Goal: Transaction & Acquisition: Purchase product/service

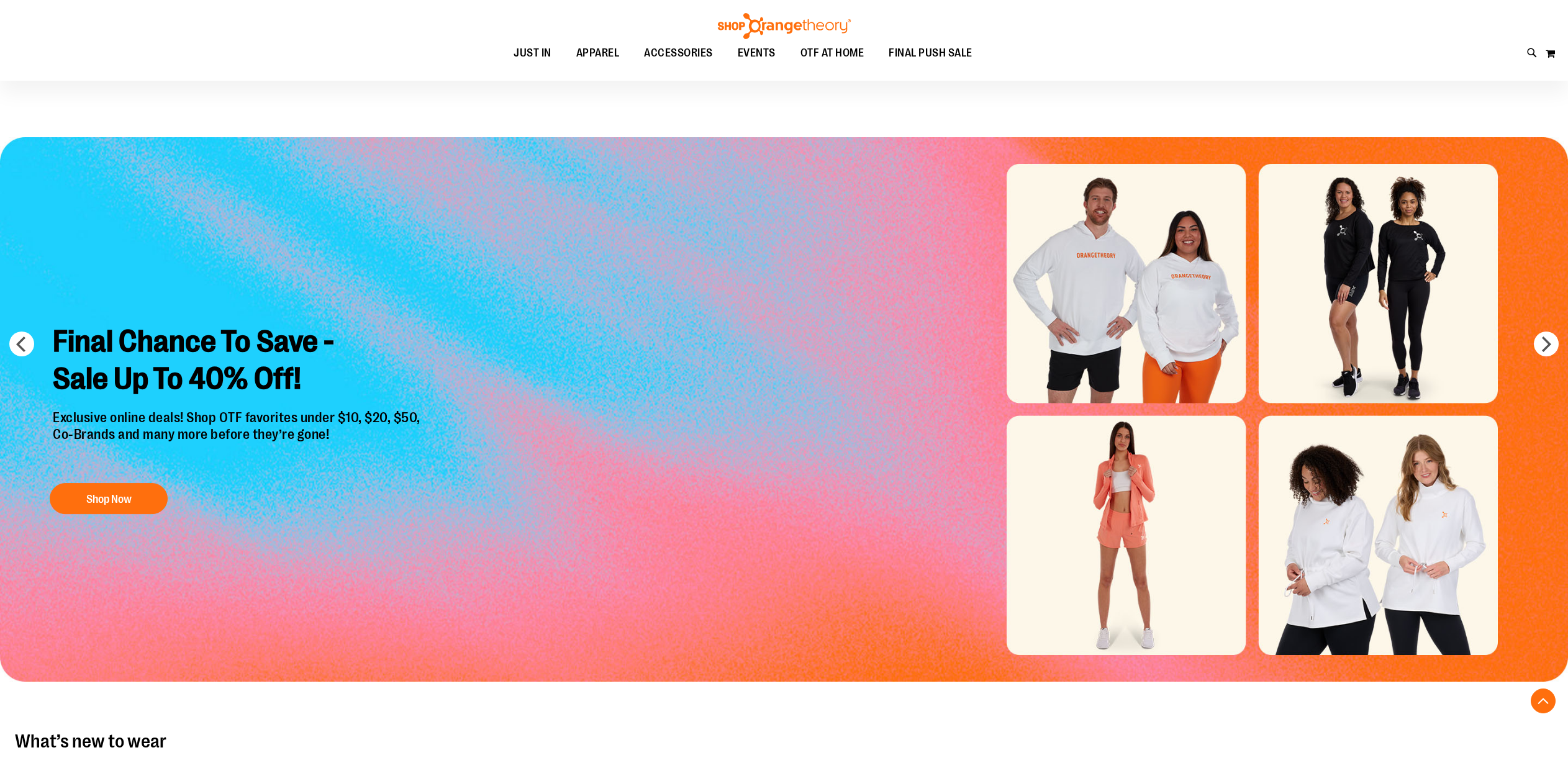
scroll to position [281, 0]
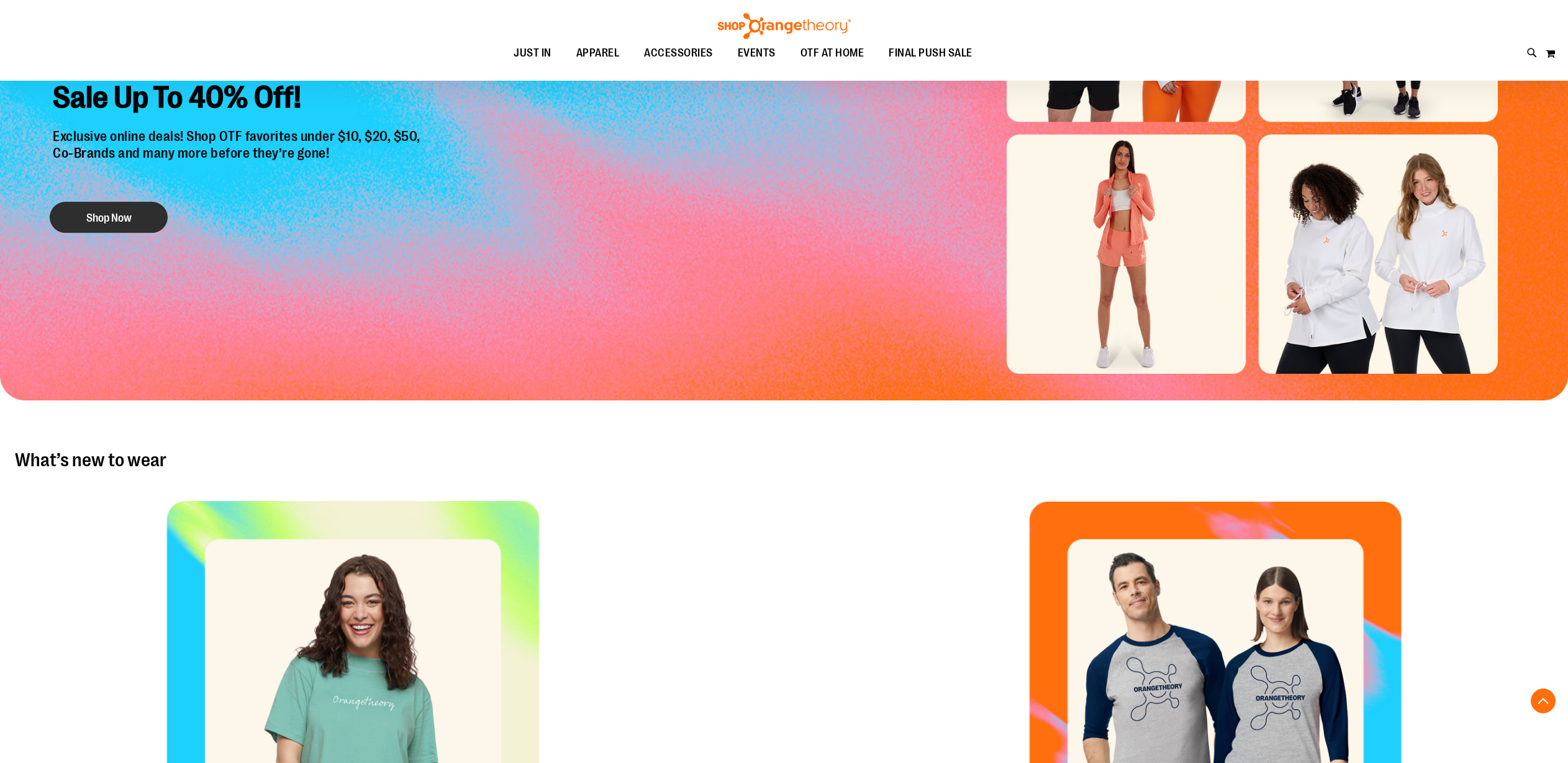
type input "**********"
click at [125, 216] on button "Shop Now" at bounding box center [109, 217] width 118 height 31
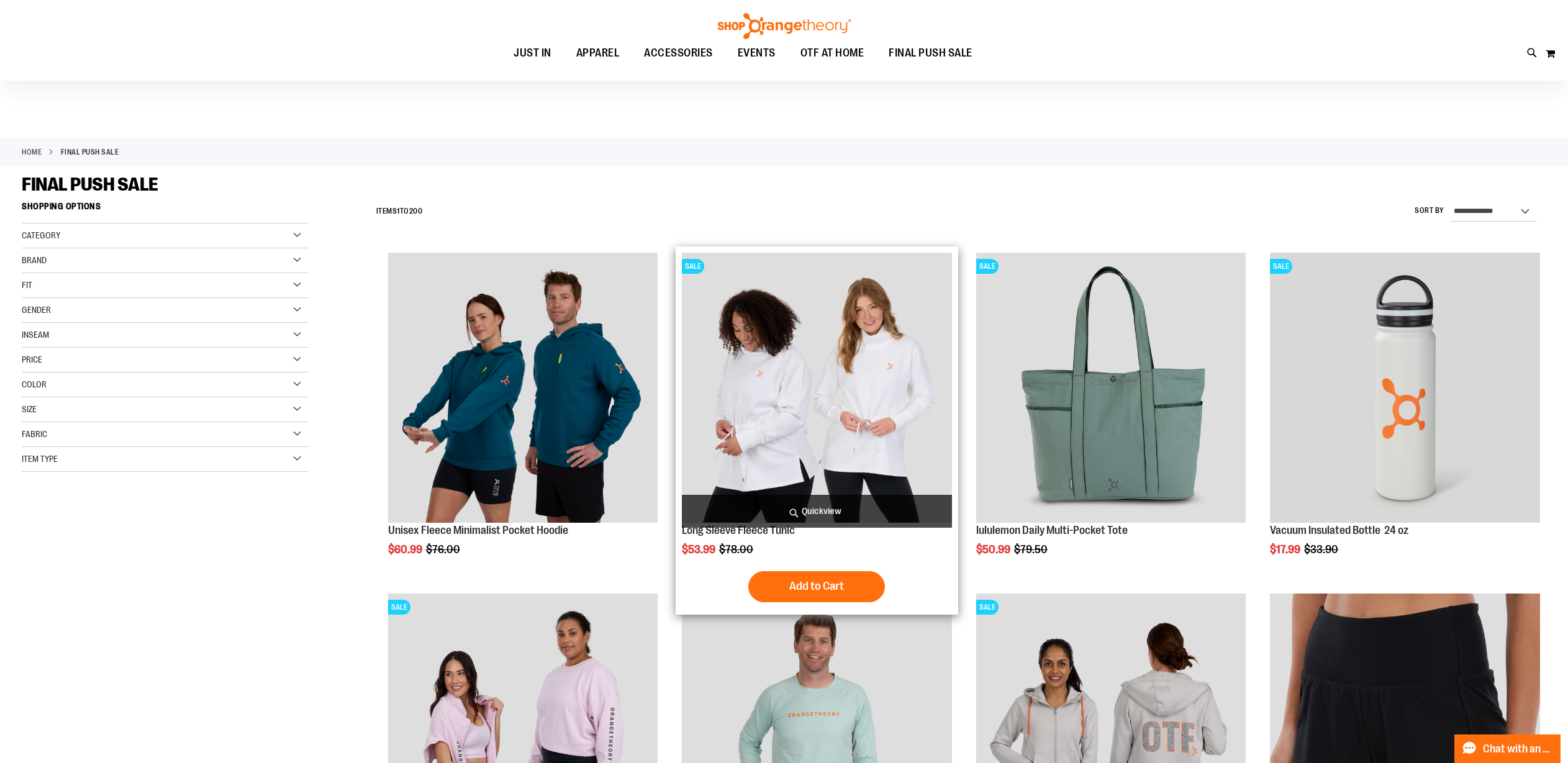
scroll to position [276, 0]
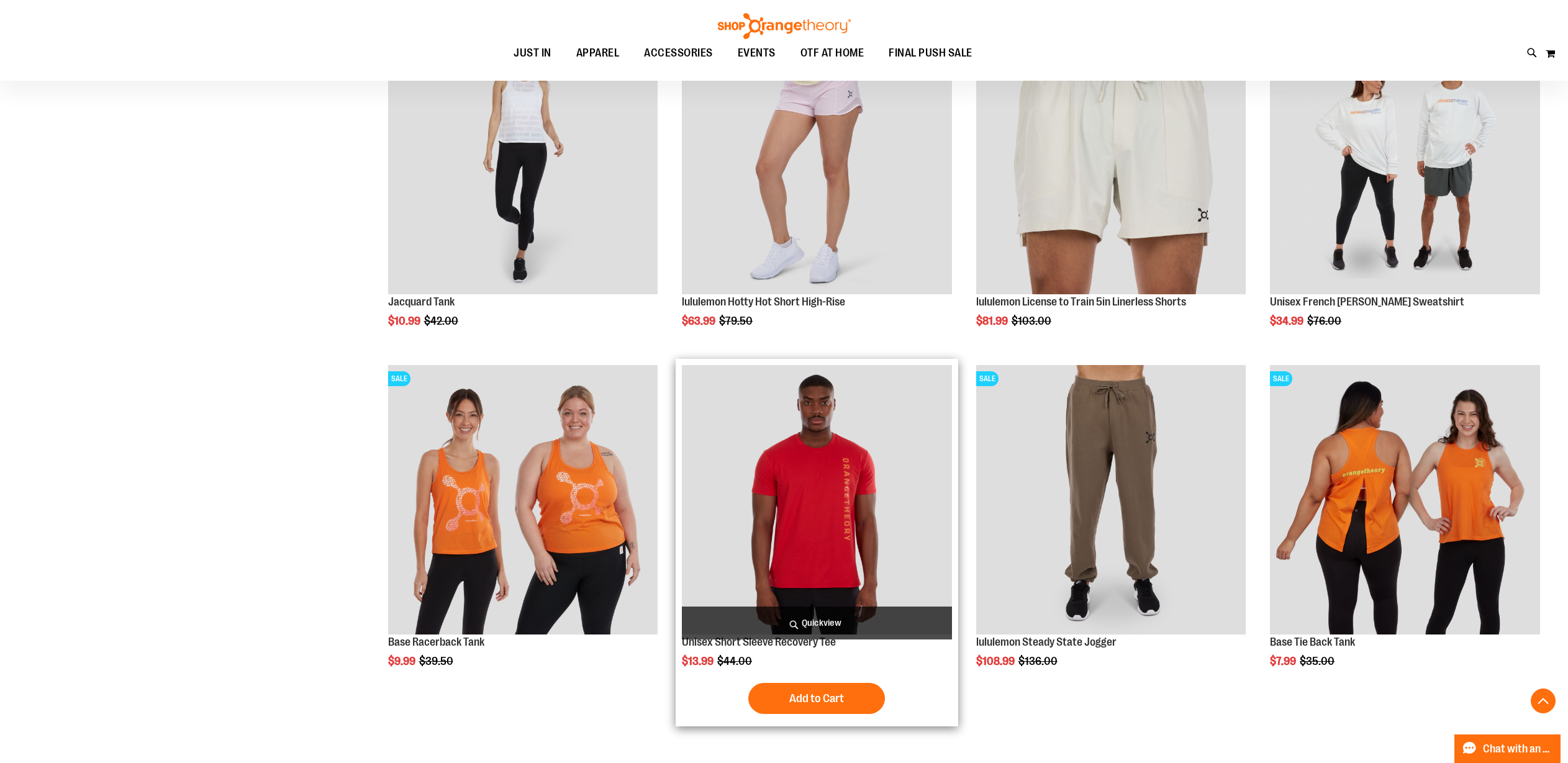
scroll to position [1723, 0]
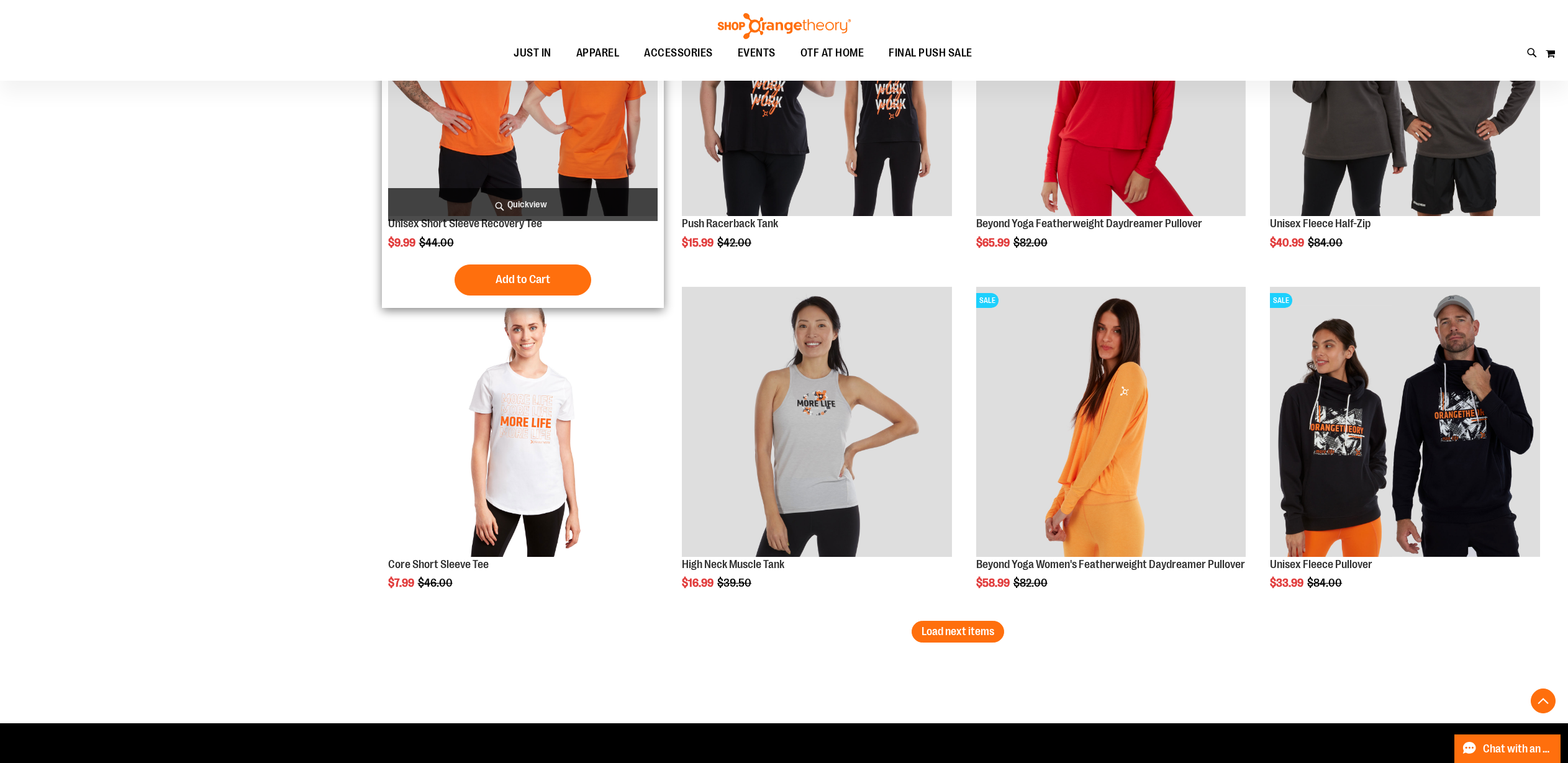
scroll to position [2779, 0]
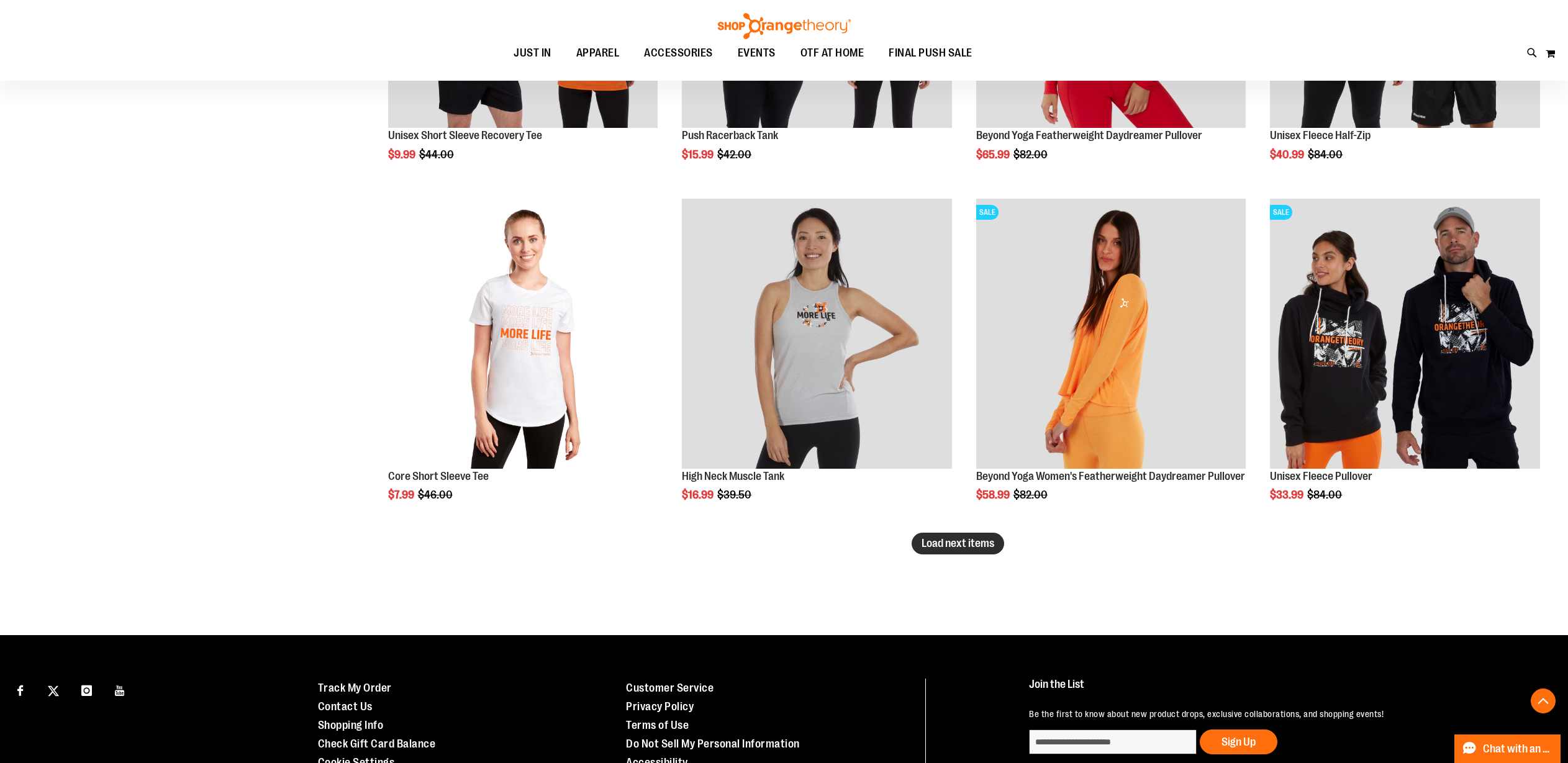
type input "**********"
click at [957, 552] on button "Load next items" at bounding box center [958, 544] width 93 height 22
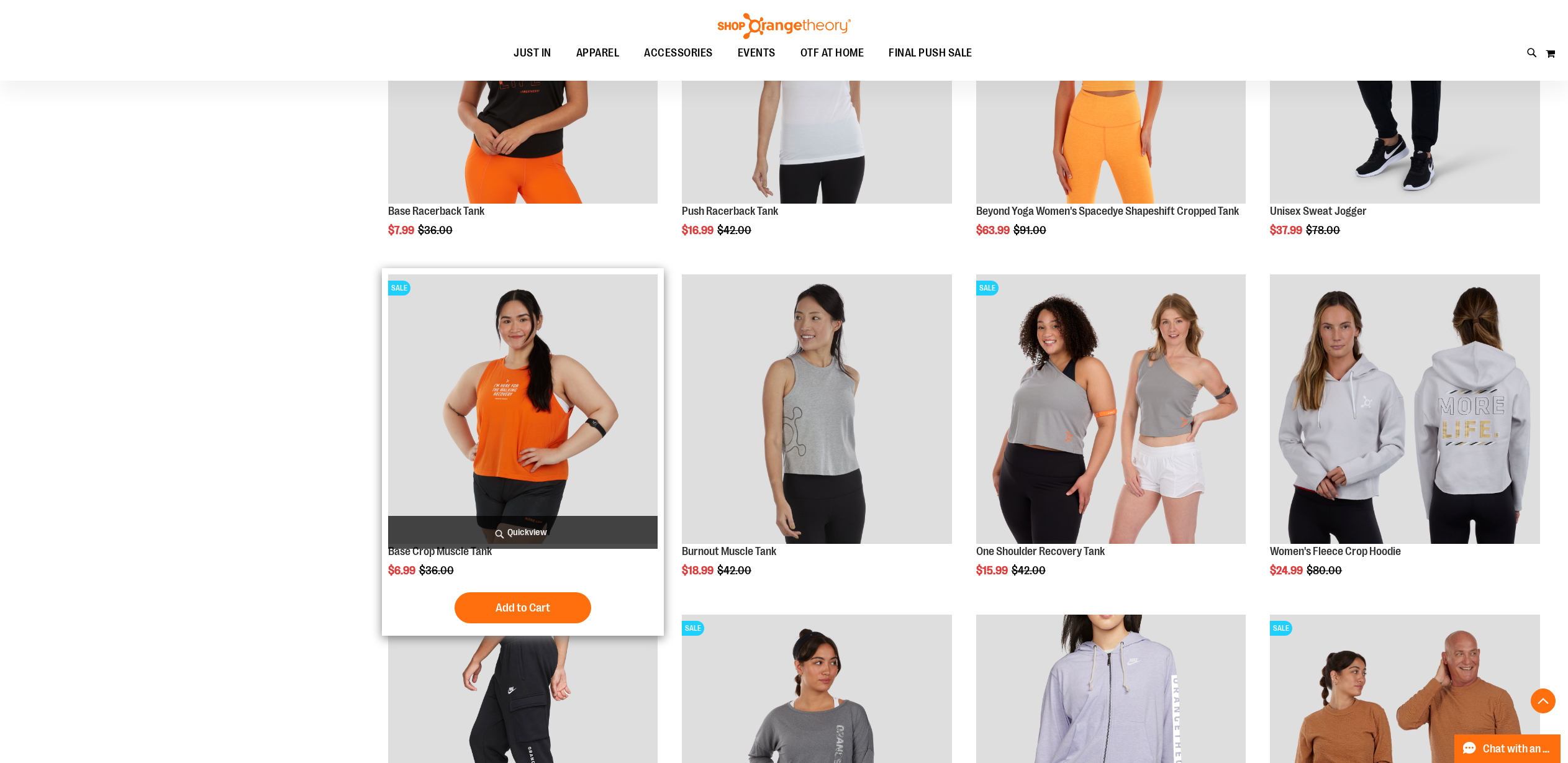
scroll to position [3387, 0]
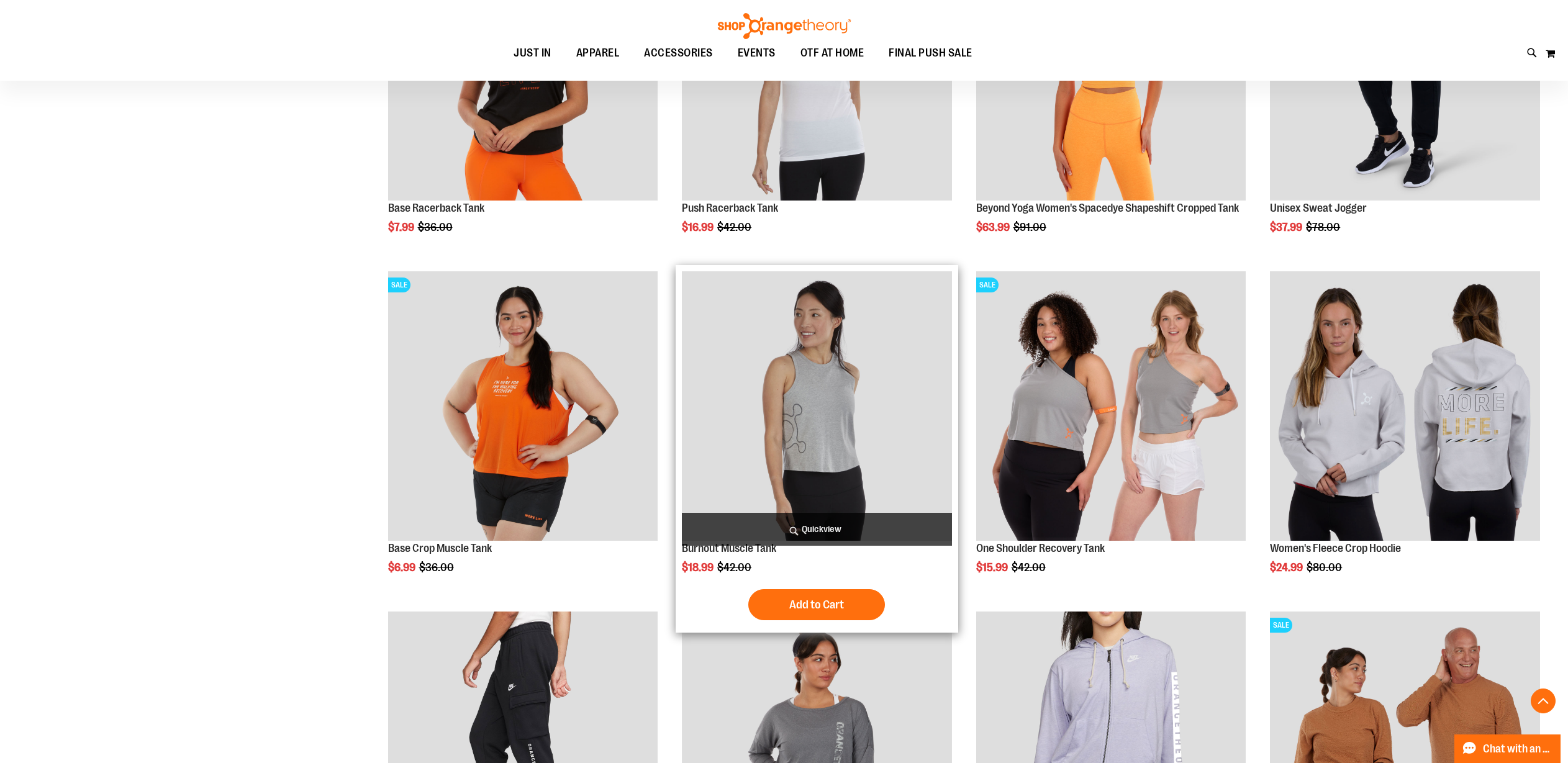
click at [837, 452] on img "product" at bounding box center [816, 406] width 270 height 270
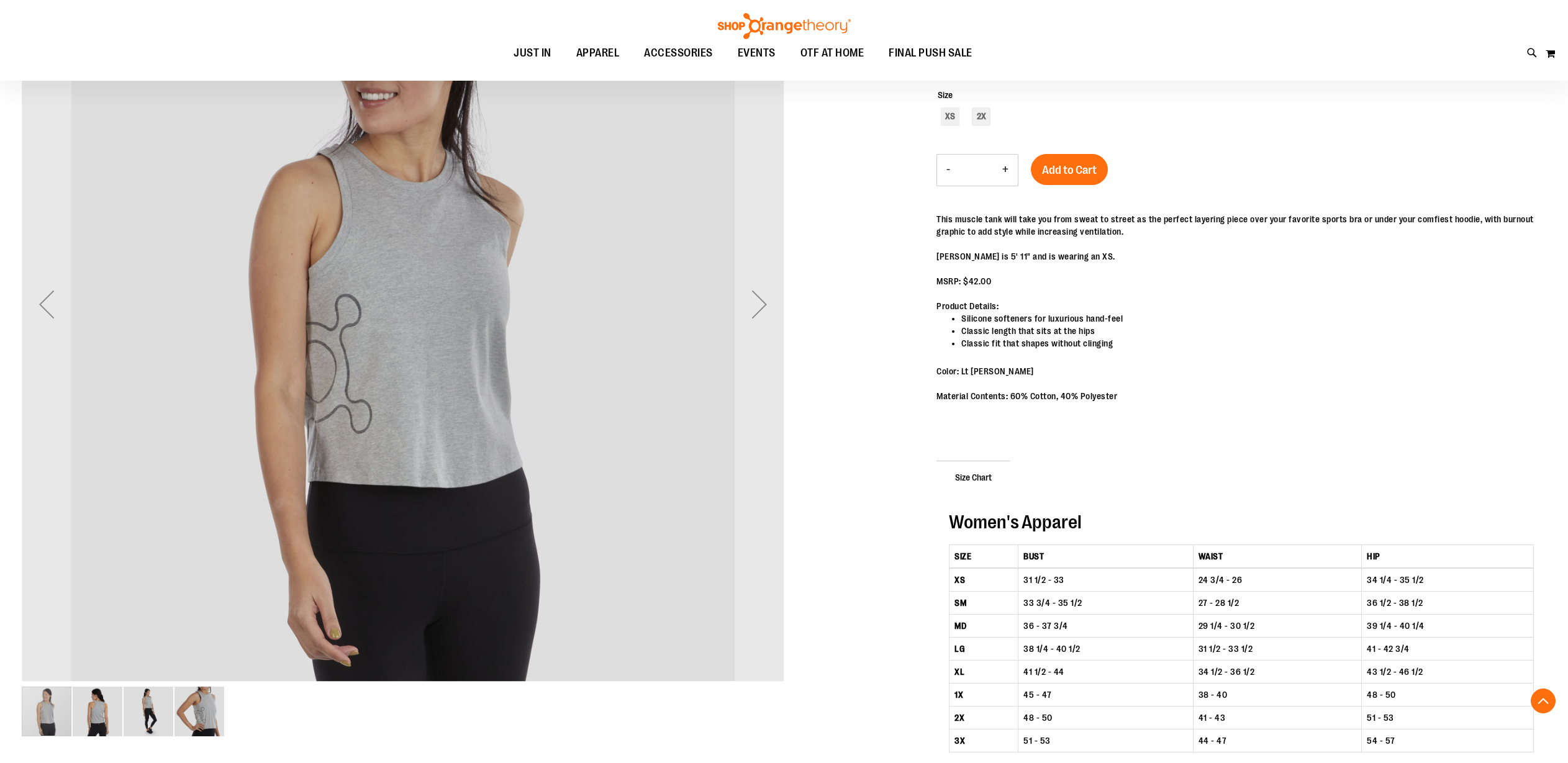
scroll to position [257, 0]
type input "**********"
click at [106, 704] on img "image 2 of 4" at bounding box center [97, 712] width 50 height 50
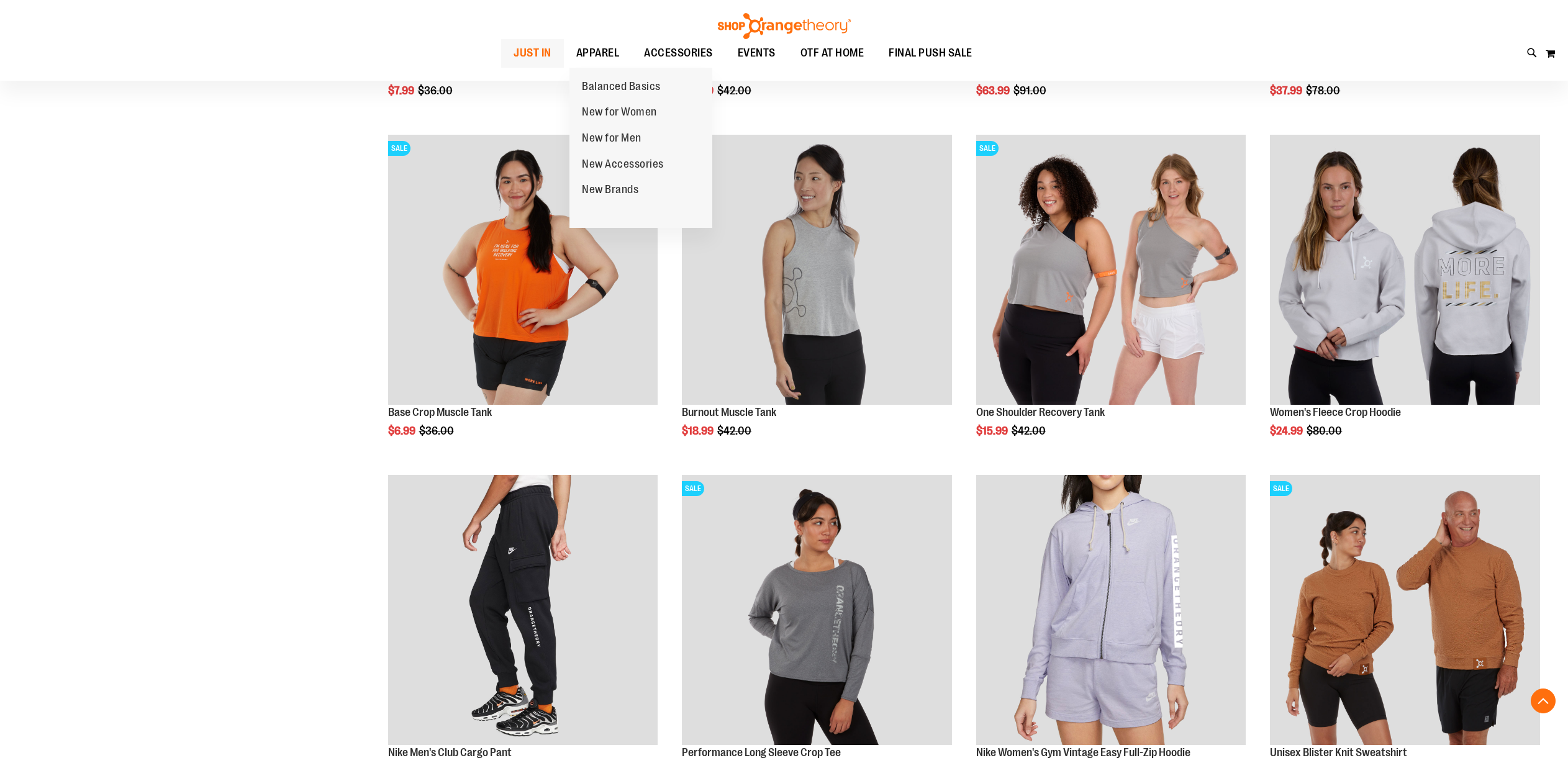
scroll to position [532, 0]
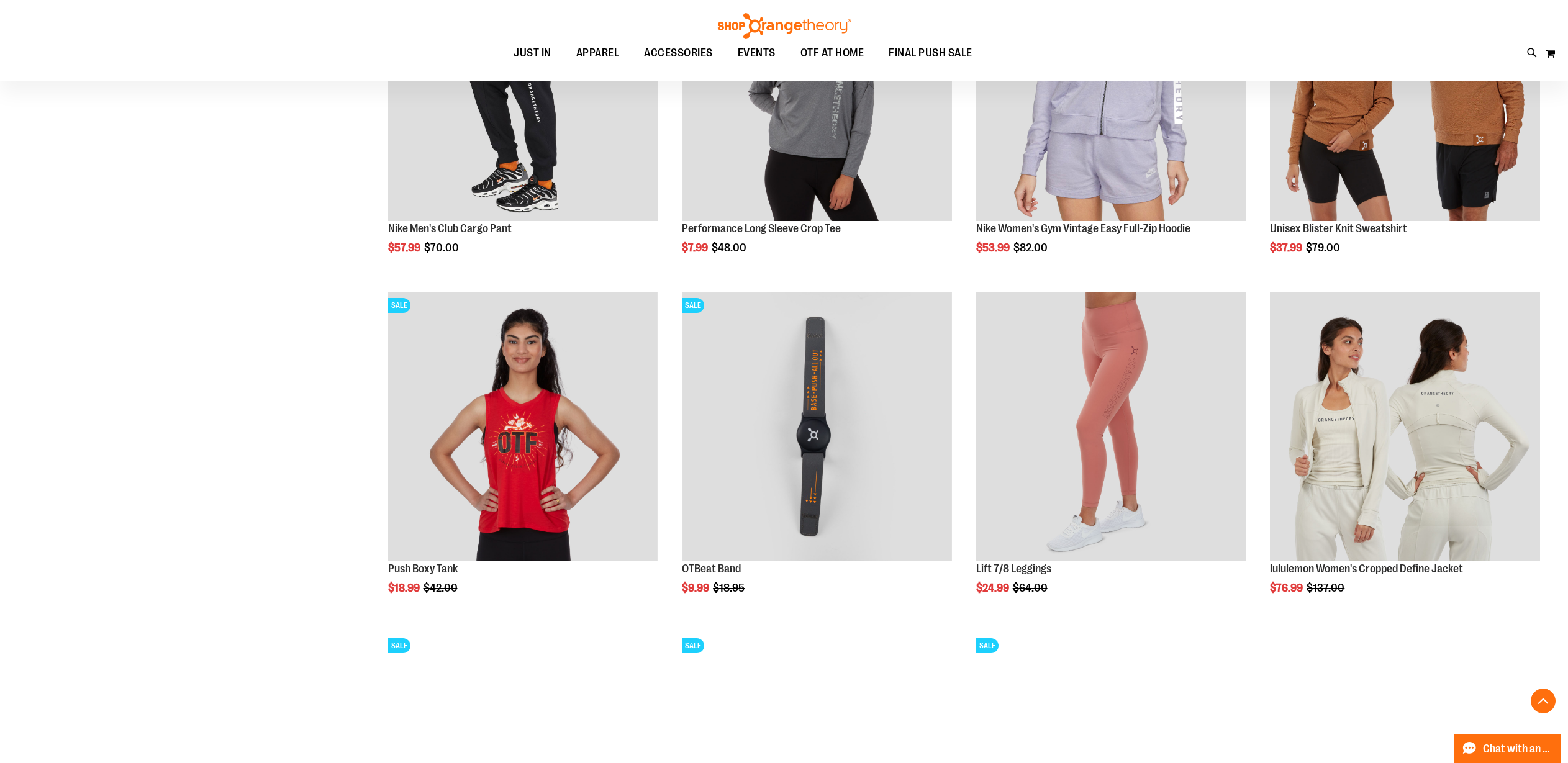
scroll to position [1141, 0]
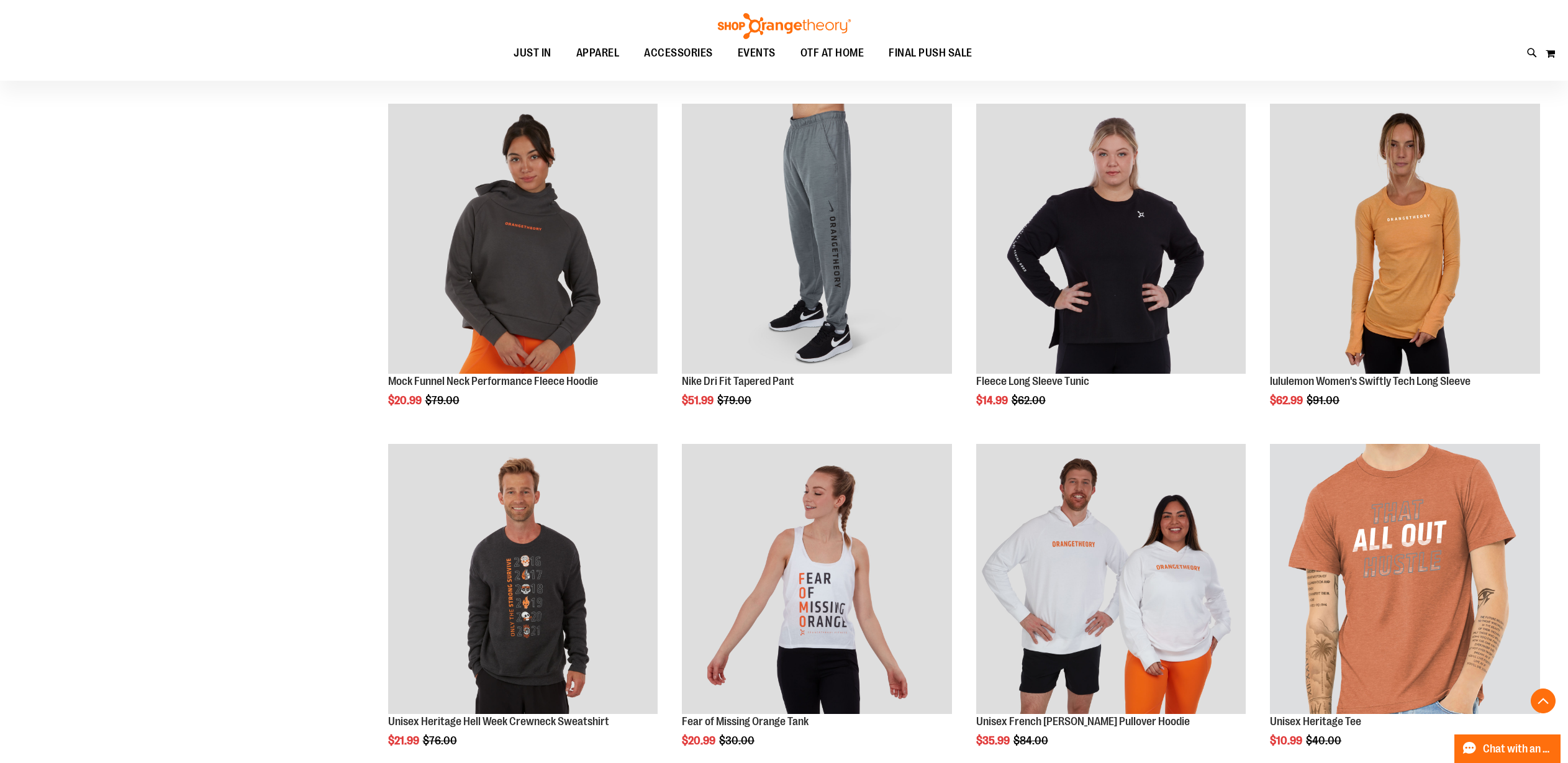
scroll to position [2274, 0]
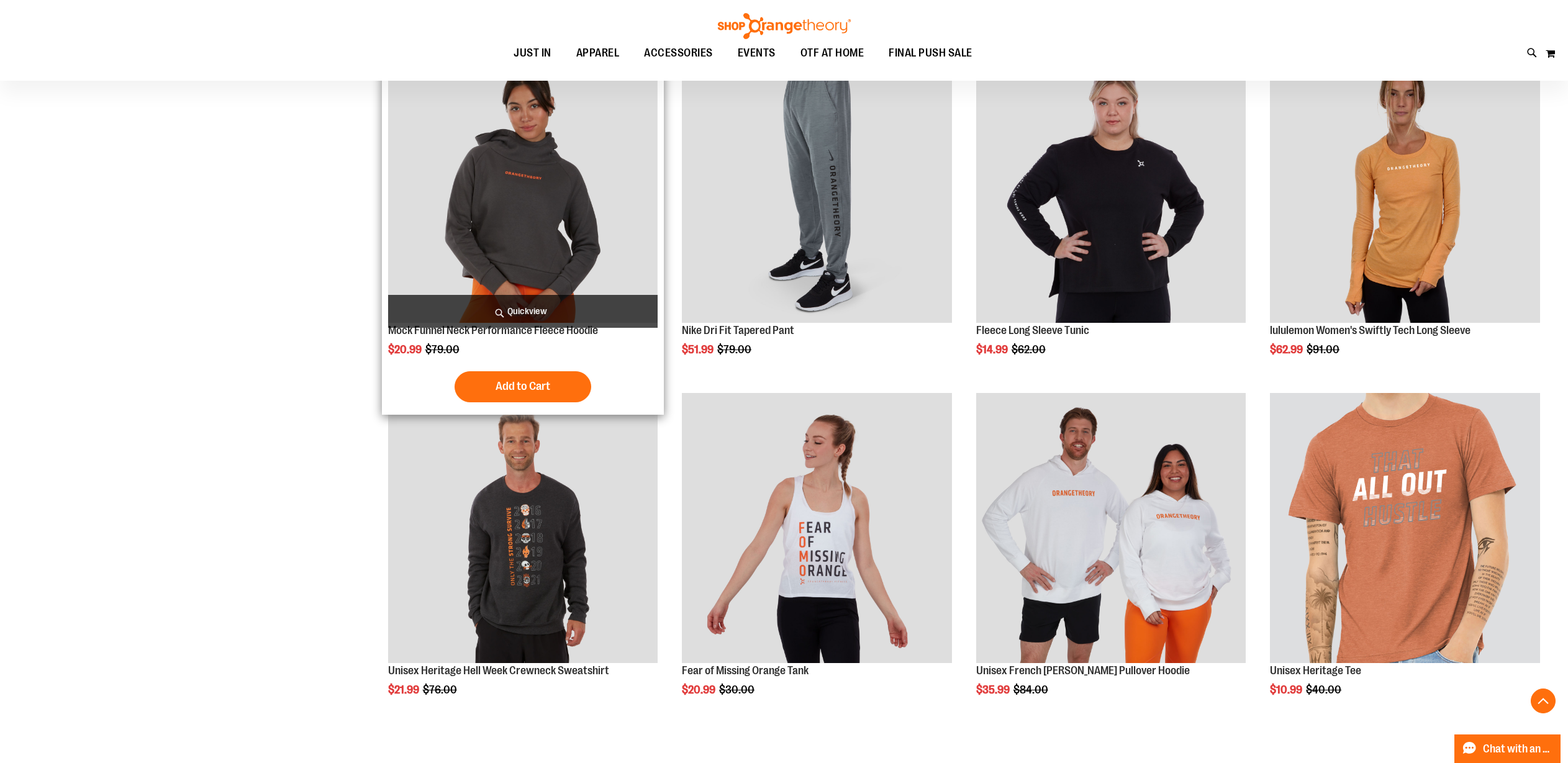
type input "**********"
click at [562, 257] on img "product" at bounding box center [522, 188] width 270 height 270
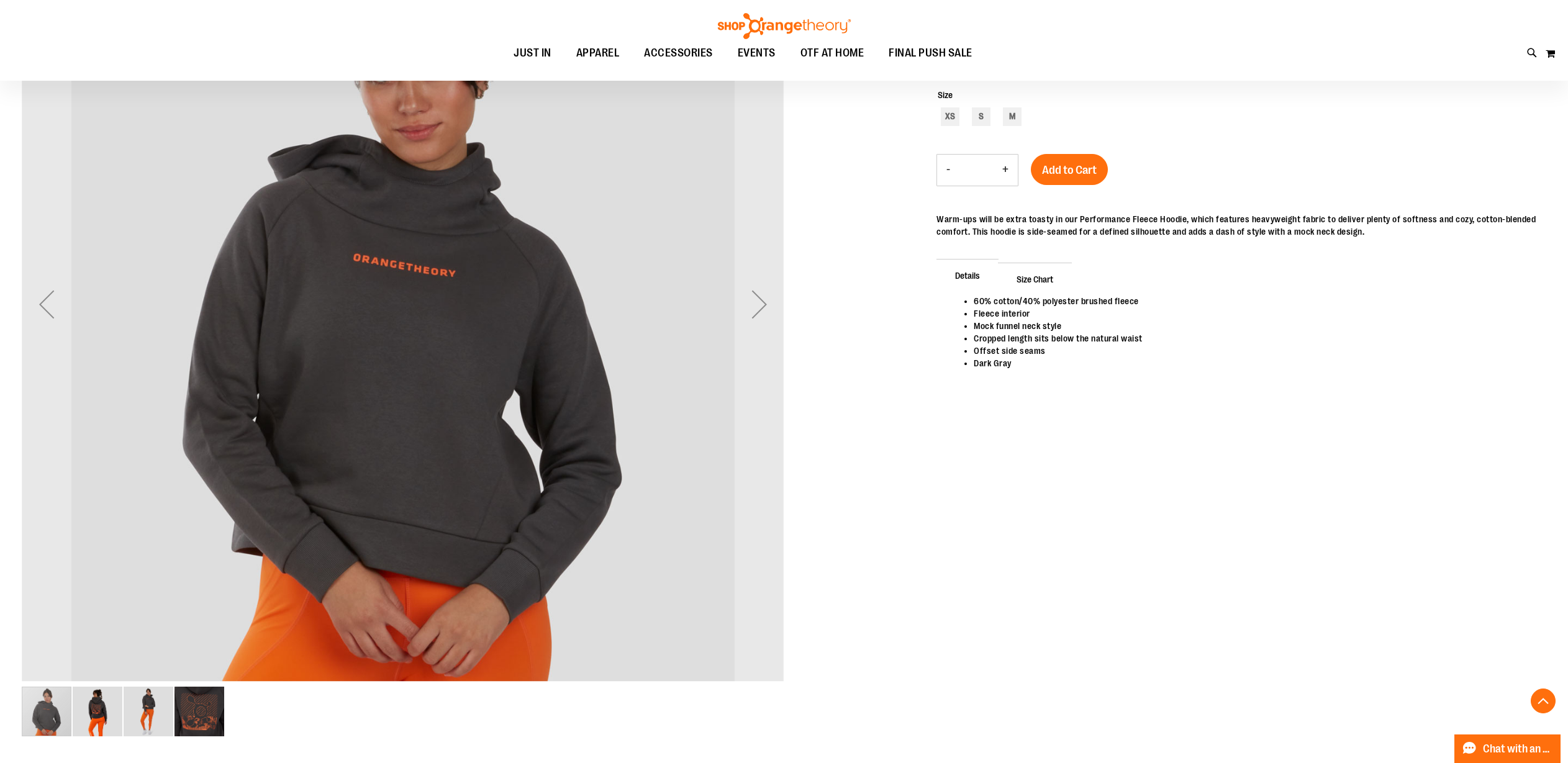
scroll to position [264, 0]
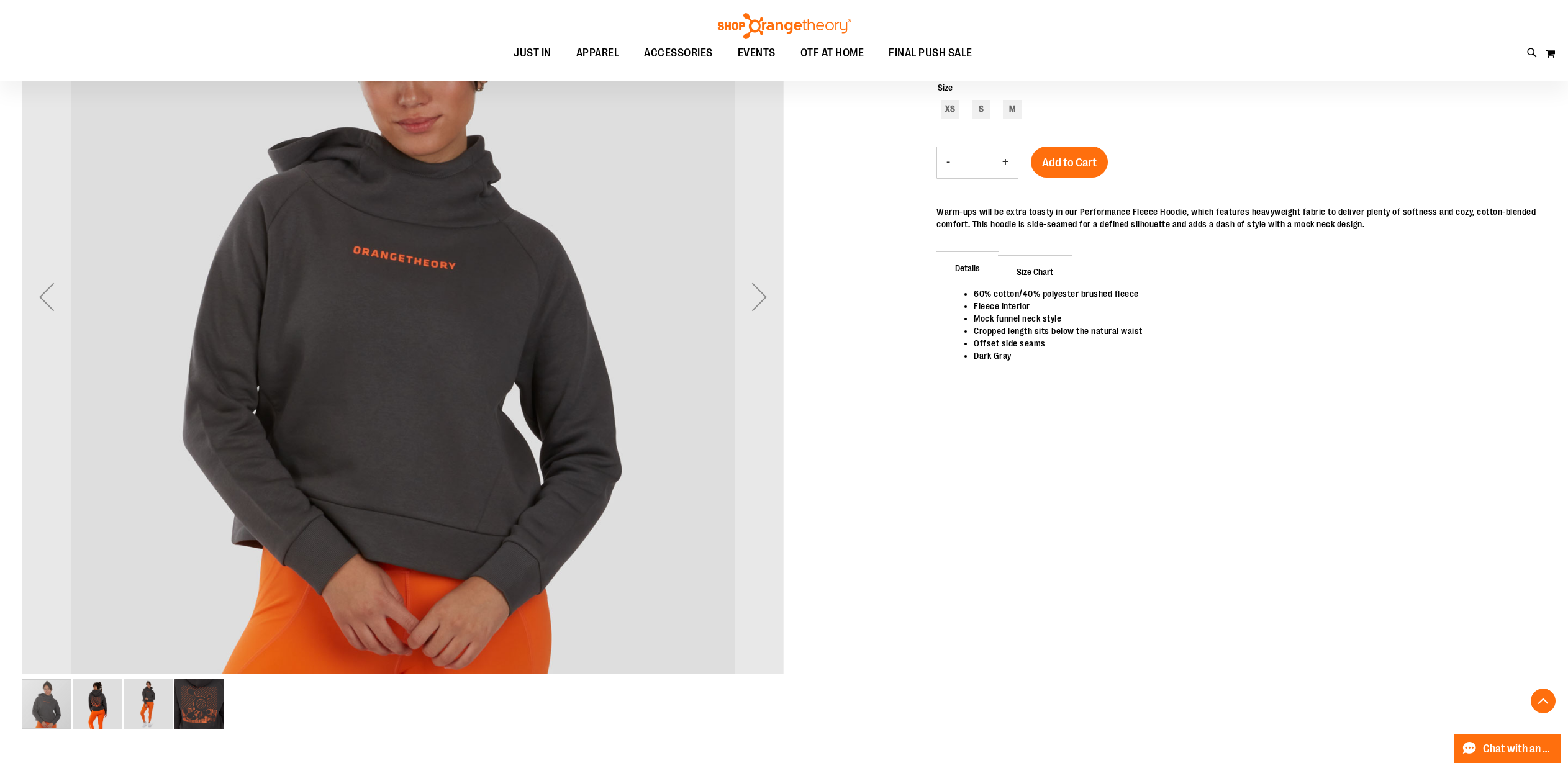
type input "**********"
click at [211, 716] on img "image 4 of 4" at bounding box center [199, 704] width 50 height 50
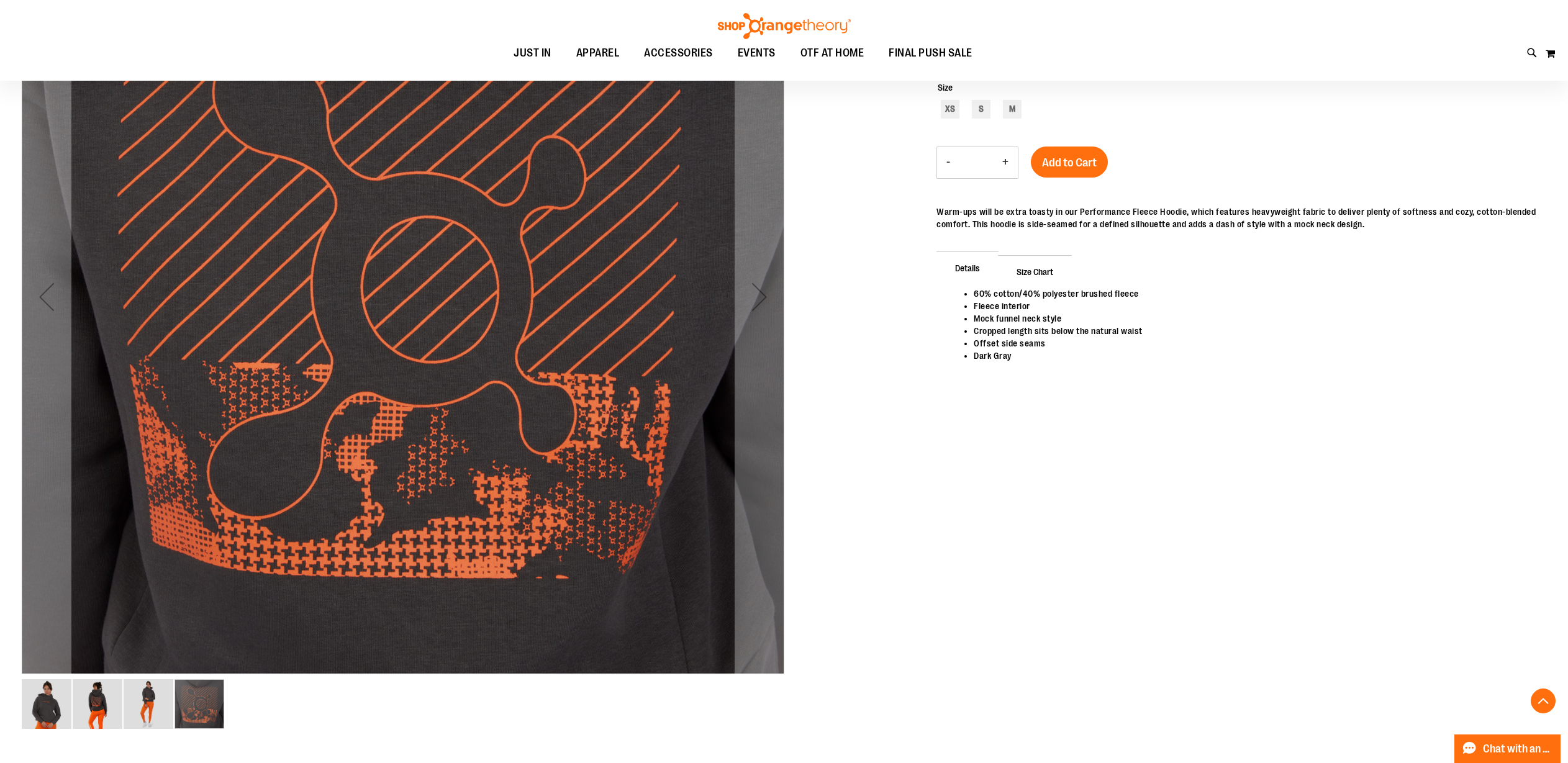
click at [174, 709] on div "carousel" at bounding box center [199, 704] width 50 height 50
click at [151, 713] on img "image 3 of 4" at bounding box center [148, 704] width 50 height 50
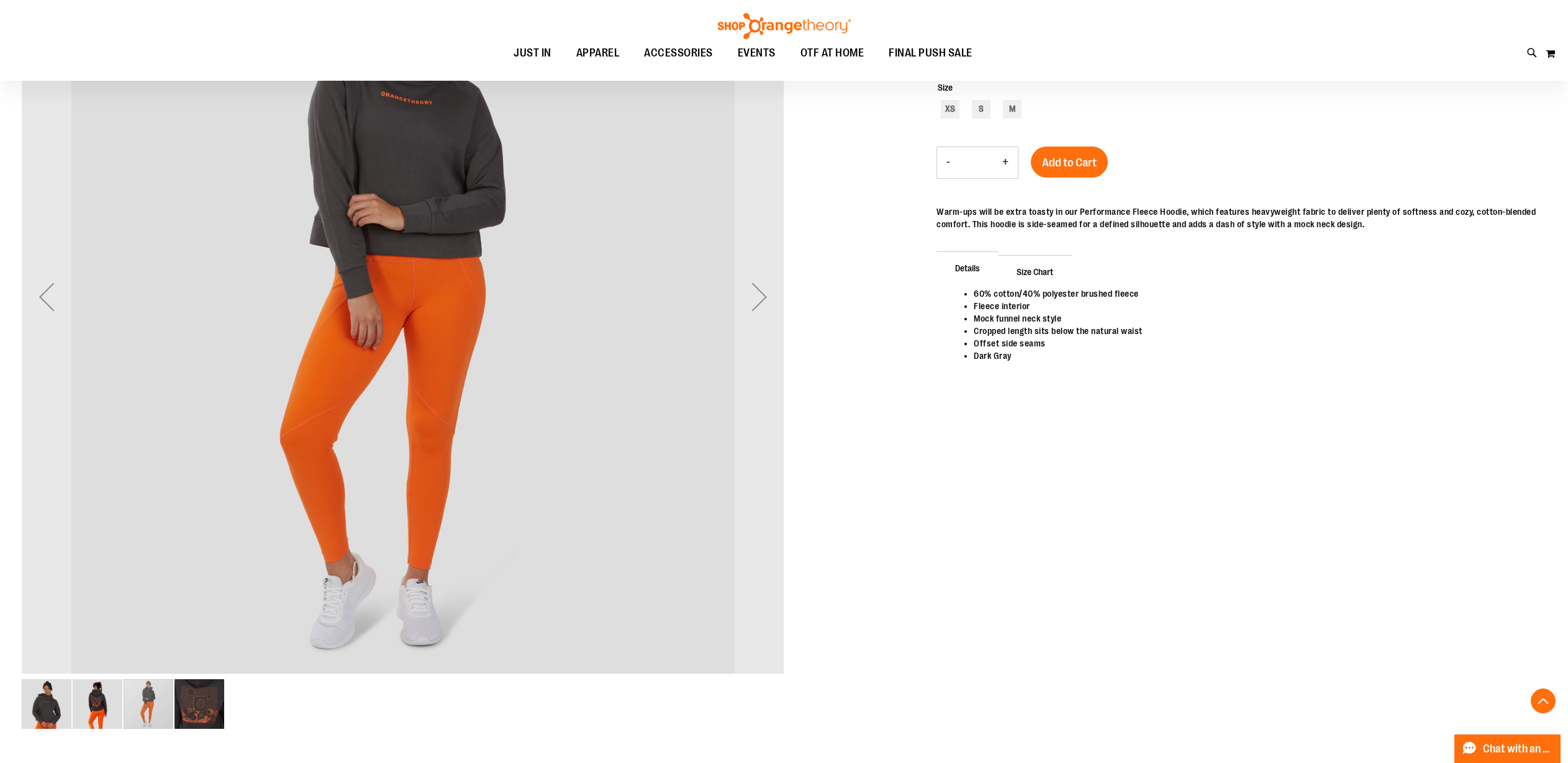
click at [101, 707] on img "image 2 of 4" at bounding box center [97, 704] width 50 height 50
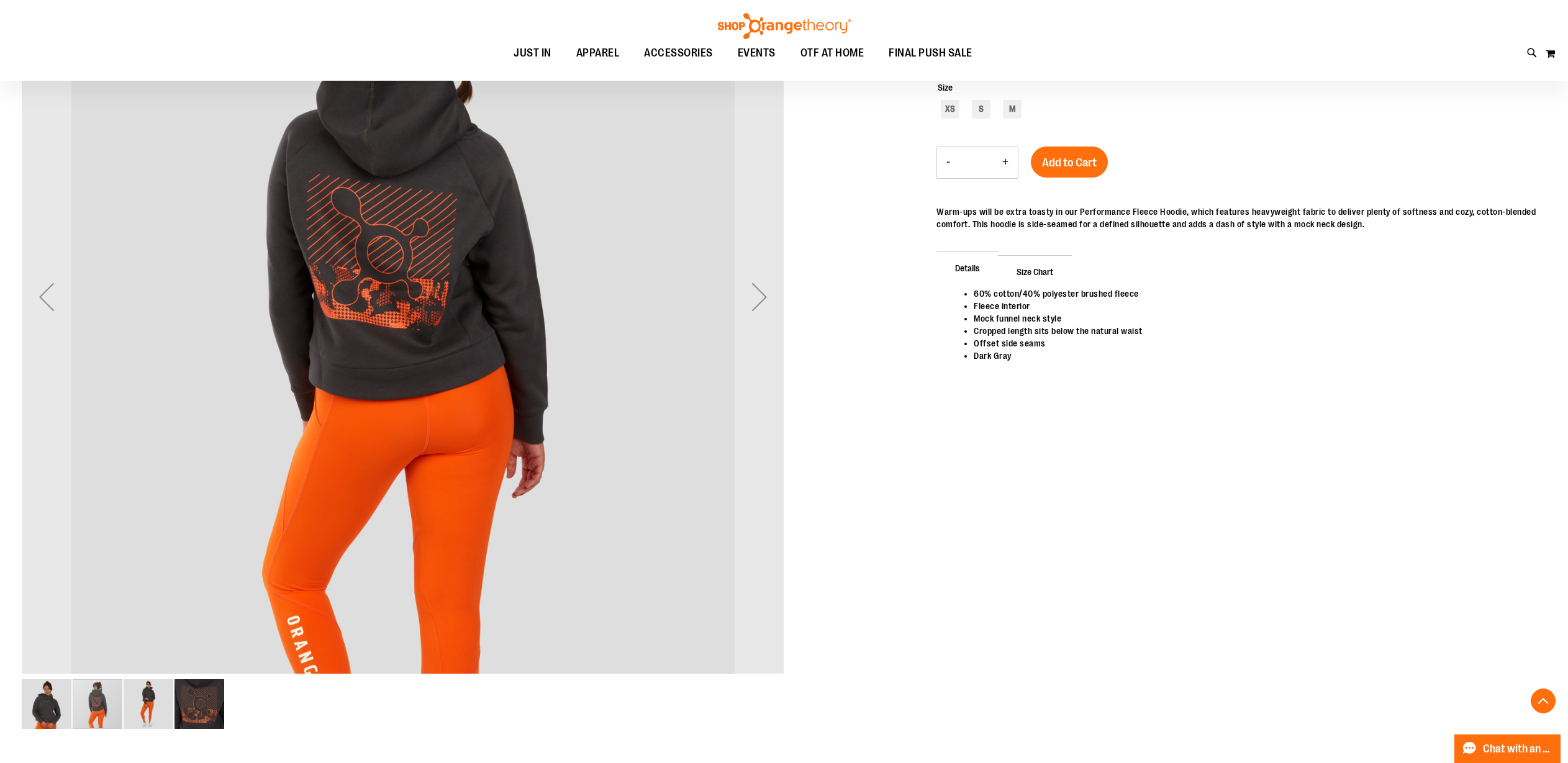
click at [44, 707] on img "image 1 of 4" at bounding box center [46, 704] width 50 height 50
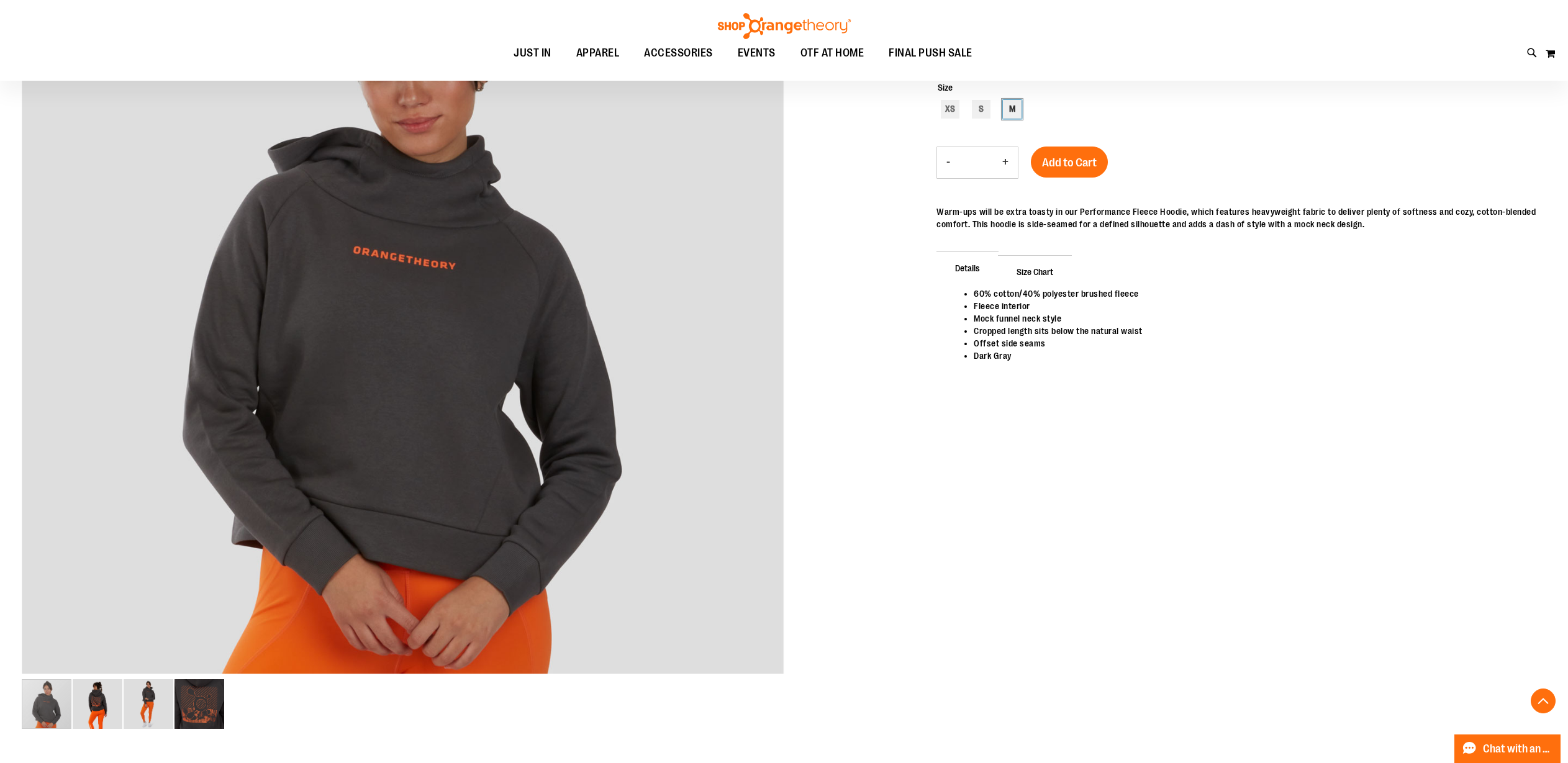
click at [1010, 111] on div "M" at bounding box center [1012, 109] width 19 height 19
type input "***"
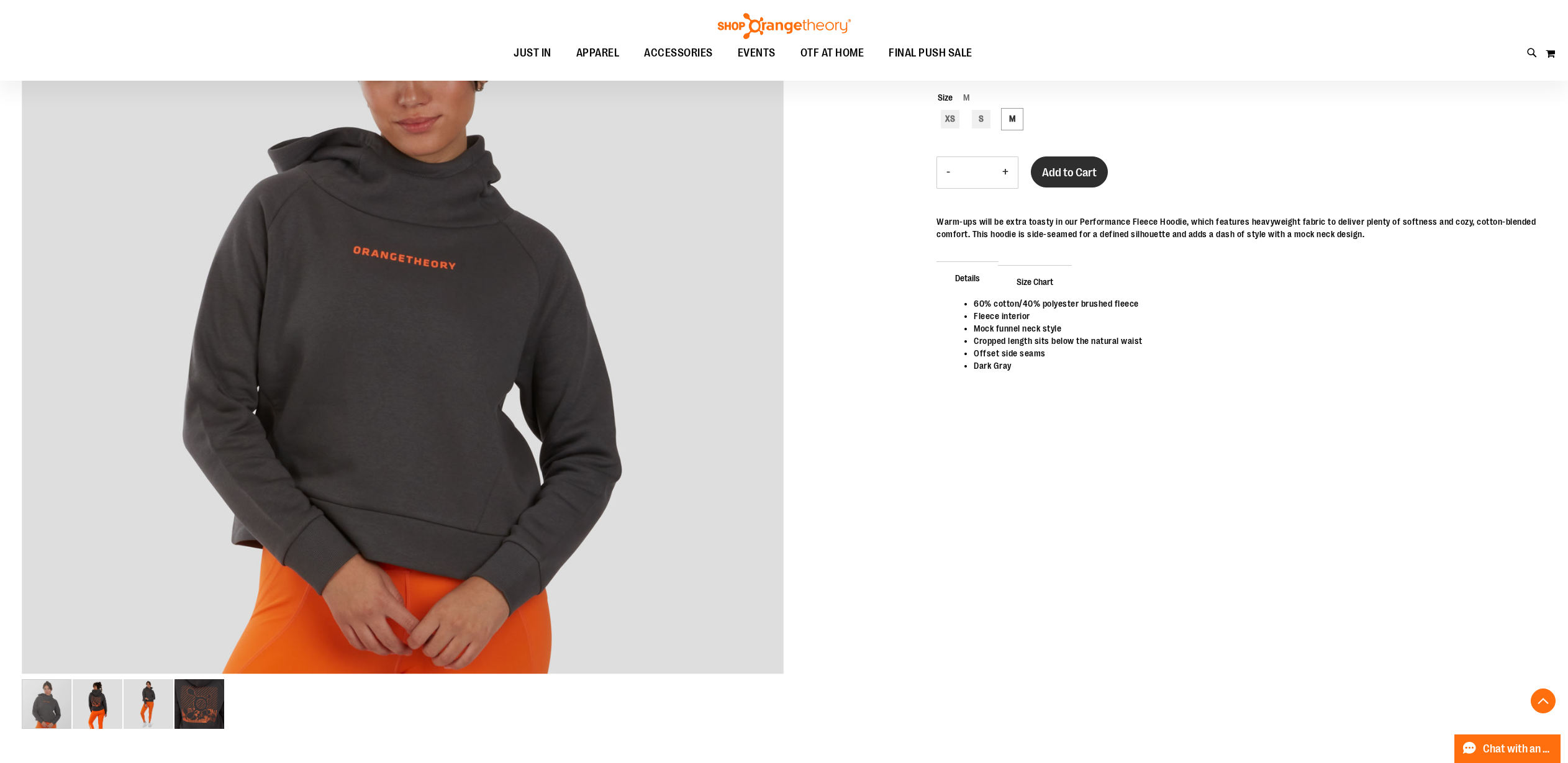
click at [1067, 167] on span "Add to Cart" at bounding box center [1069, 172] width 54 height 14
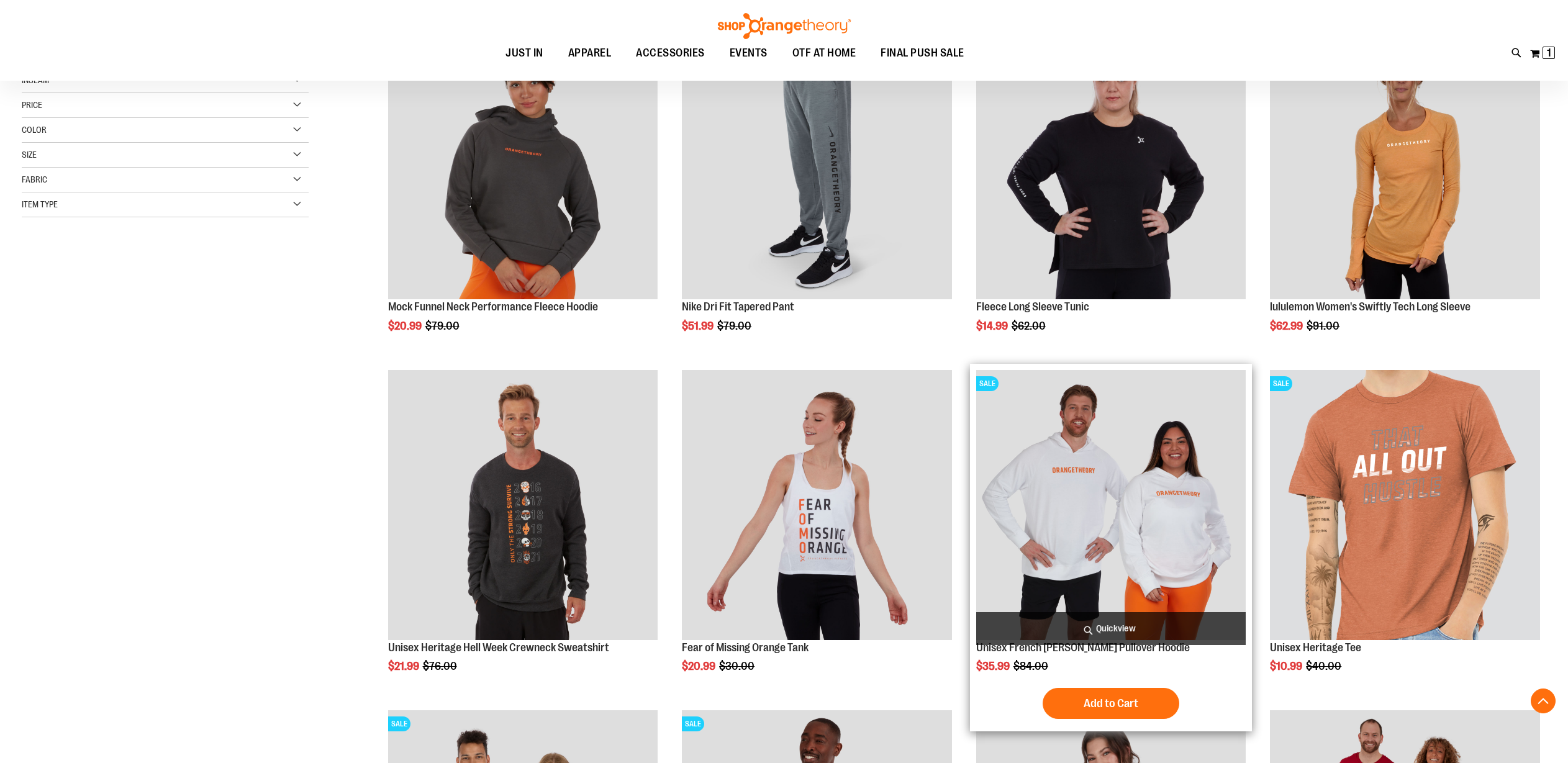
scroll to position [366, 0]
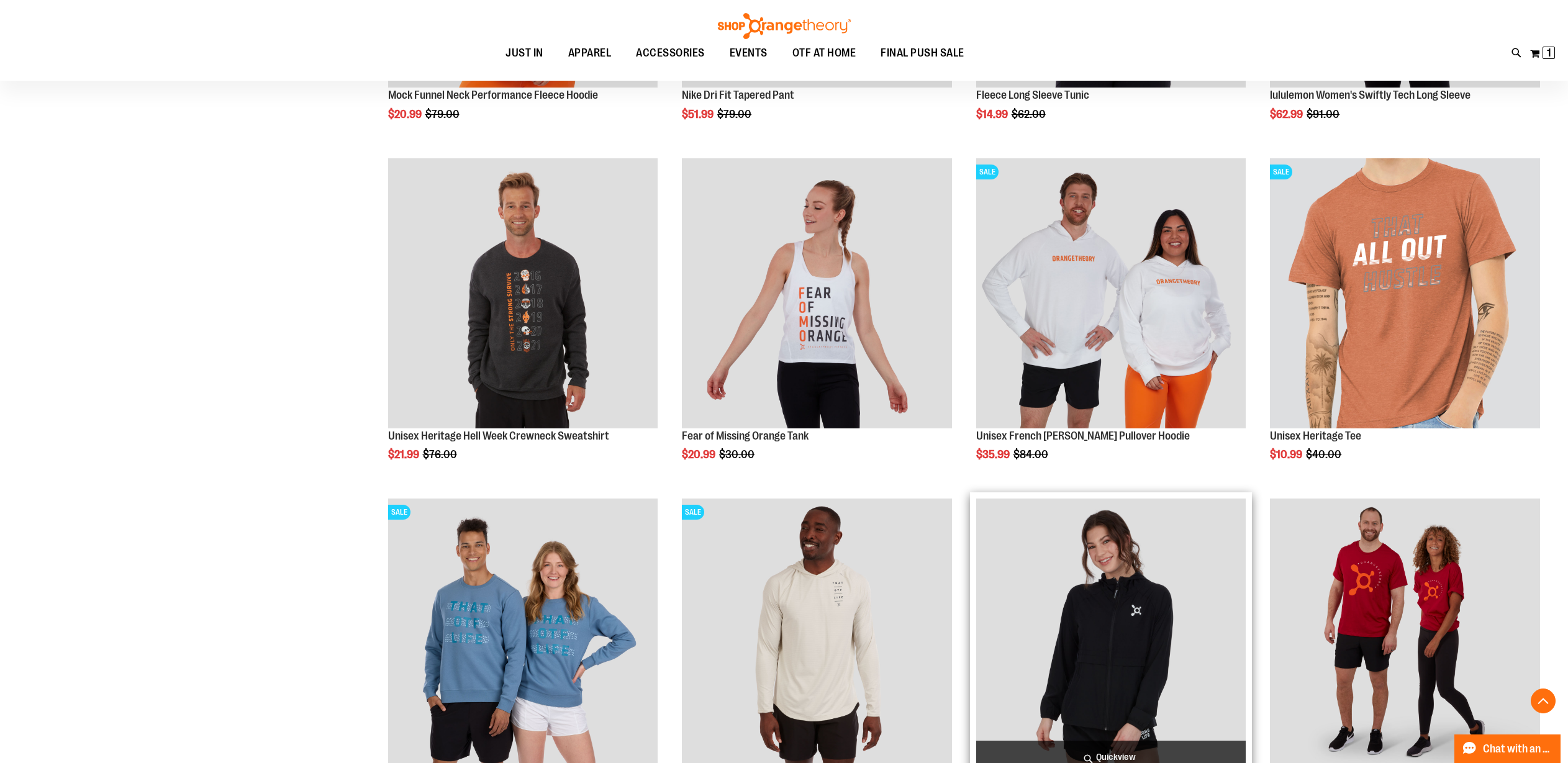
scroll to position [466, 0]
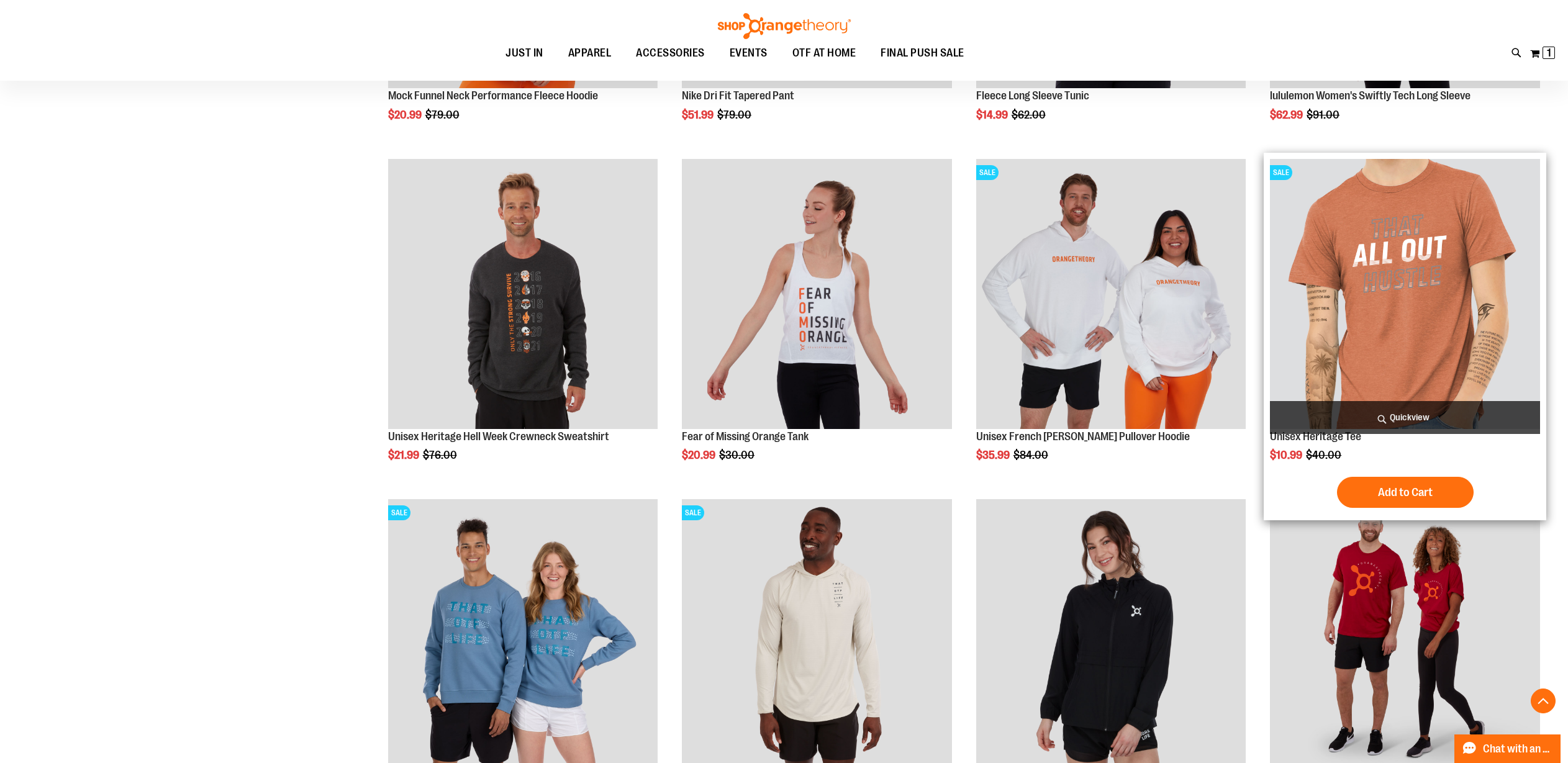
type input "**********"
click at [1368, 355] on img "product" at bounding box center [1405, 294] width 270 height 270
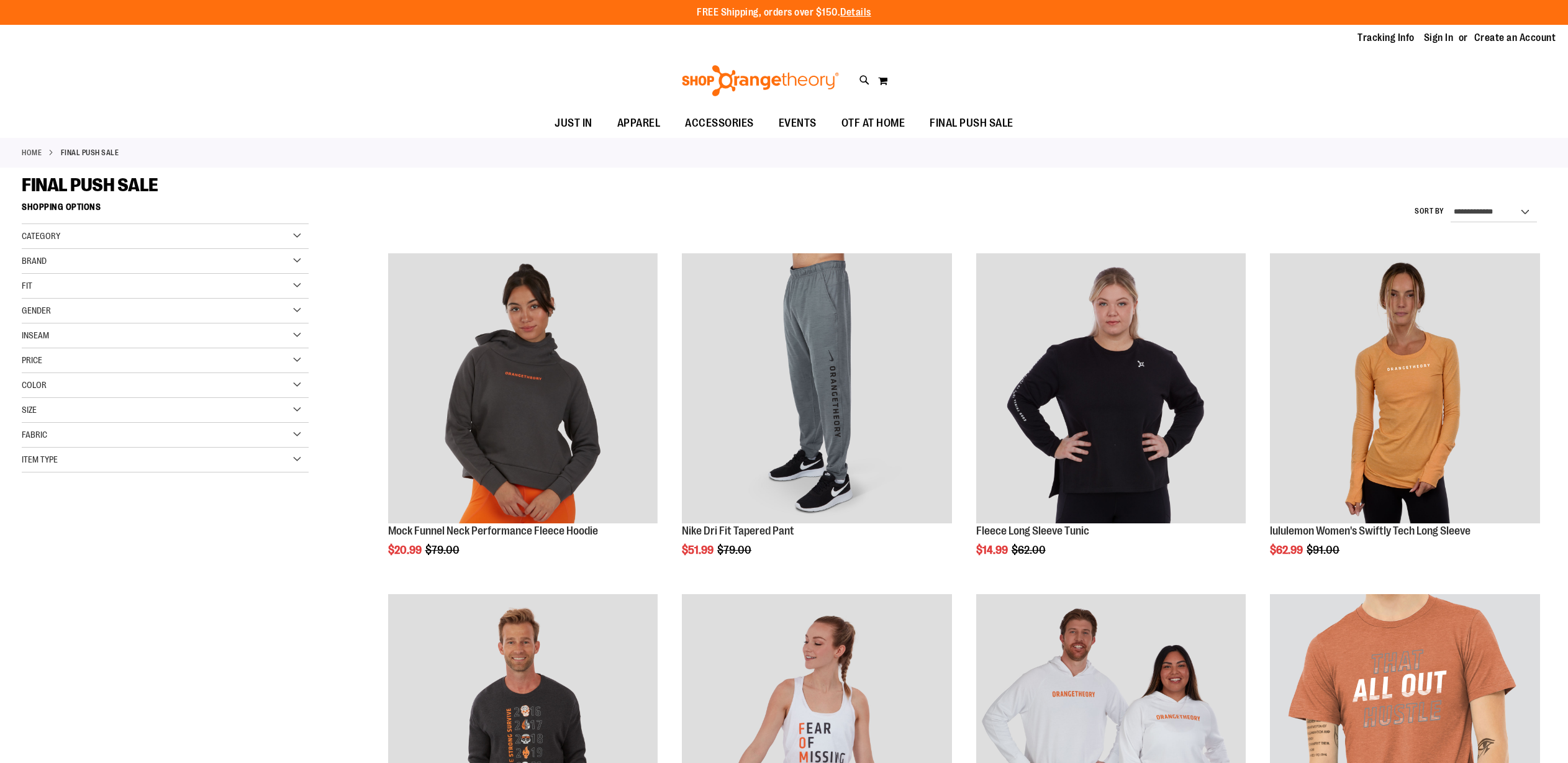
scroll to position [435, 0]
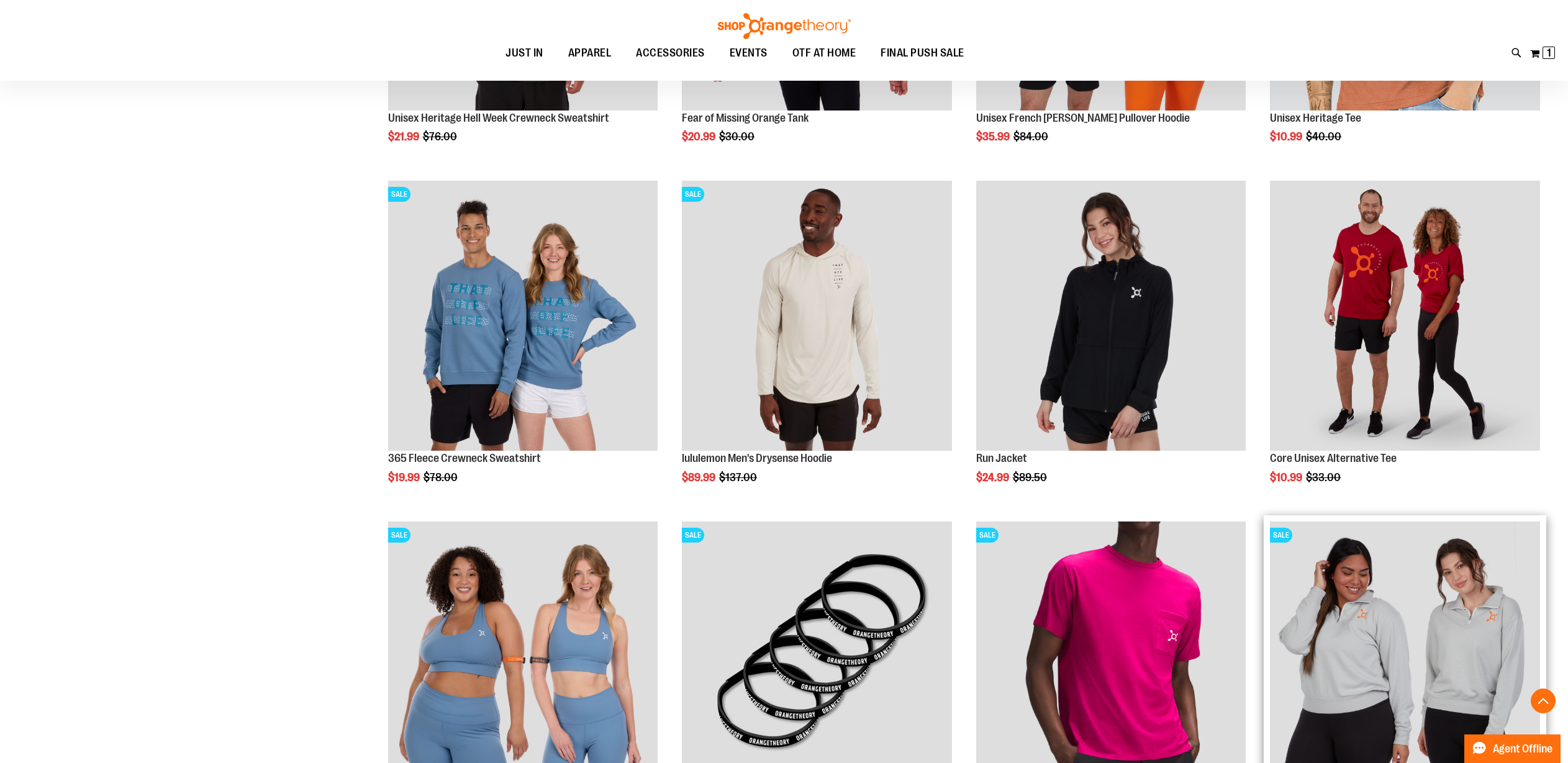
scroll to position [803, 0]
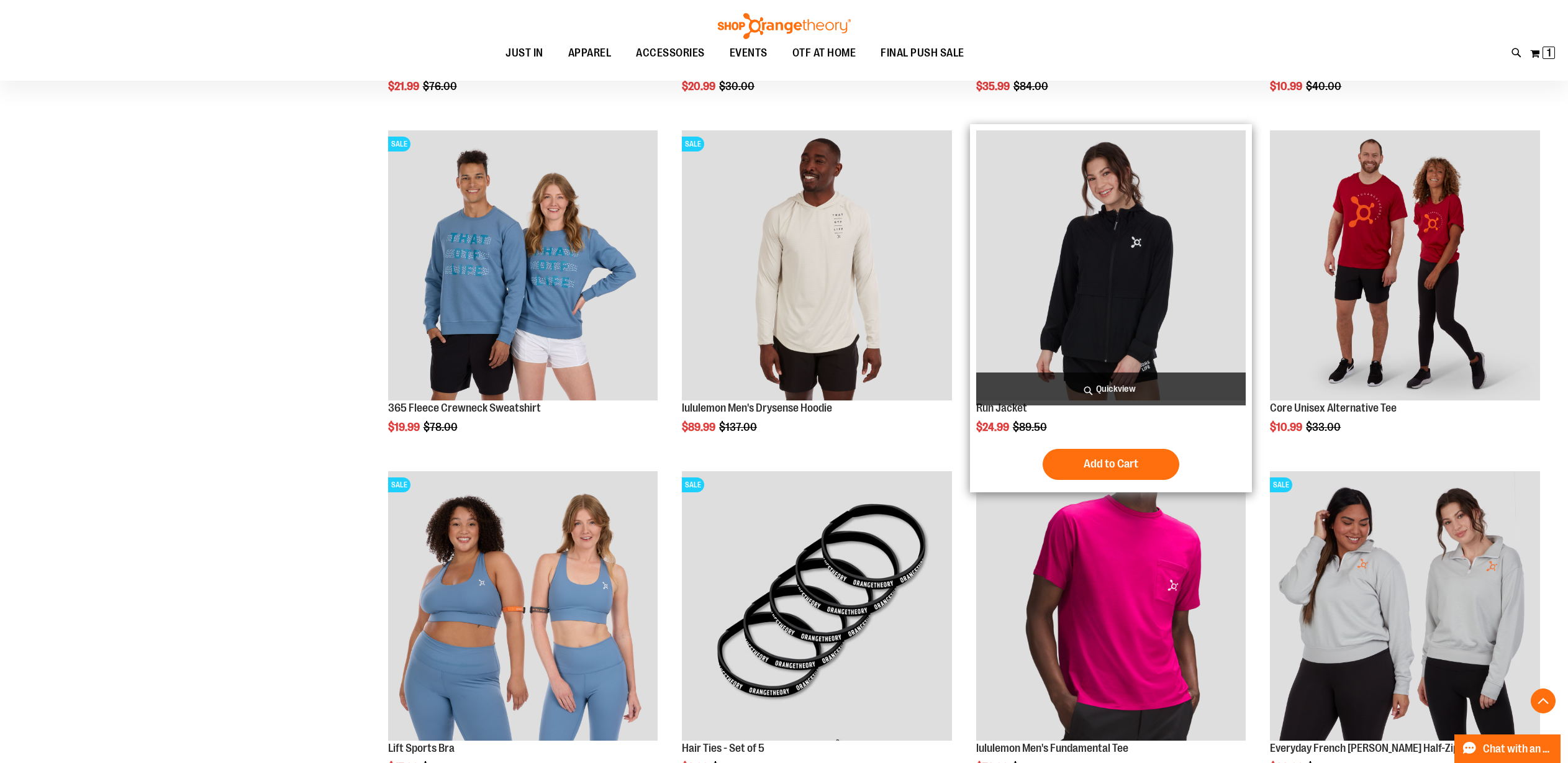
type input "**********"
click at [1128, 314] on img "product" at bounding box center [1111, 265] width 270 height 270
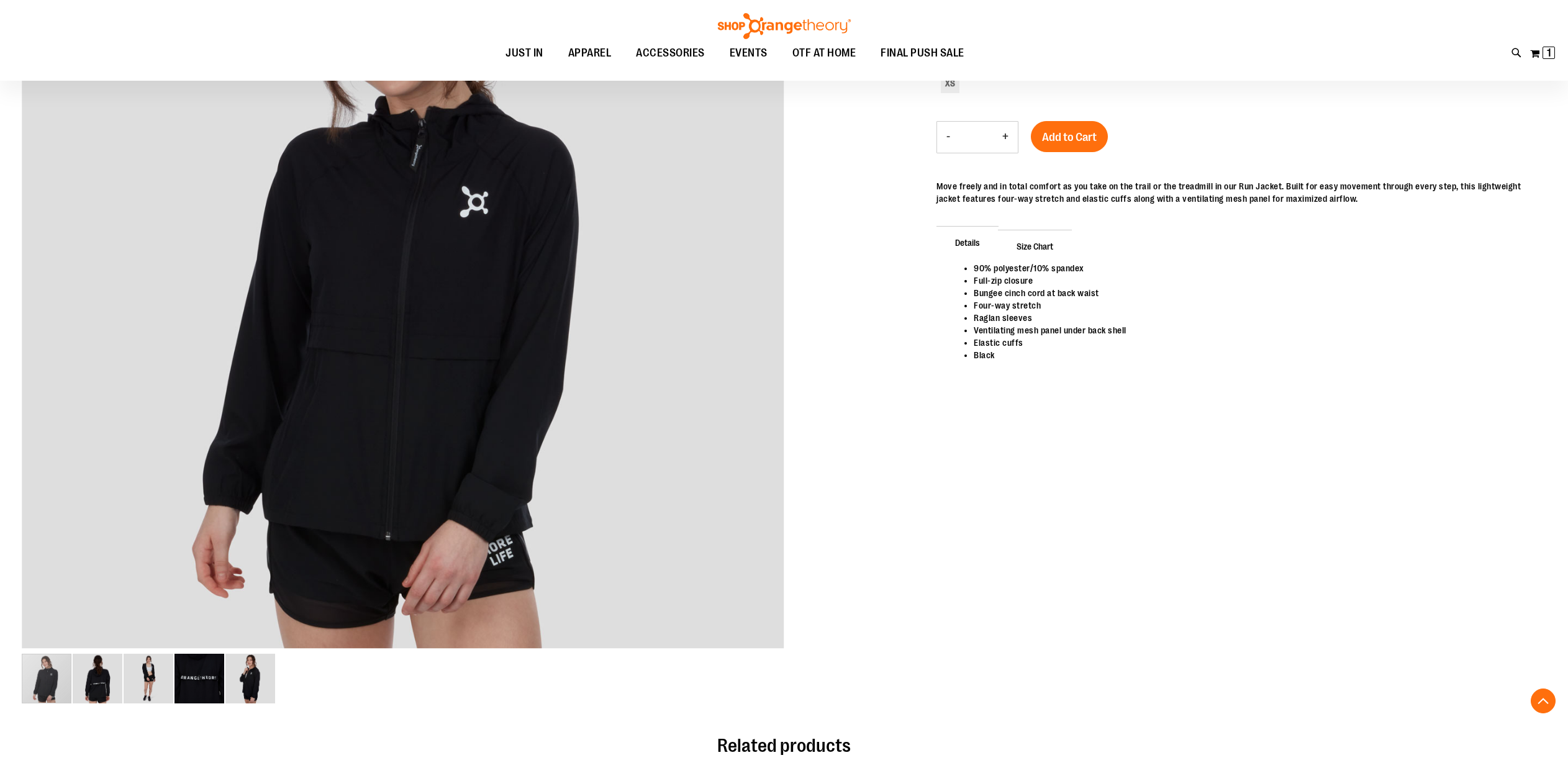
scroll to position [289, 0]
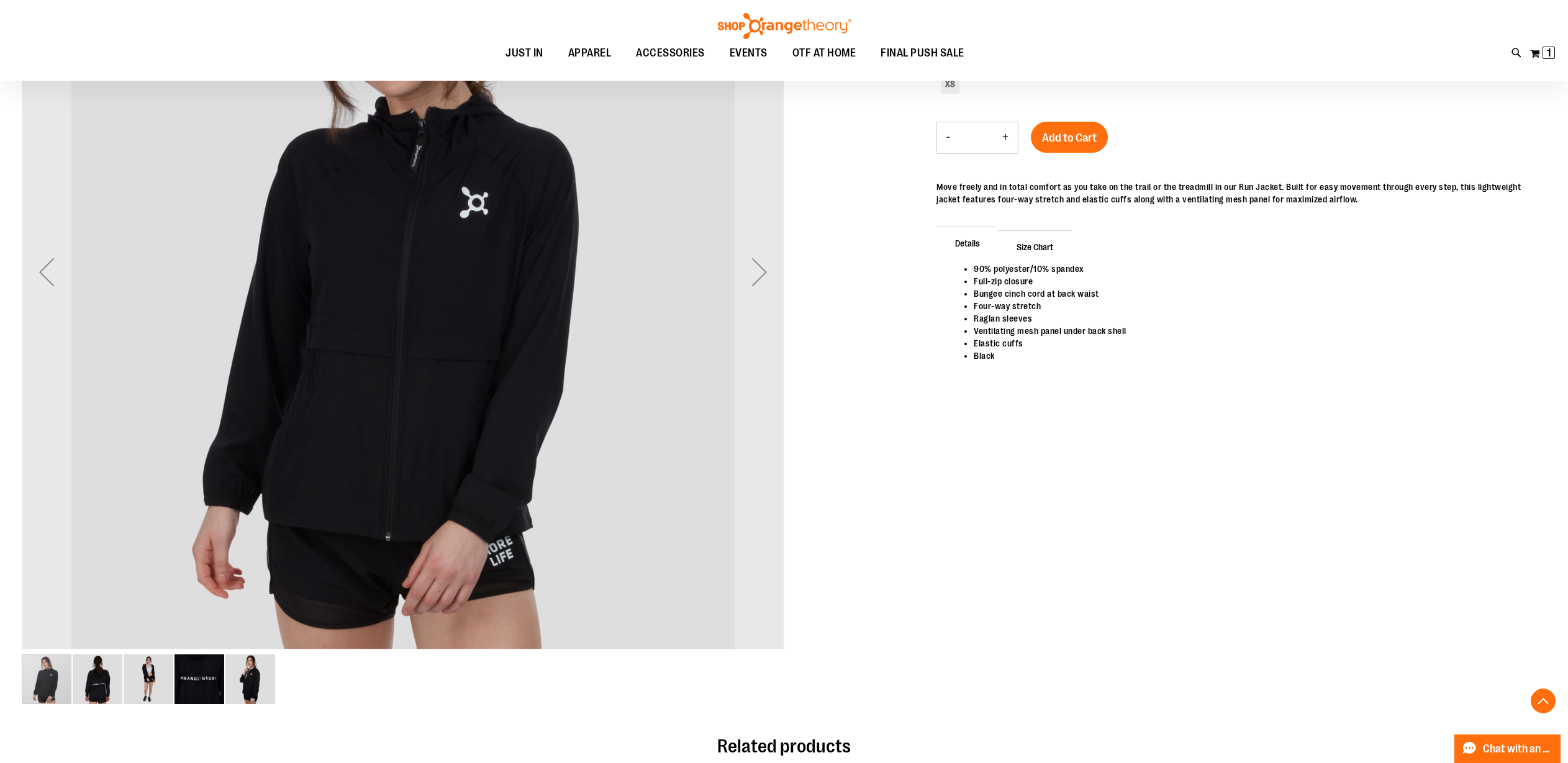
type input "**********"
click at [249, 688] on img "image 5 of 5" at bounding box center [250, 679] width 50 height 50
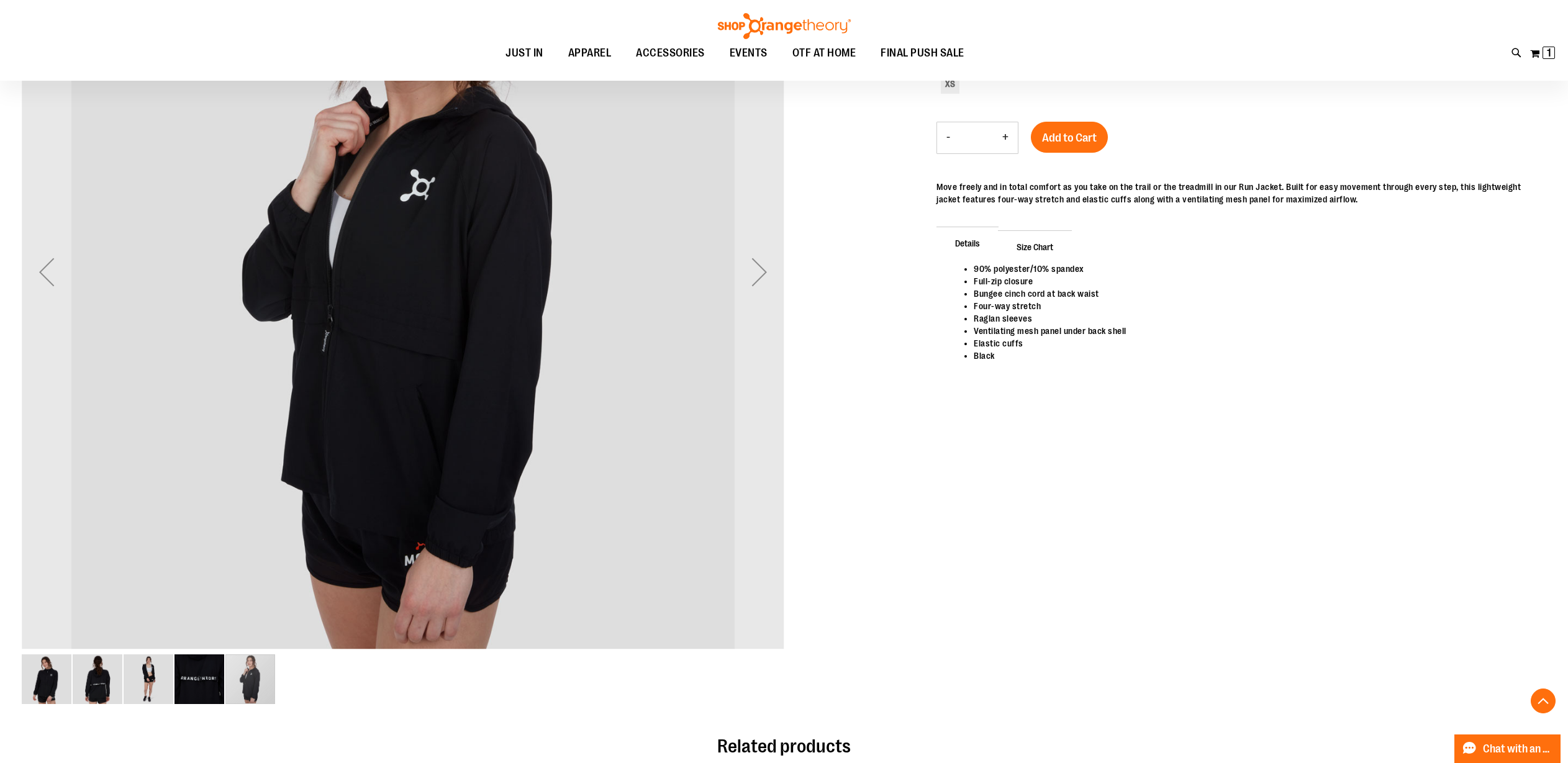
click at [261, 681] on div "carousel" at bounding box center [250, 679] width 50 height 50
click at [250, 685] on div "carousel" at bounding box center [250, 679] width 50 height 50
click at [210, 685] on img "image 4 of 5" at bounding box center [199, 679] width 50 height 50
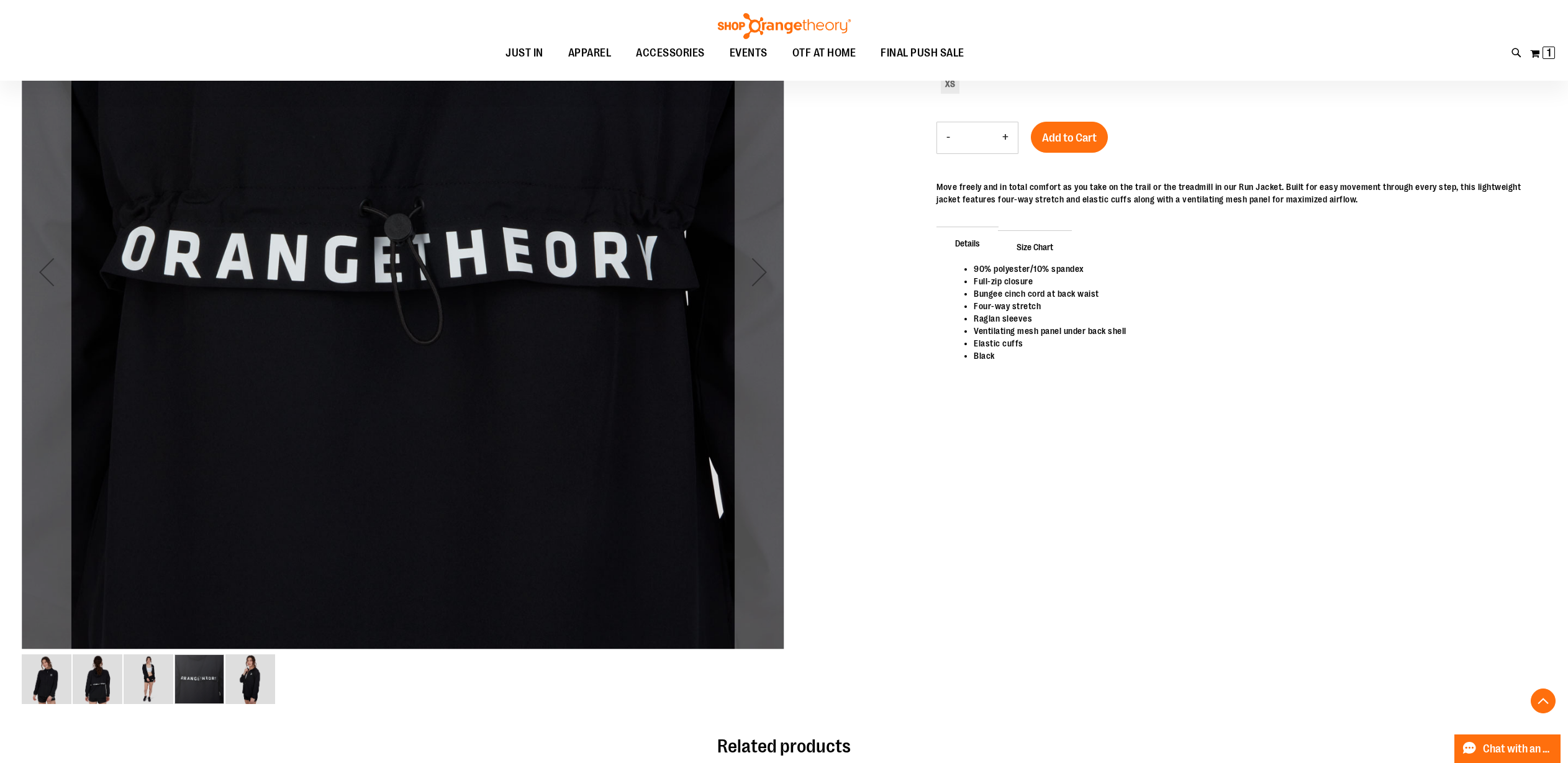
click at [195, 683] on div "carousel" at bounding box center [199, 679] width 50 height 50
click at [159, 685] on img "image 3 of 5" at bounding box center [148, 679] width 50 height 50
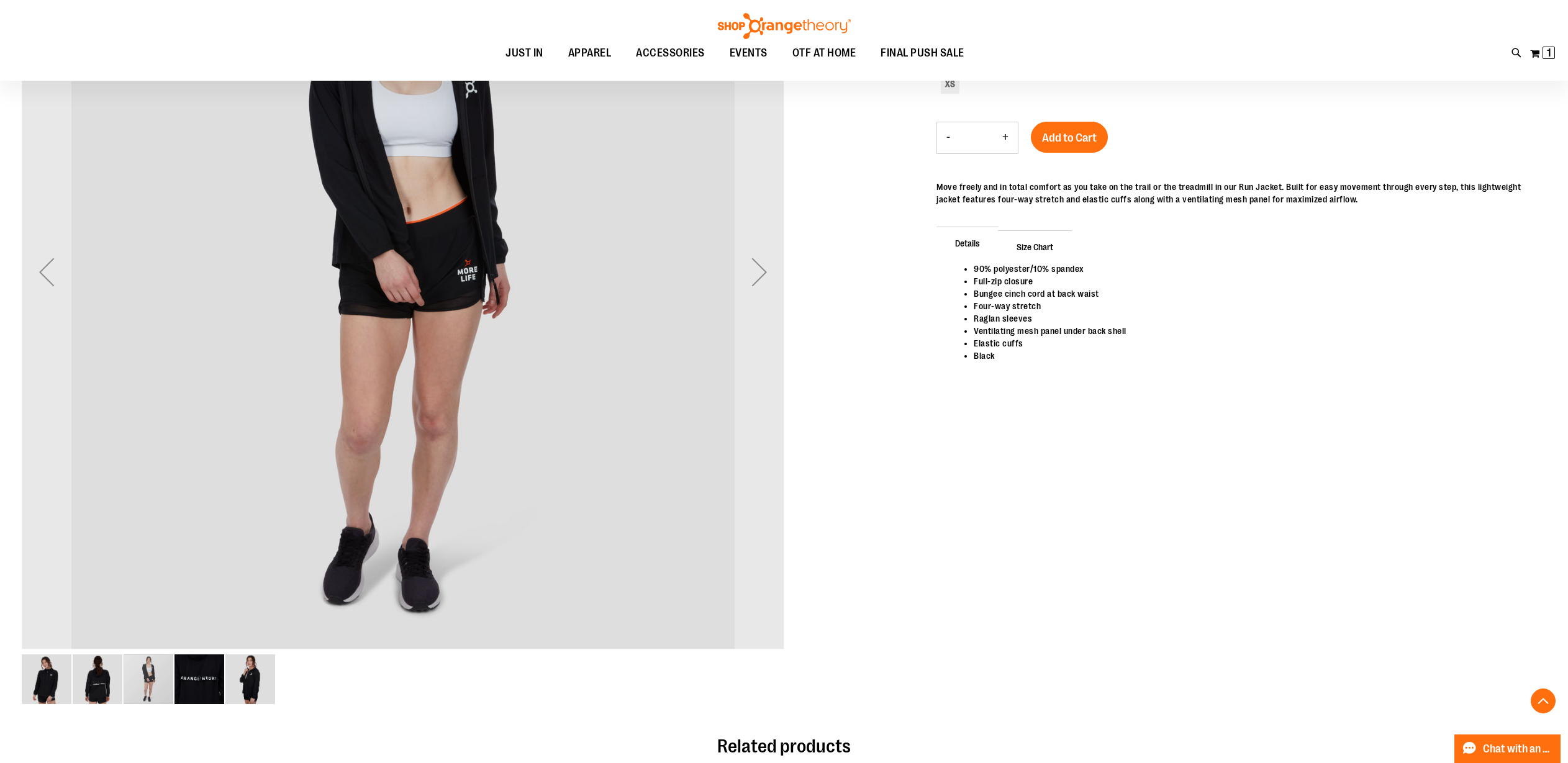
click at [99, 682] on img "image 2 of 5" at bounding box center [97, 679] width 50 height 50
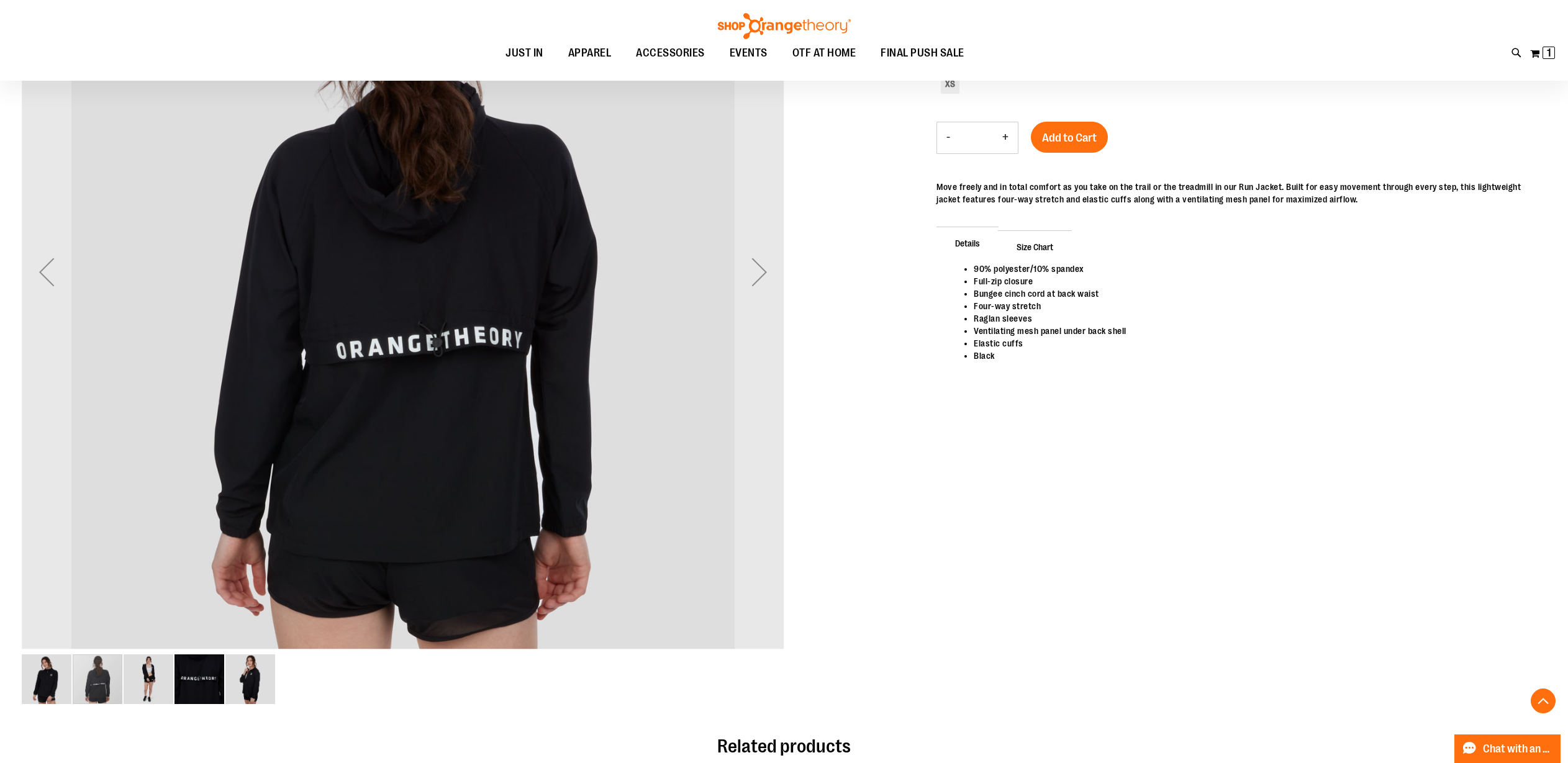
click at [62, 681] on img "image 1 of 5" at bounding box center [46, 679] width 50 height 50
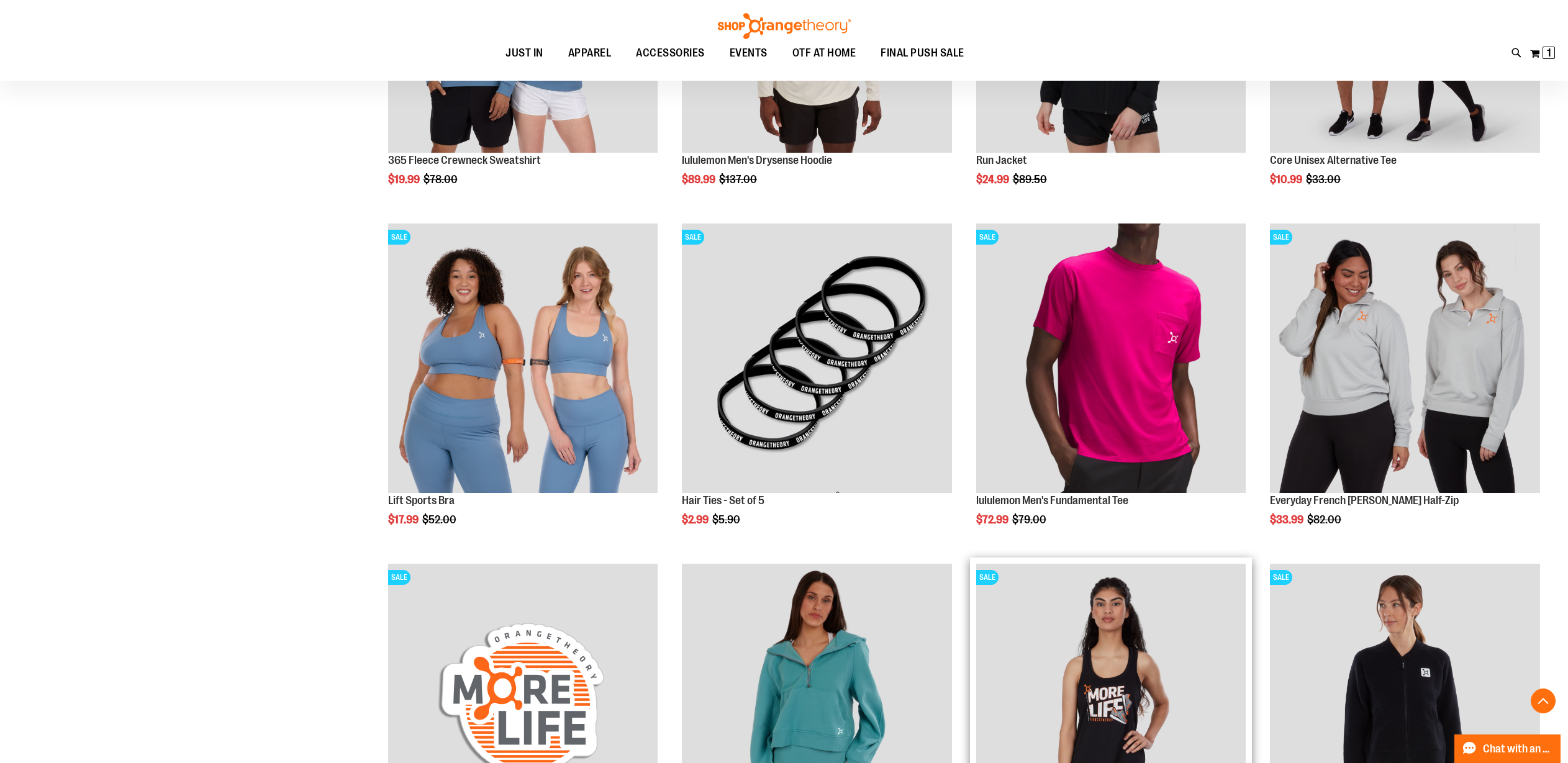
scroll to position [1075, 0]
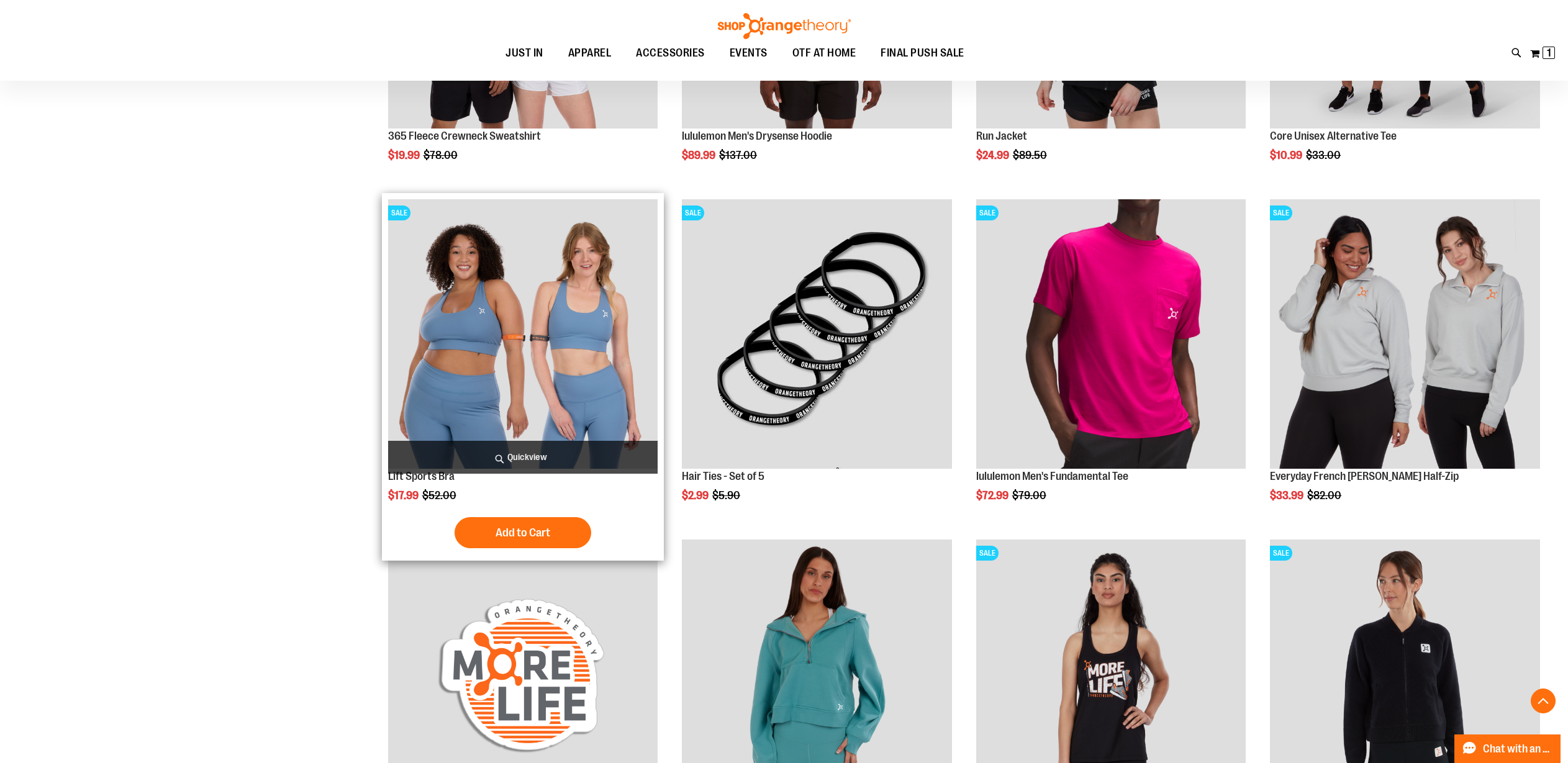
type input "**********"
click at [587, 349] on img "product" at bounding box center [522, 334] width 270 height 270
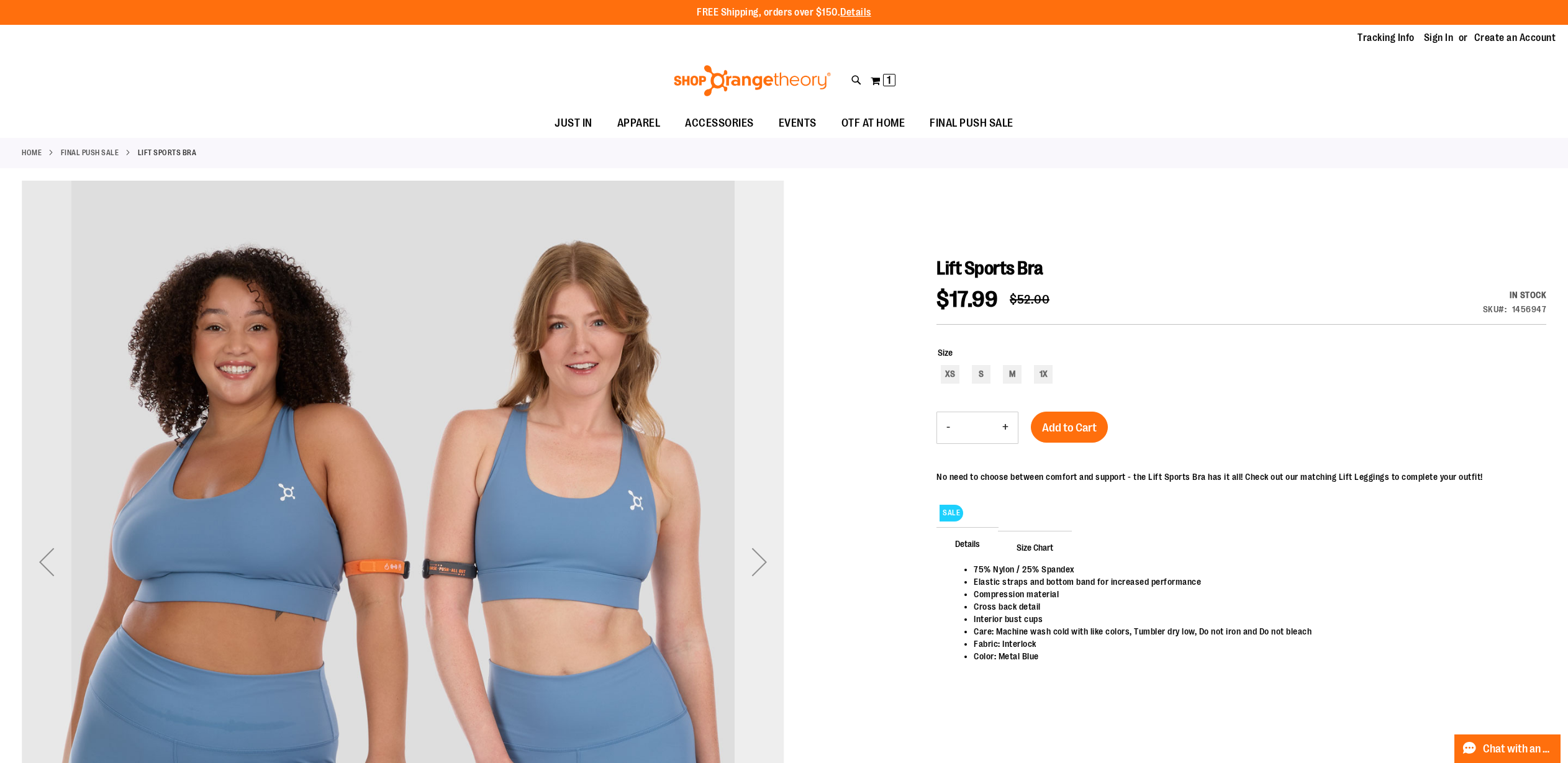
type input "**********"
click at [770, 571] on div "Next" at bounding box center [759, 561] width 50 height 50
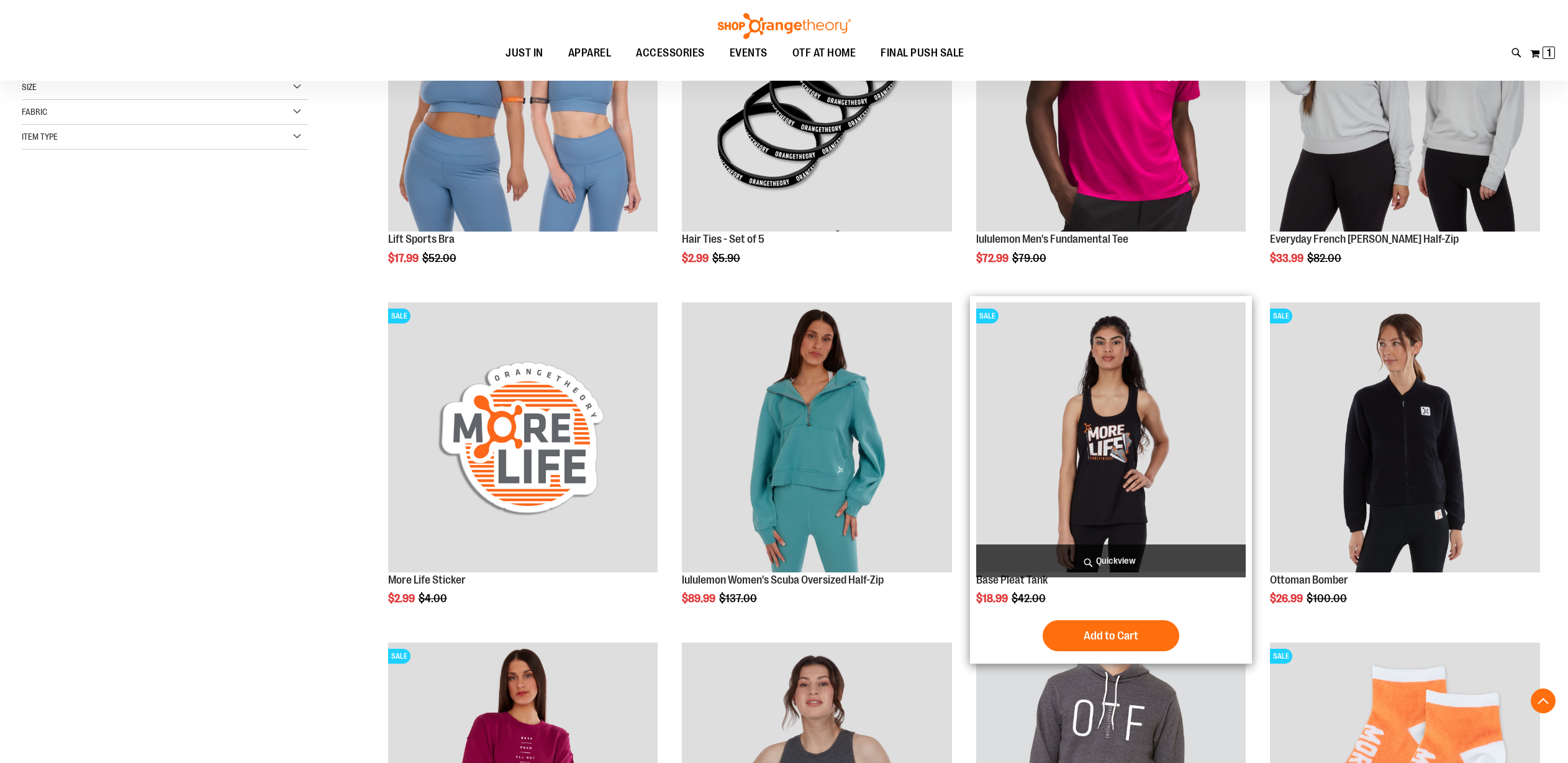
scroll to position [398, 0]
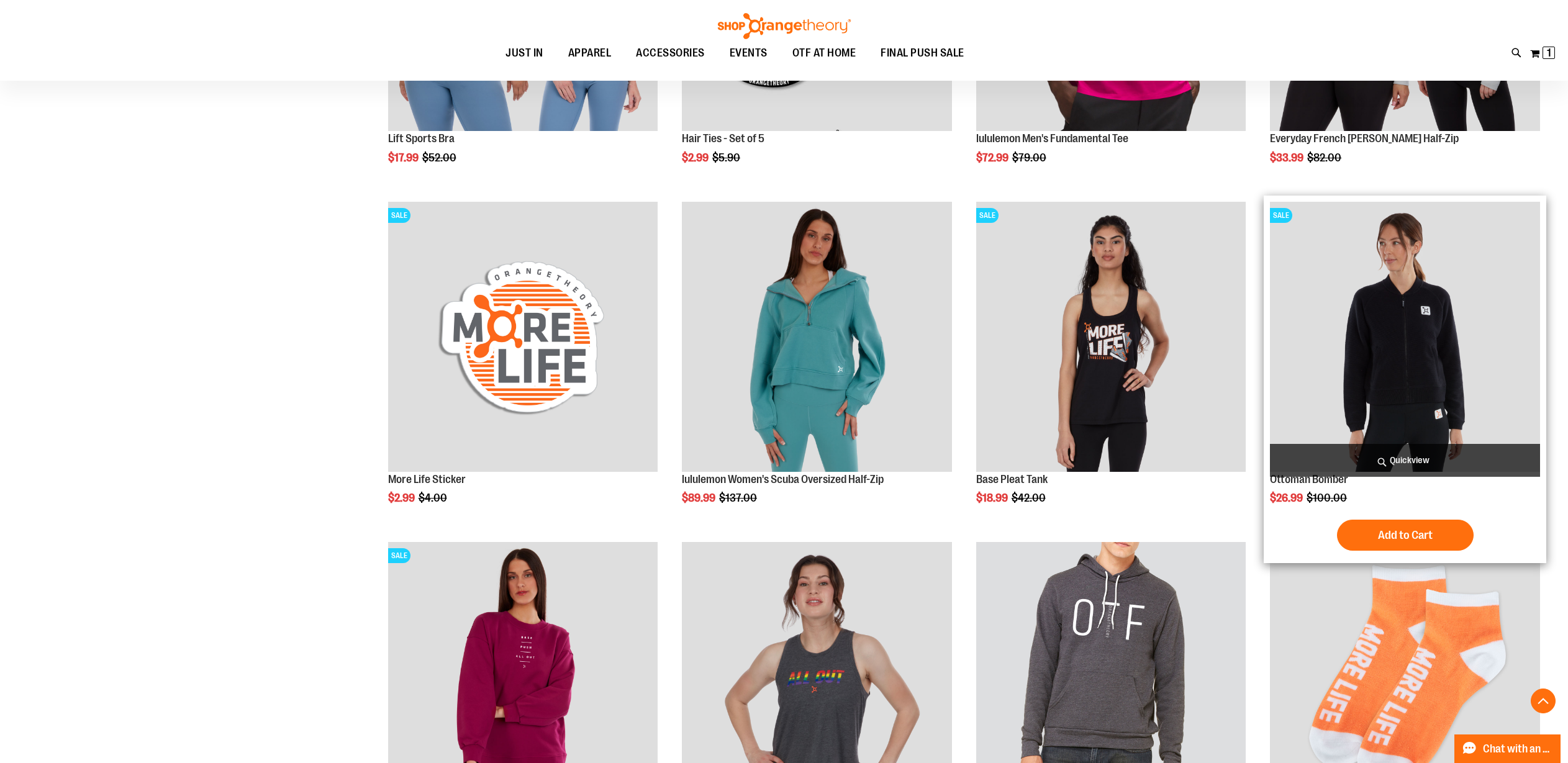
scroll to position [678, 0]
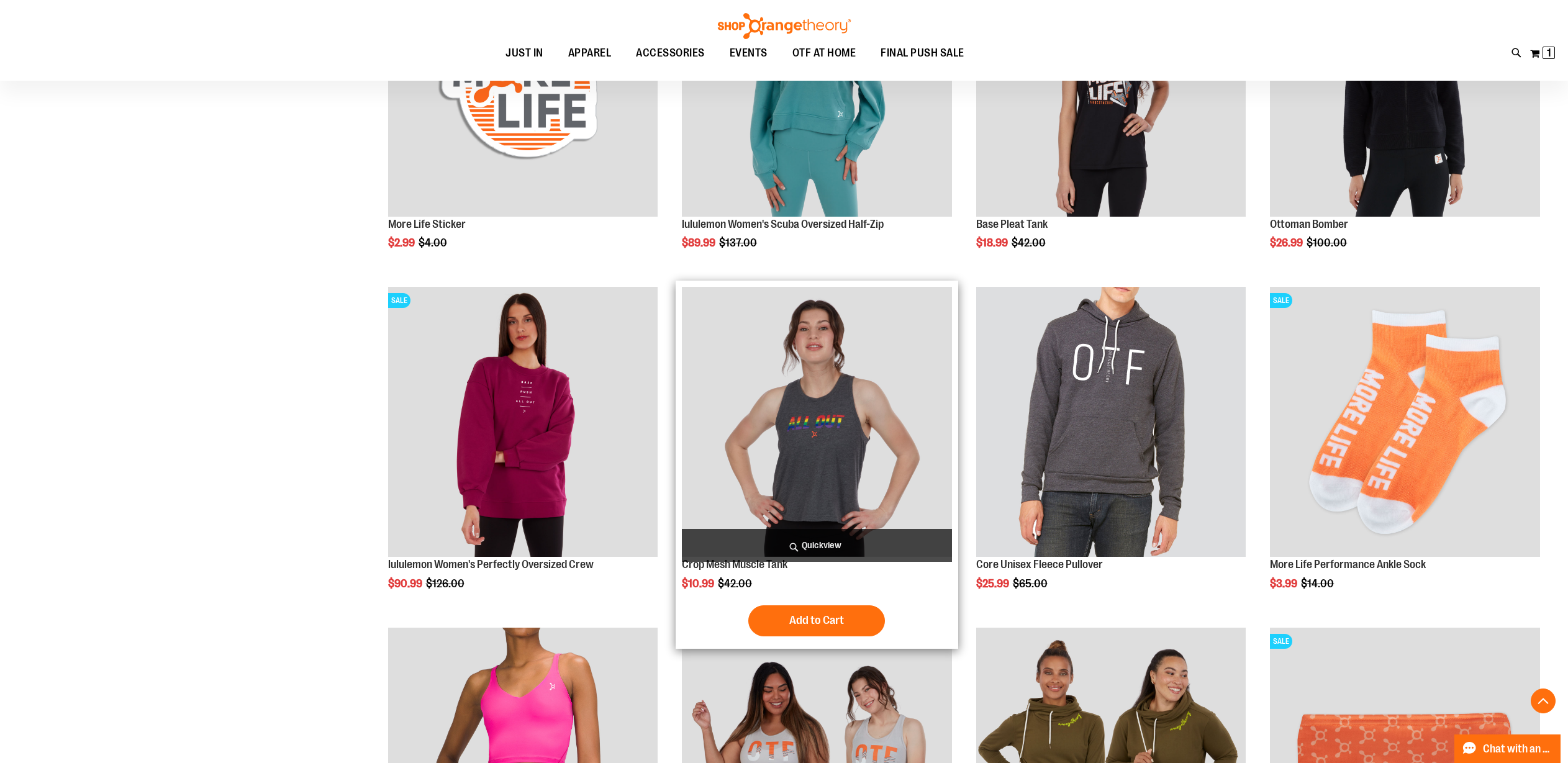
type input "**********"
click at [844, 417] on img "product" at bounding box center [816, 422] width 270 height 270
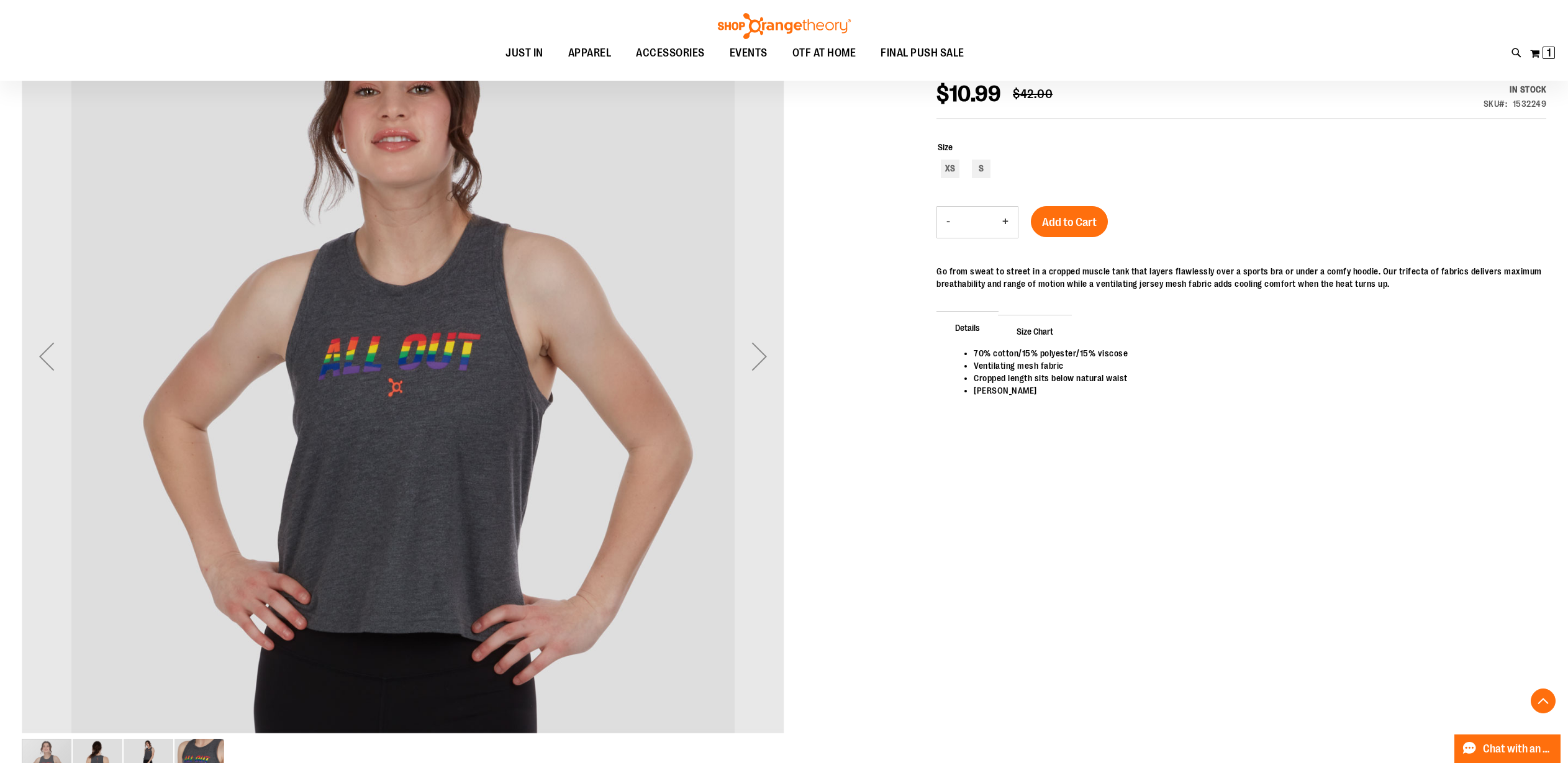
scroll to position [253, 0]
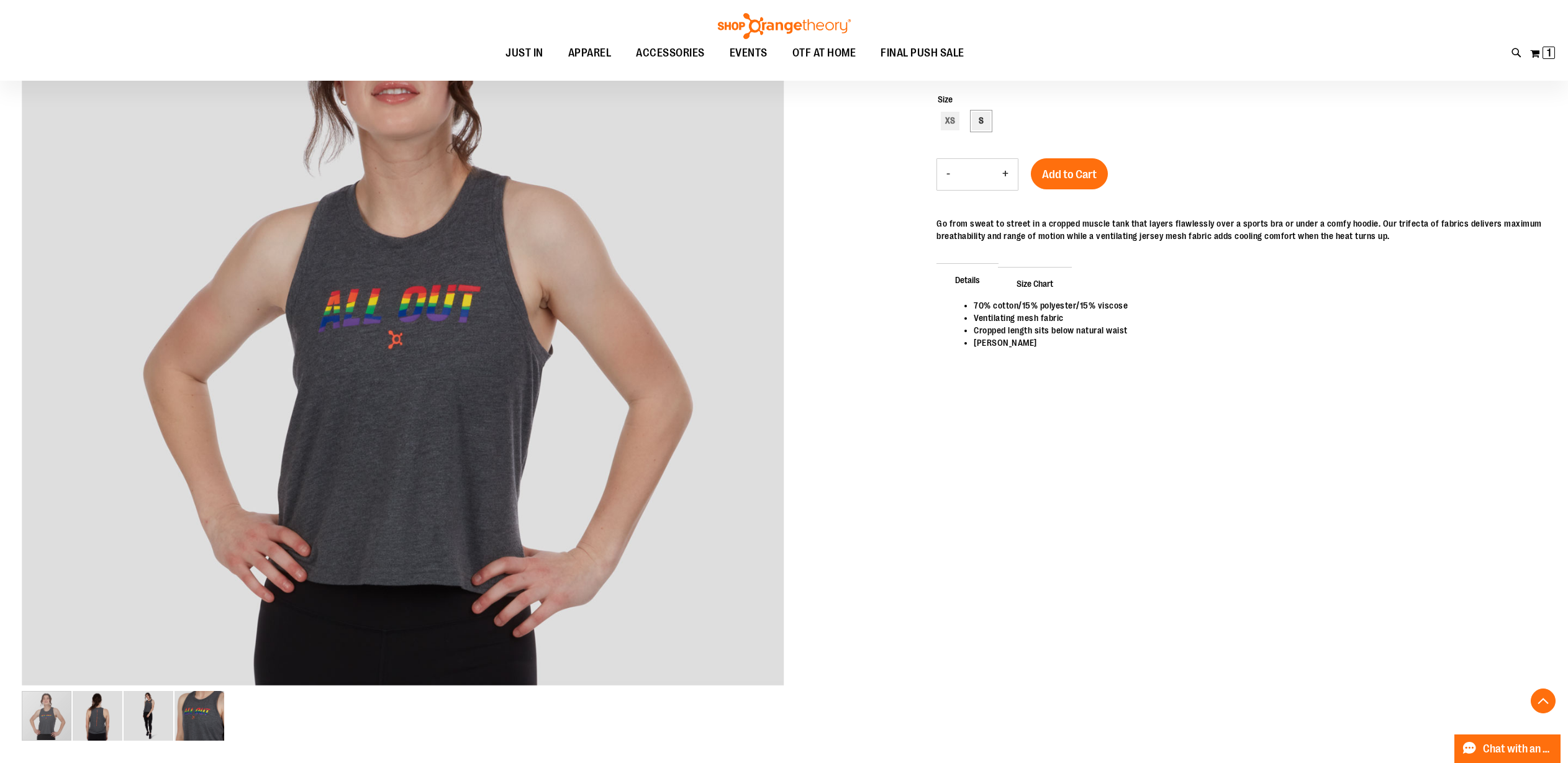
type input "**********"
click at [977, 119] on div "S" at bounding box center [981, 121] width 19 height 19
type input "***"
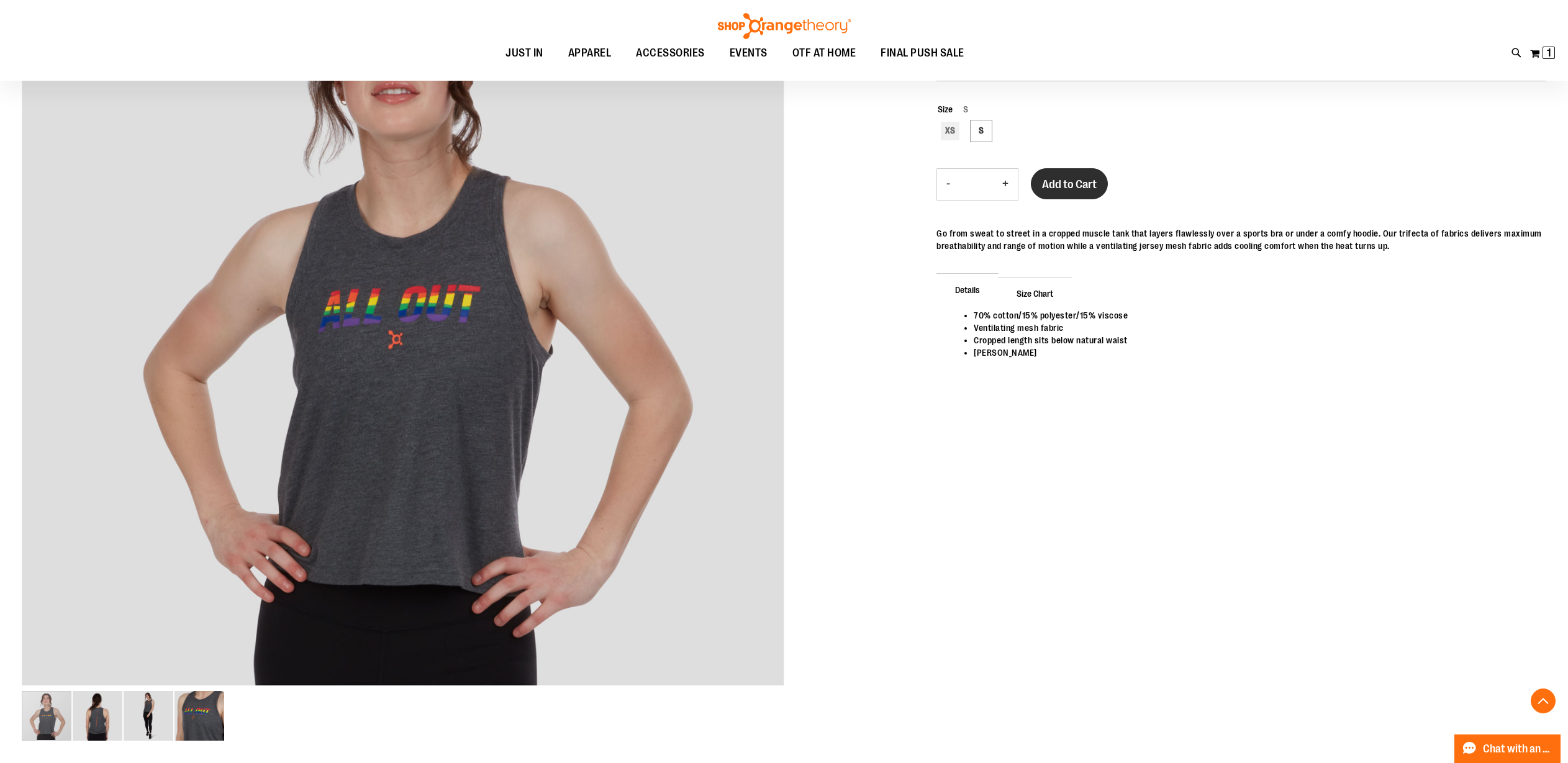
click at [1066, 189] on span "Add to Cart" at bounding box center [1069, 184] width 54 height 14
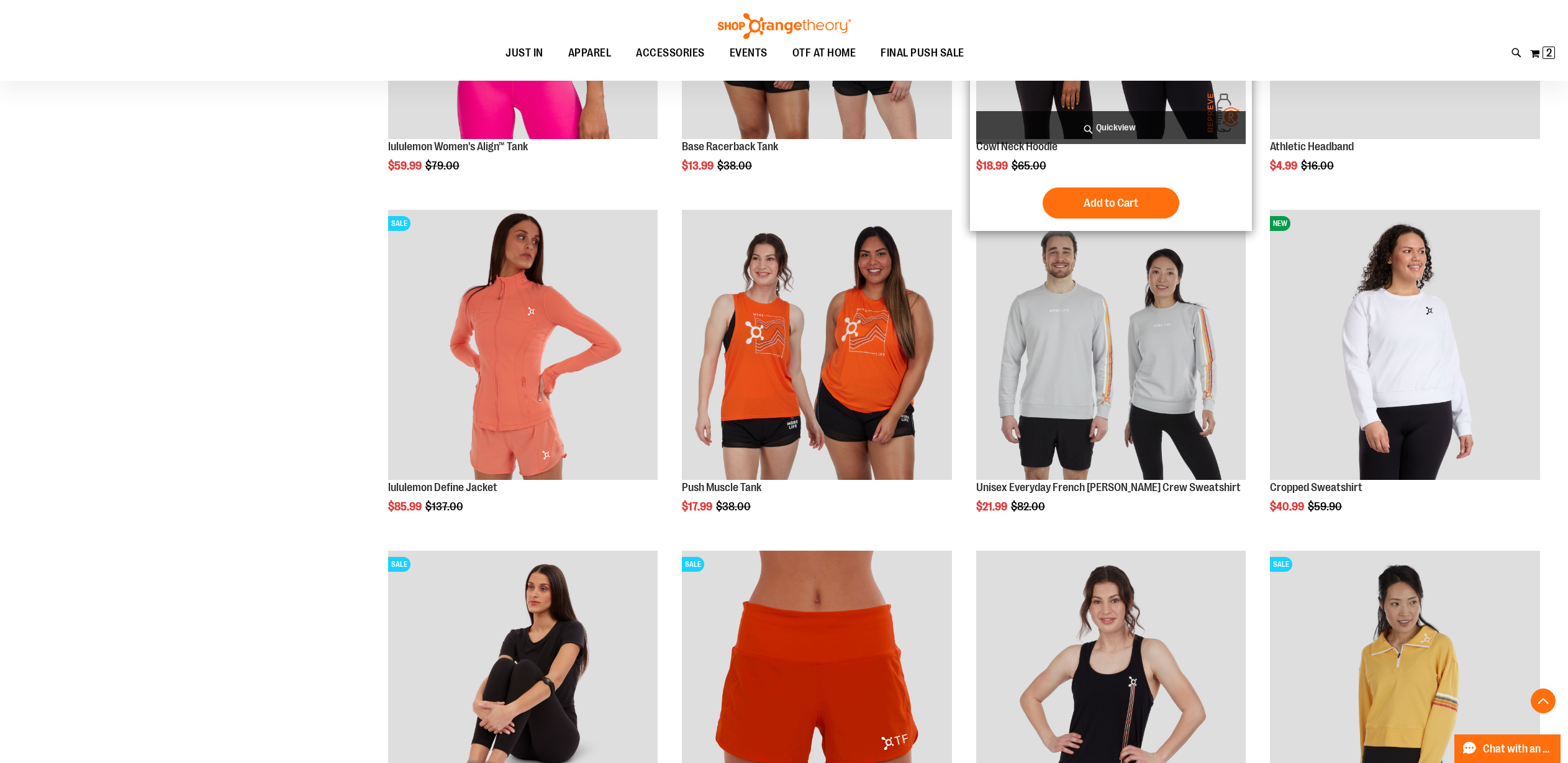
scroll to position [1407, 0]
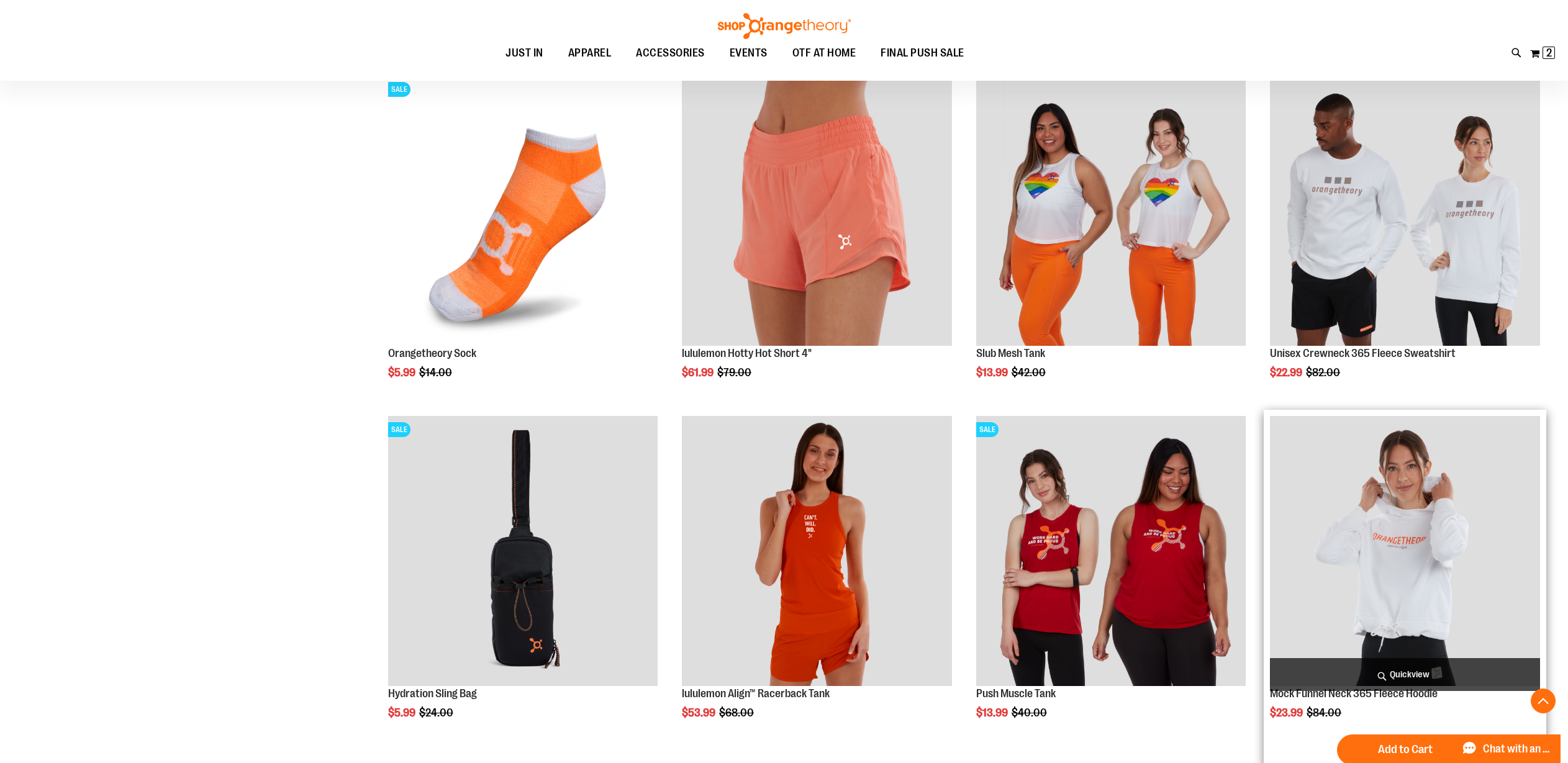
scroll to position [2242, 0]
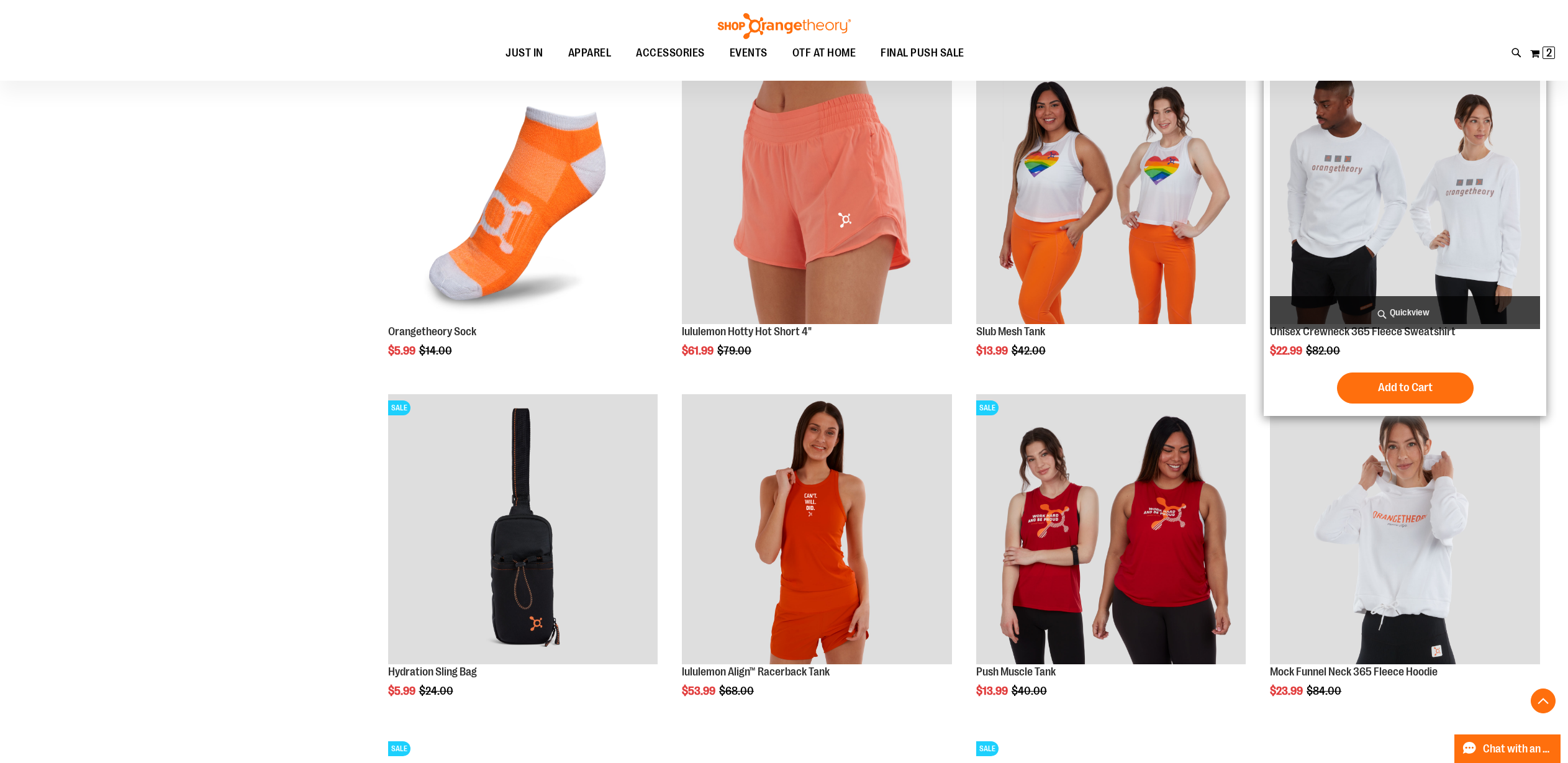
type input "**********"
click at [1455, 228] on img "product" at bounding box center [1405, 188] width 270 height 270
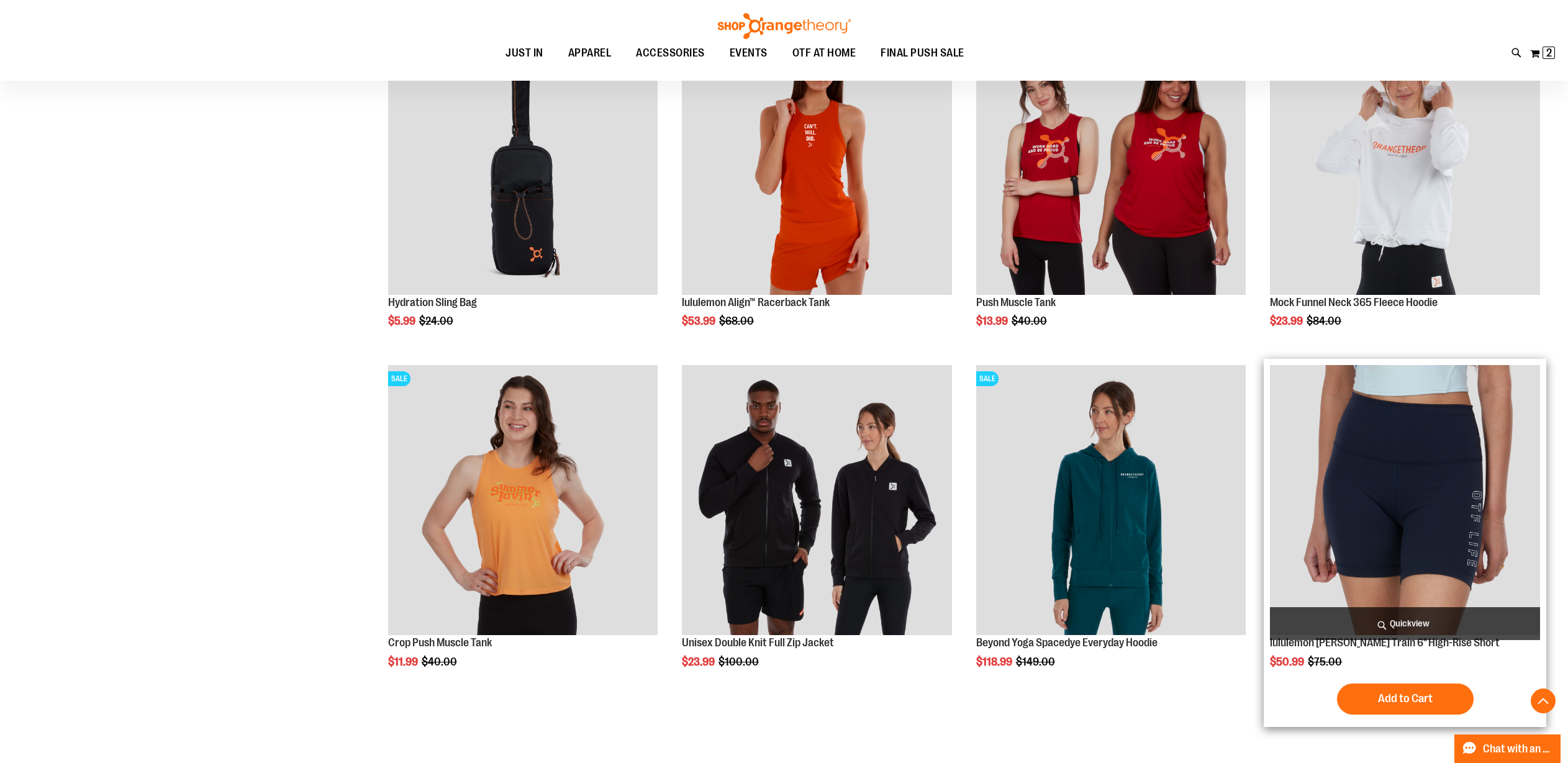
scroll to position [630, 0]
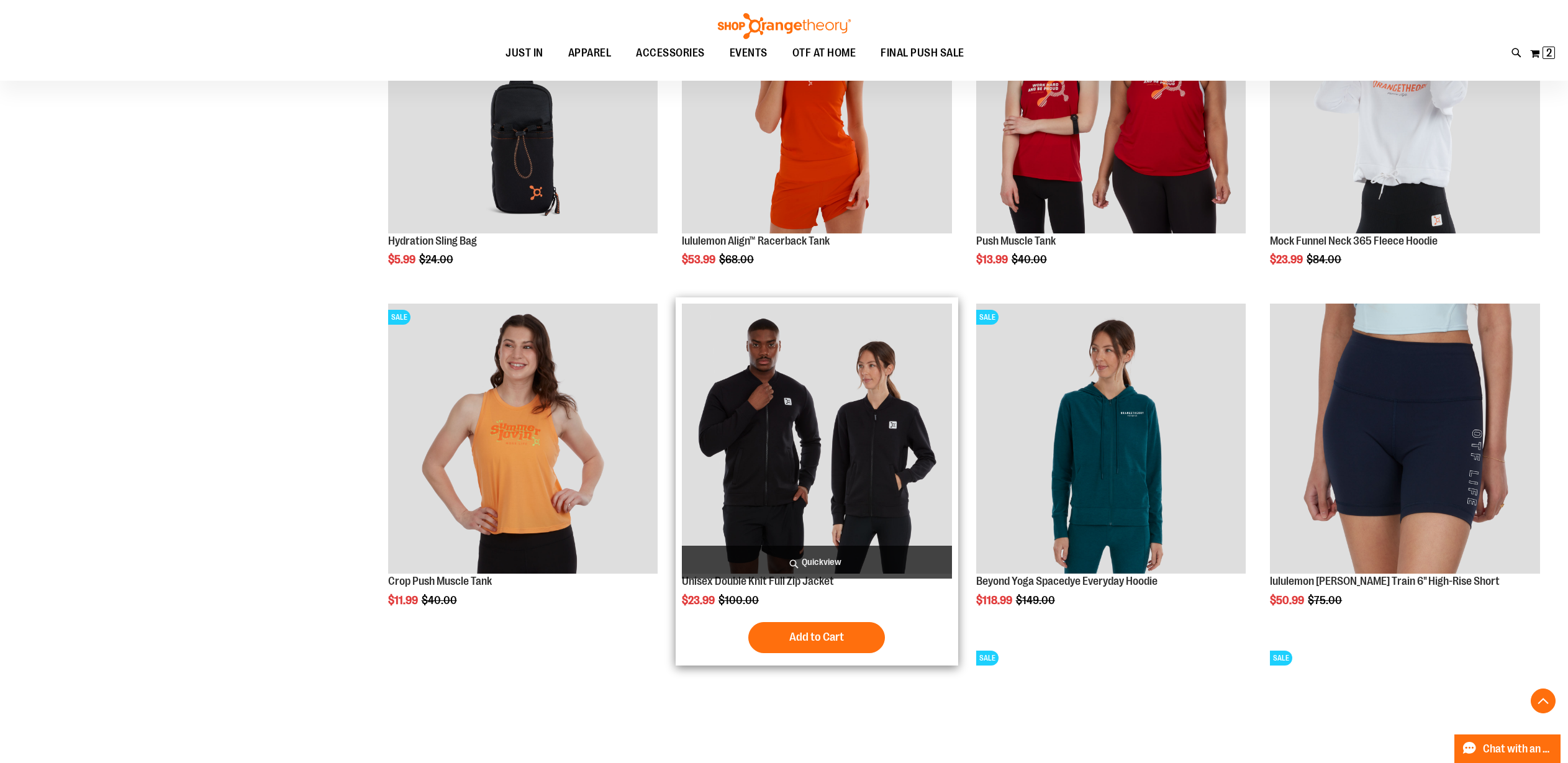
type input "**********"
click at [782, 426] on img "product" at bounding box center [816, 438] width 270 height 270
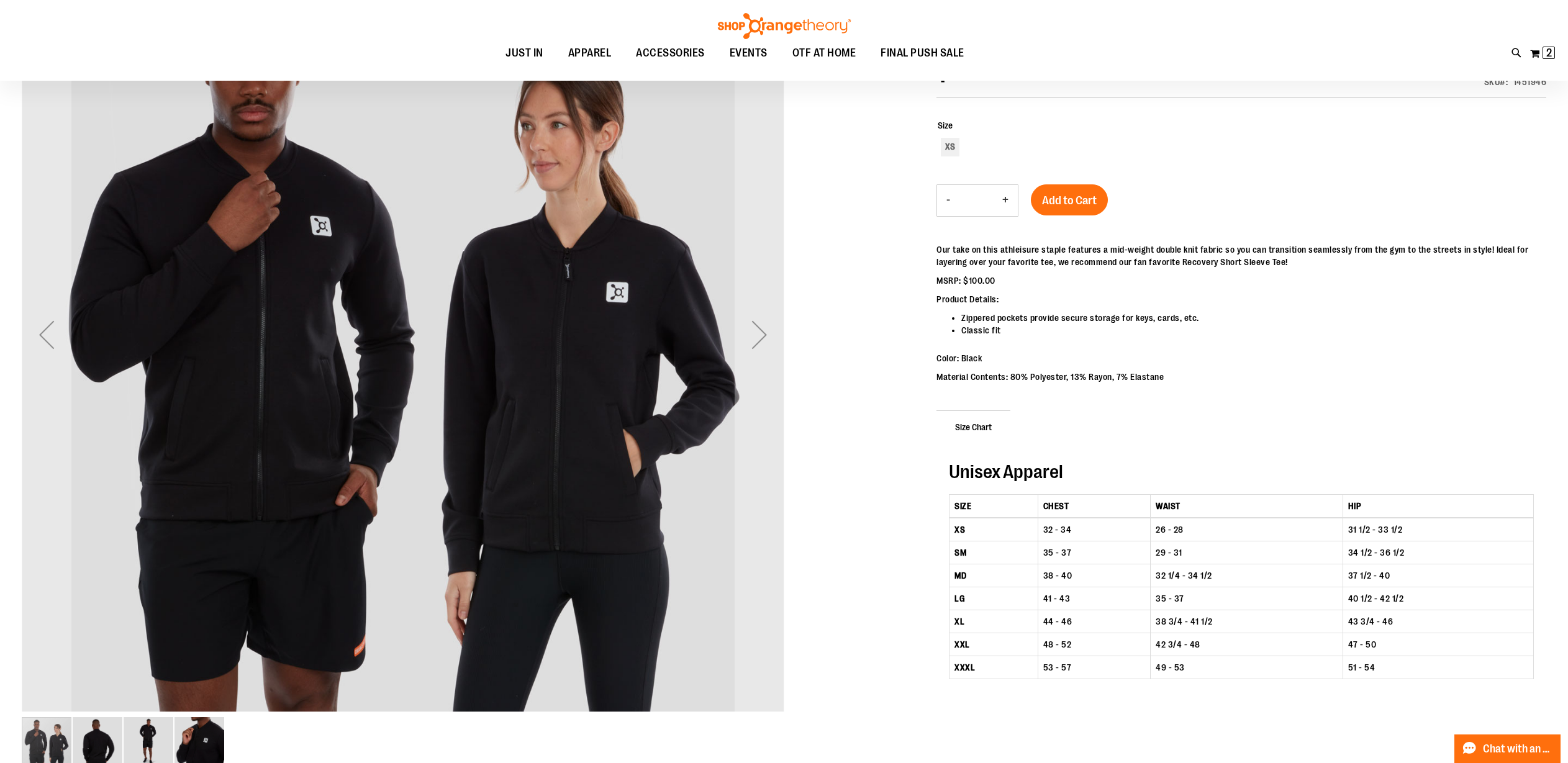
scroll to position [74, 0]
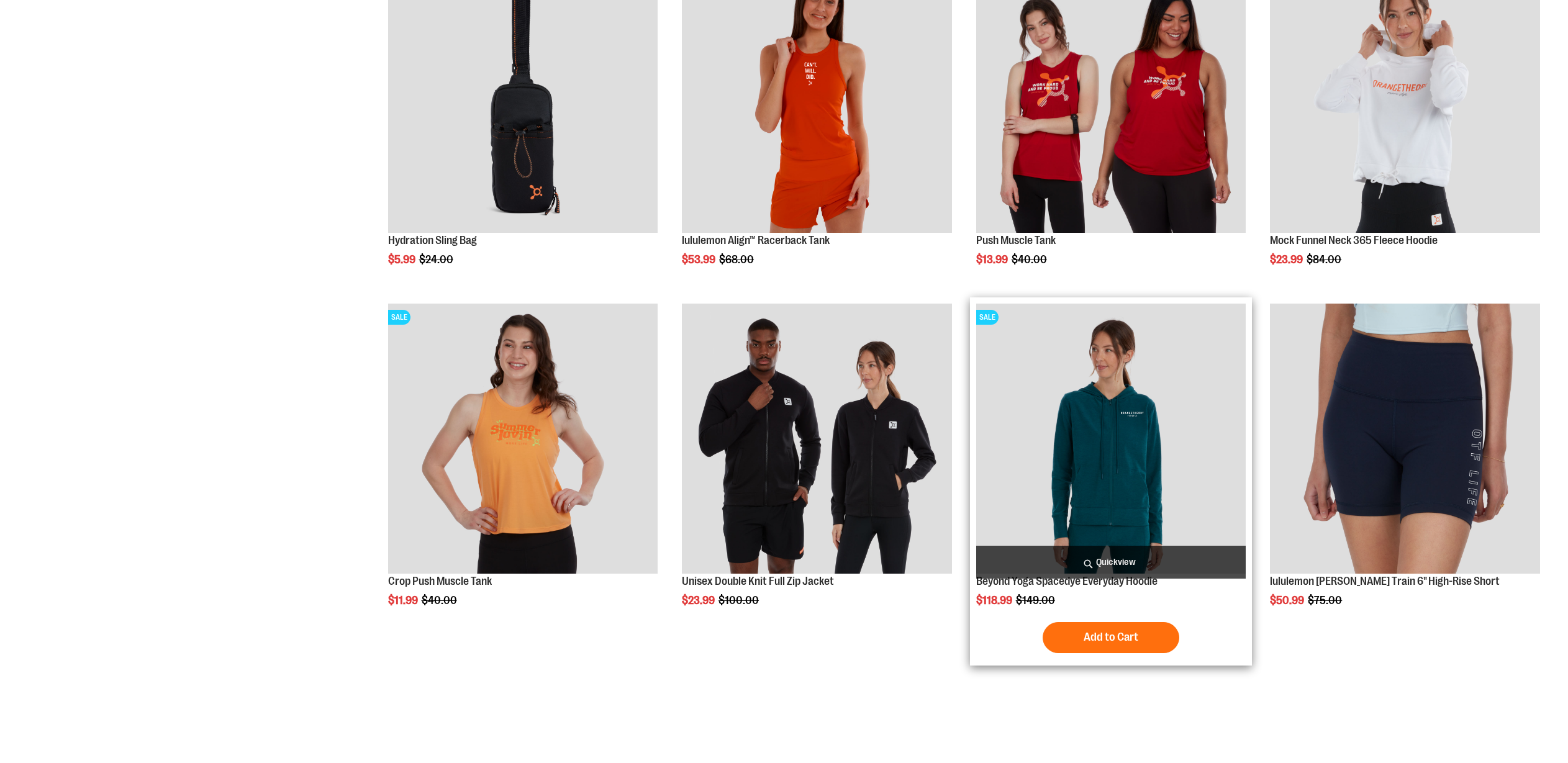
scroll to position [631, 0]
type input "**********"
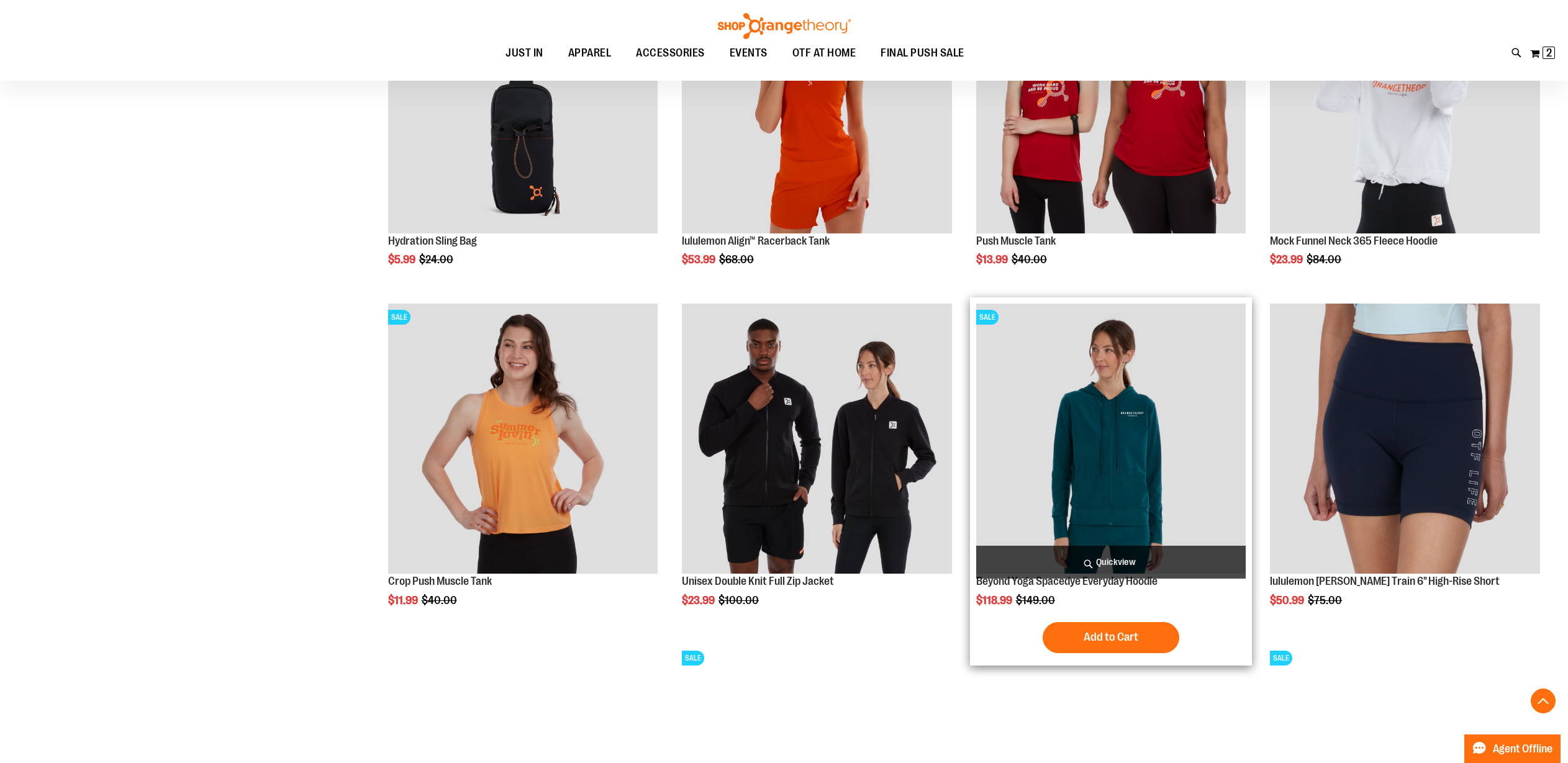
scroll to position [630, 0]
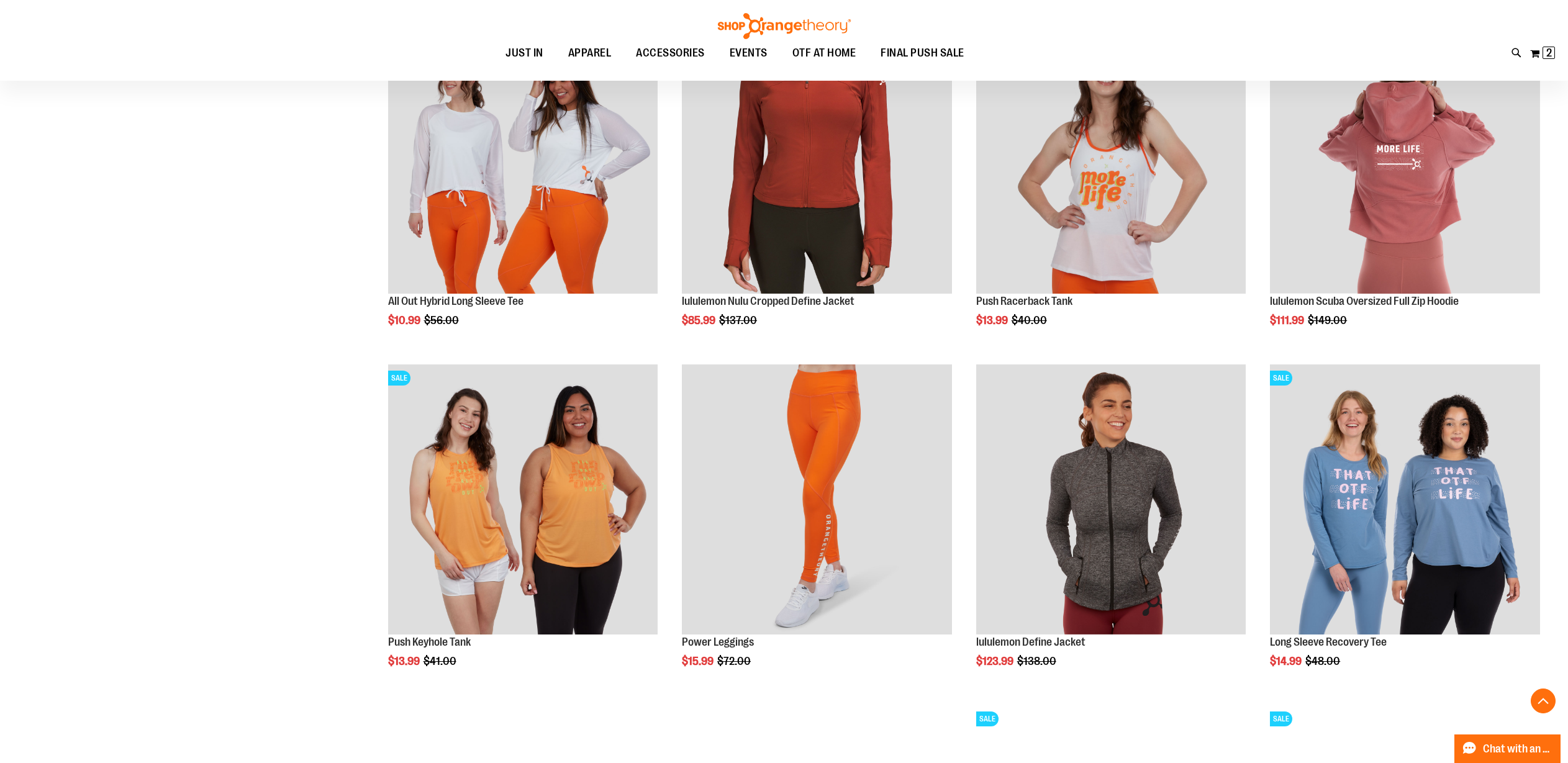
scroll to position [1252, 0]
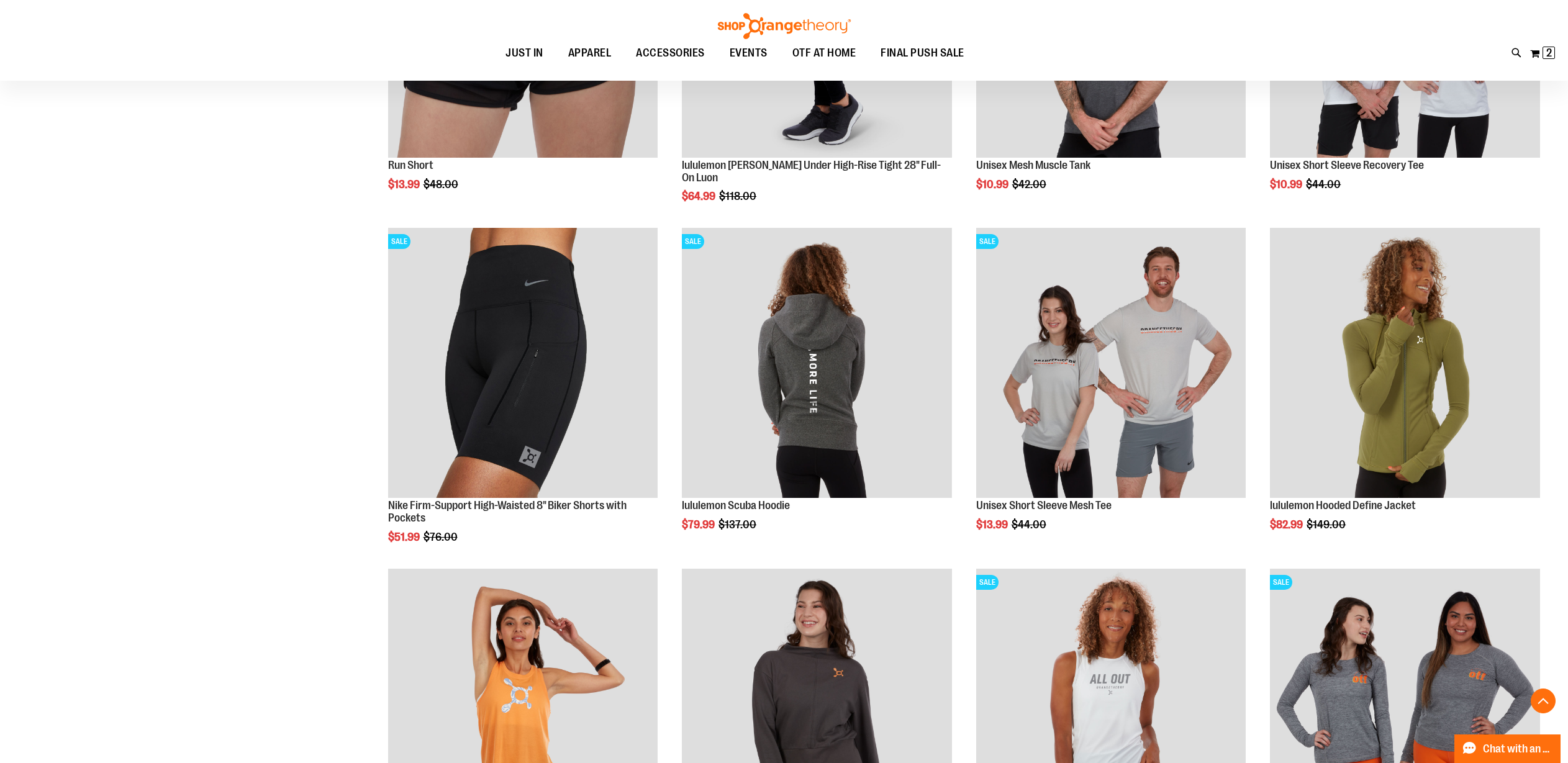
scroll to position [2713, 0]
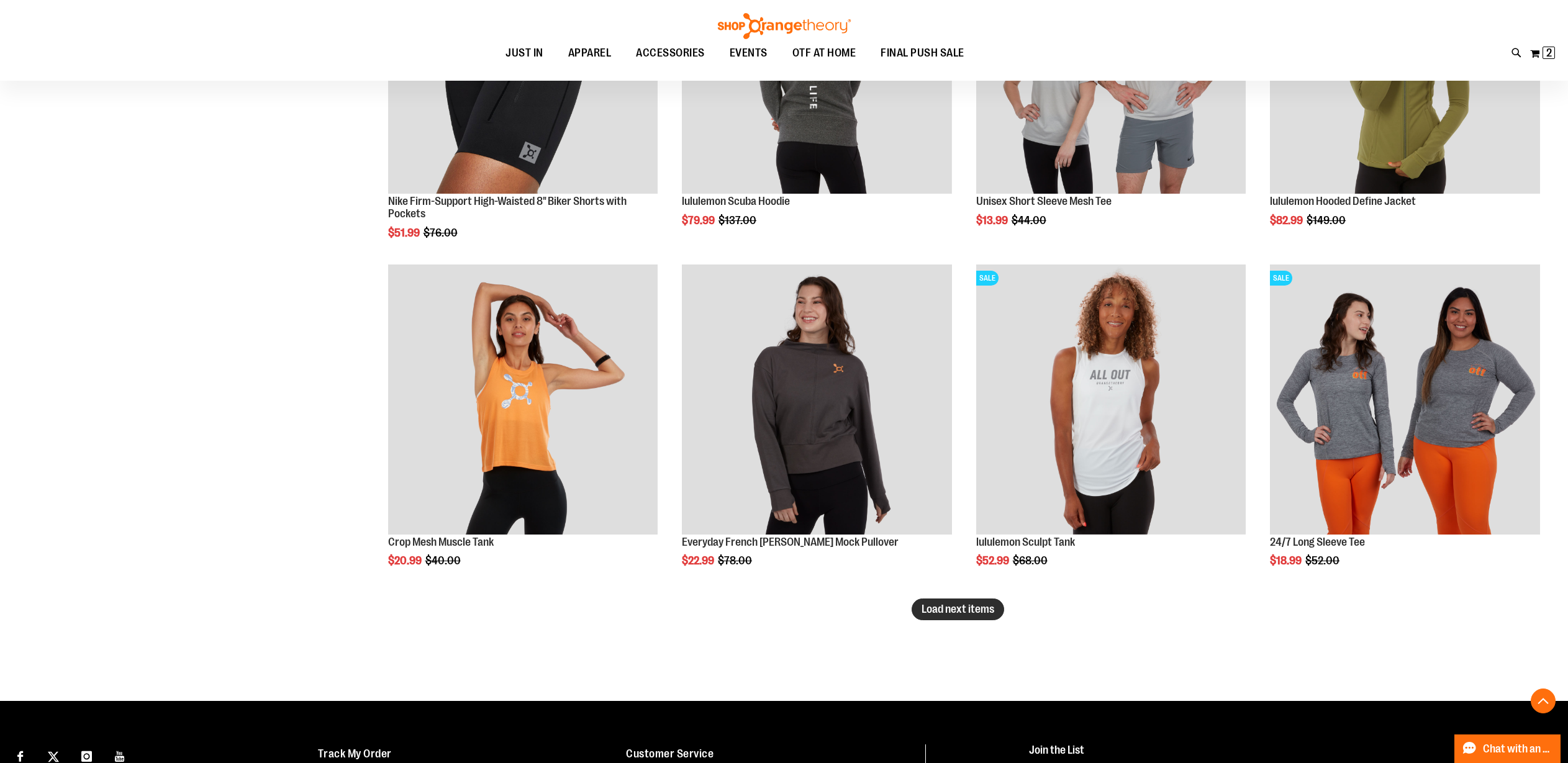
click at [949, 605] on span "Load next items" at bounding box center [958, 609] width 73 height 13
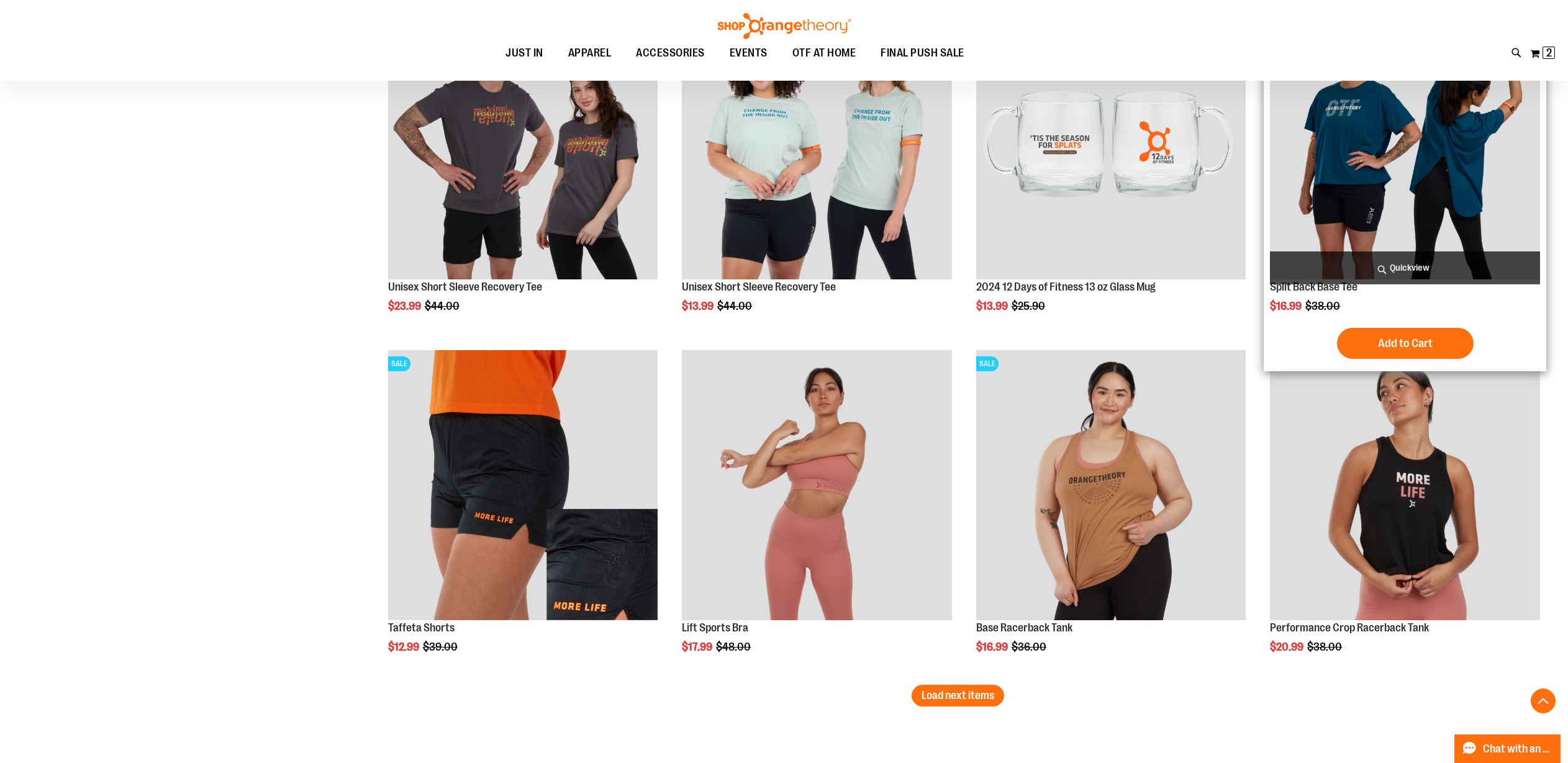
scroll to position [3845, 0]
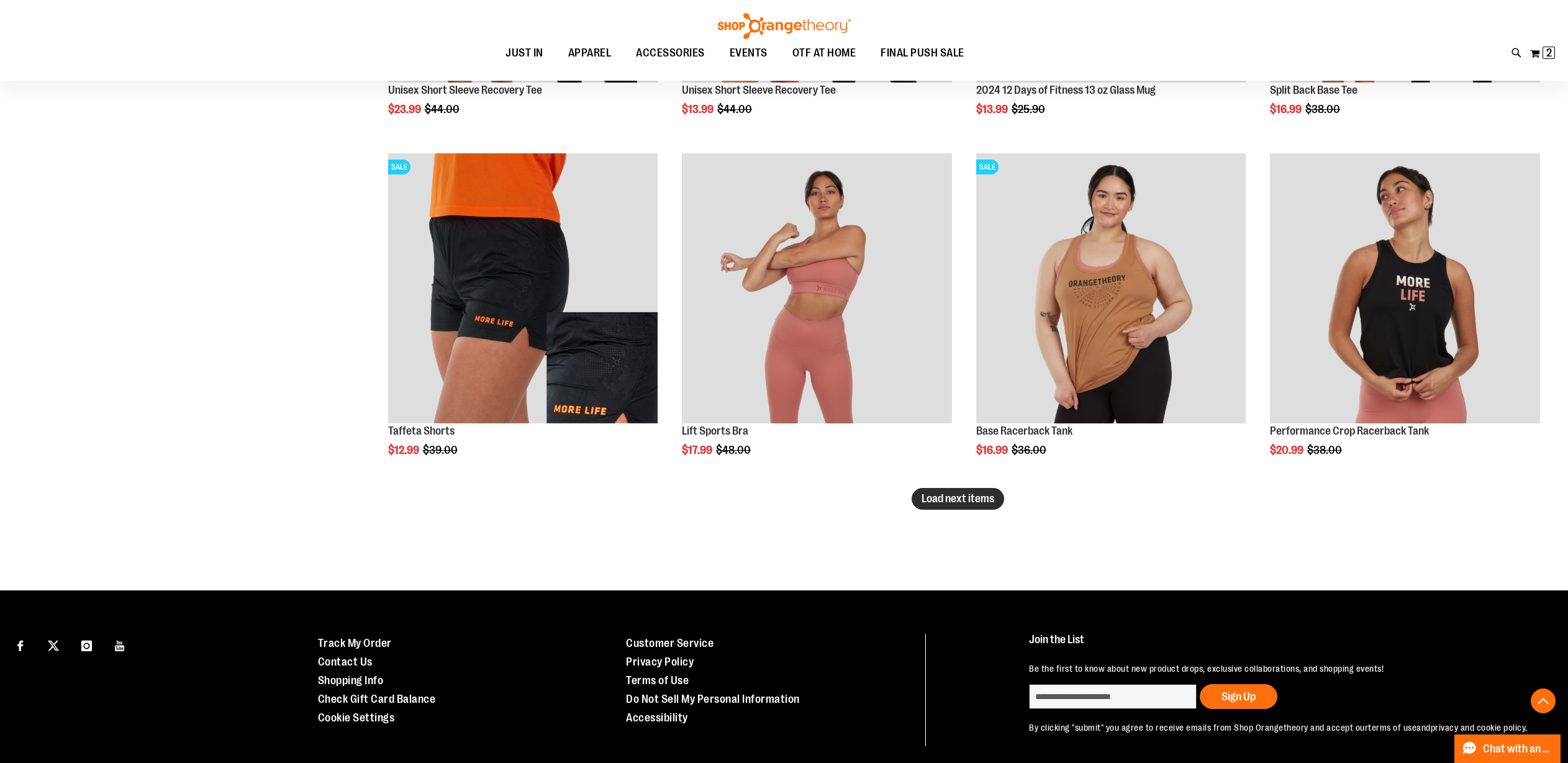
click at [969, 499] on span "Load next items" at bounding box center [958, 499] width 73 height 13
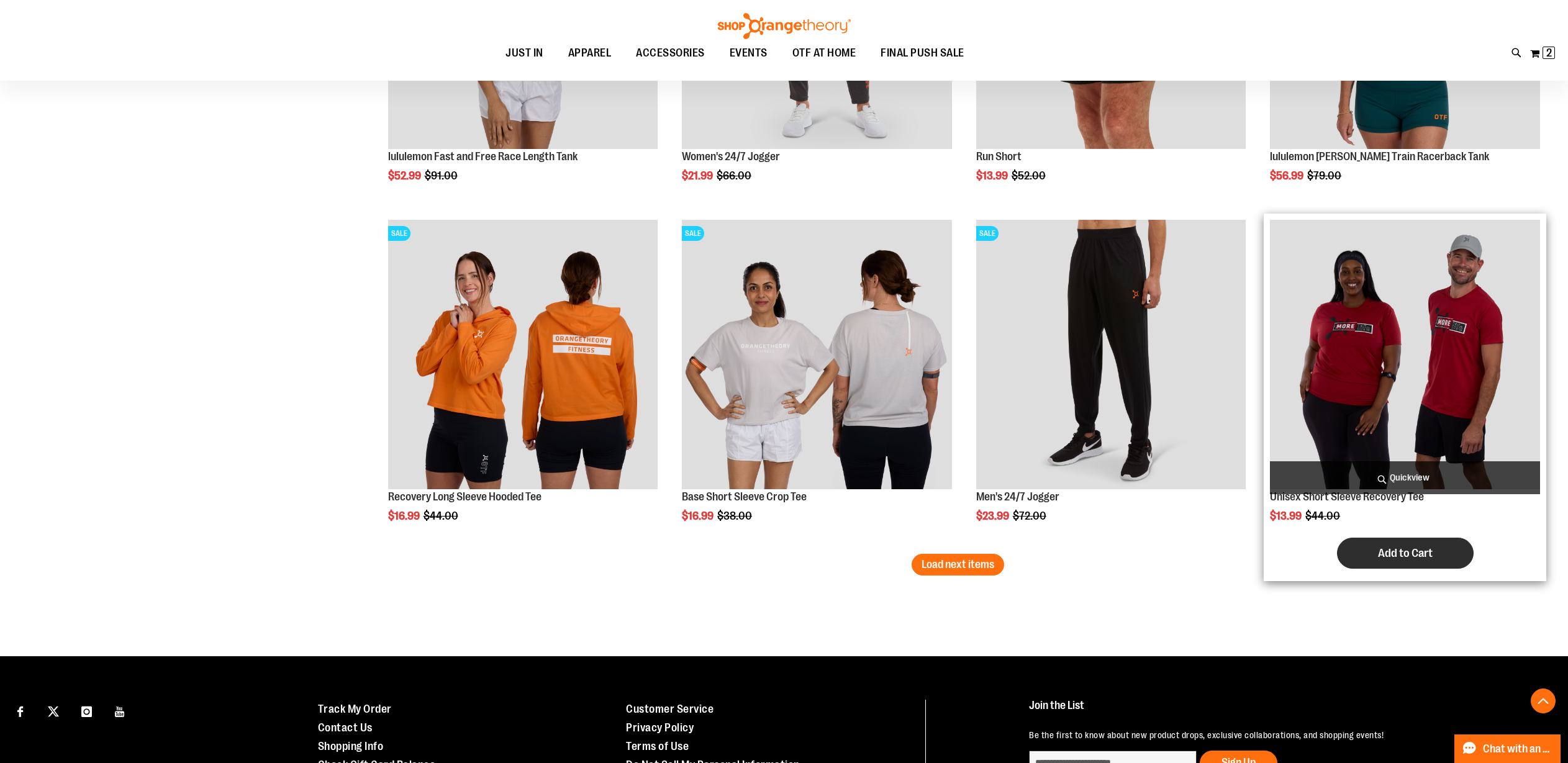
scroll to position [4926, 0]
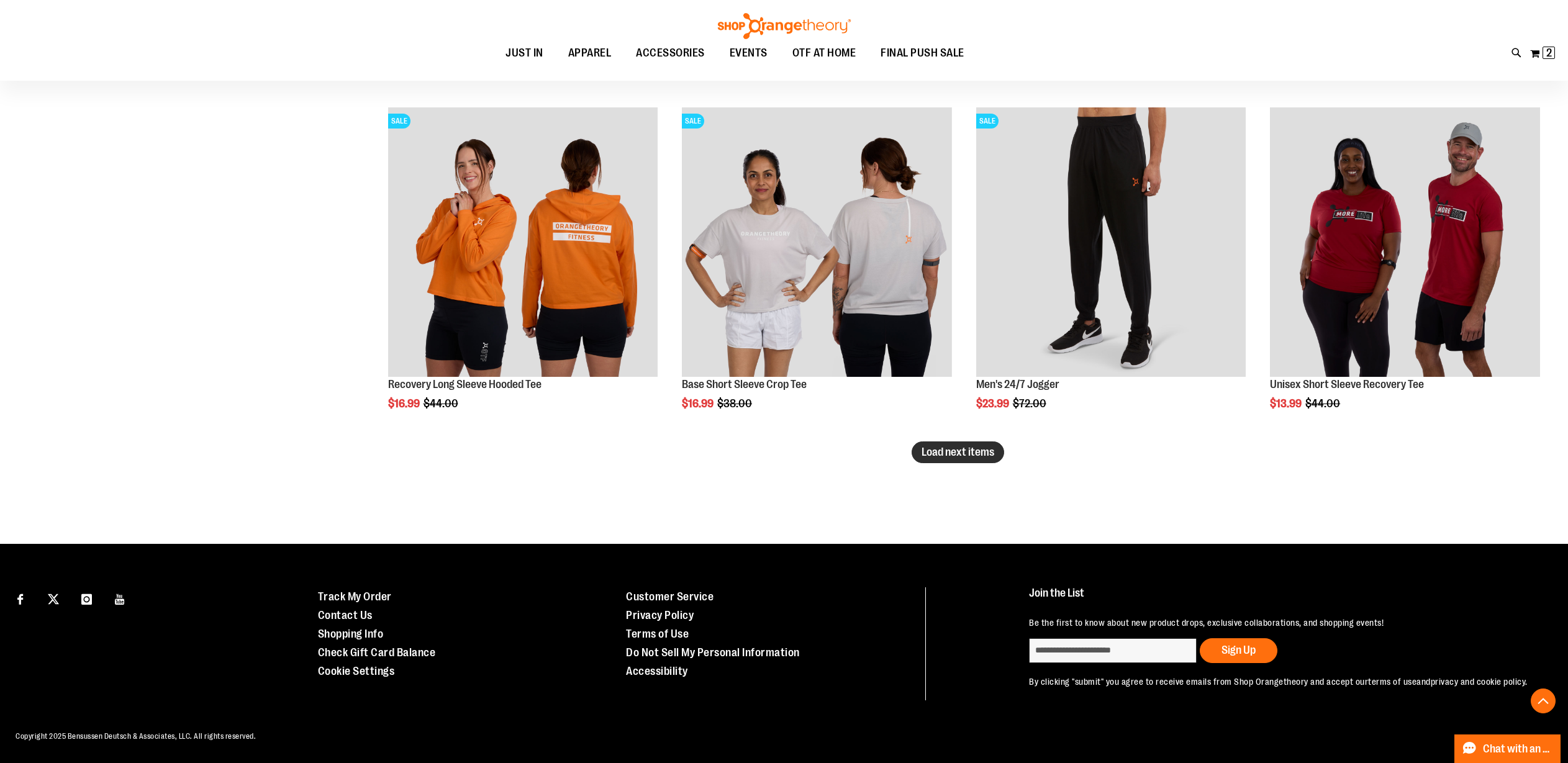
click at [992, 446] on span "Load next items" at bounding box center [958, 452] width 73 height 13
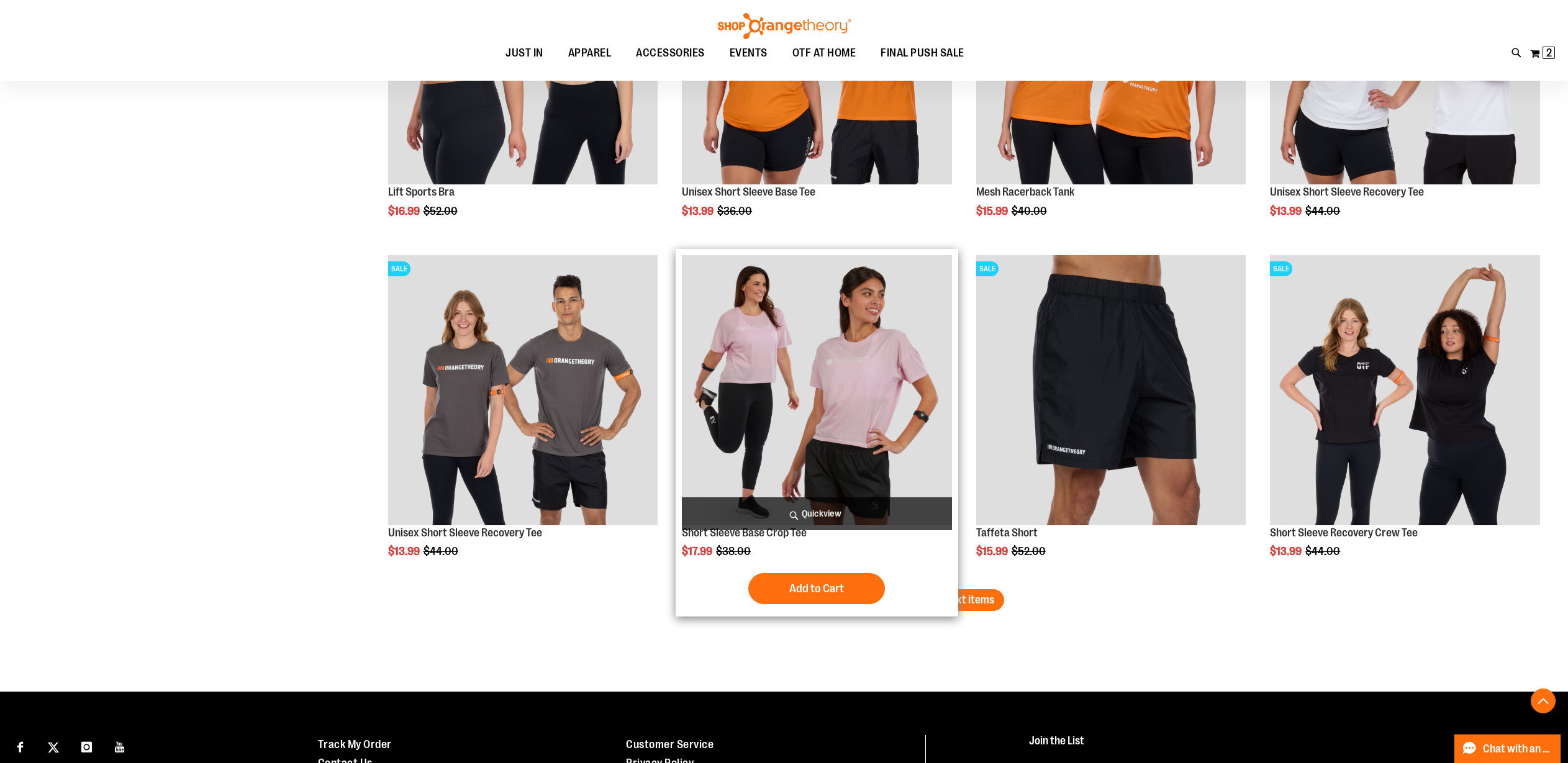
scroll to position [5947, 0]
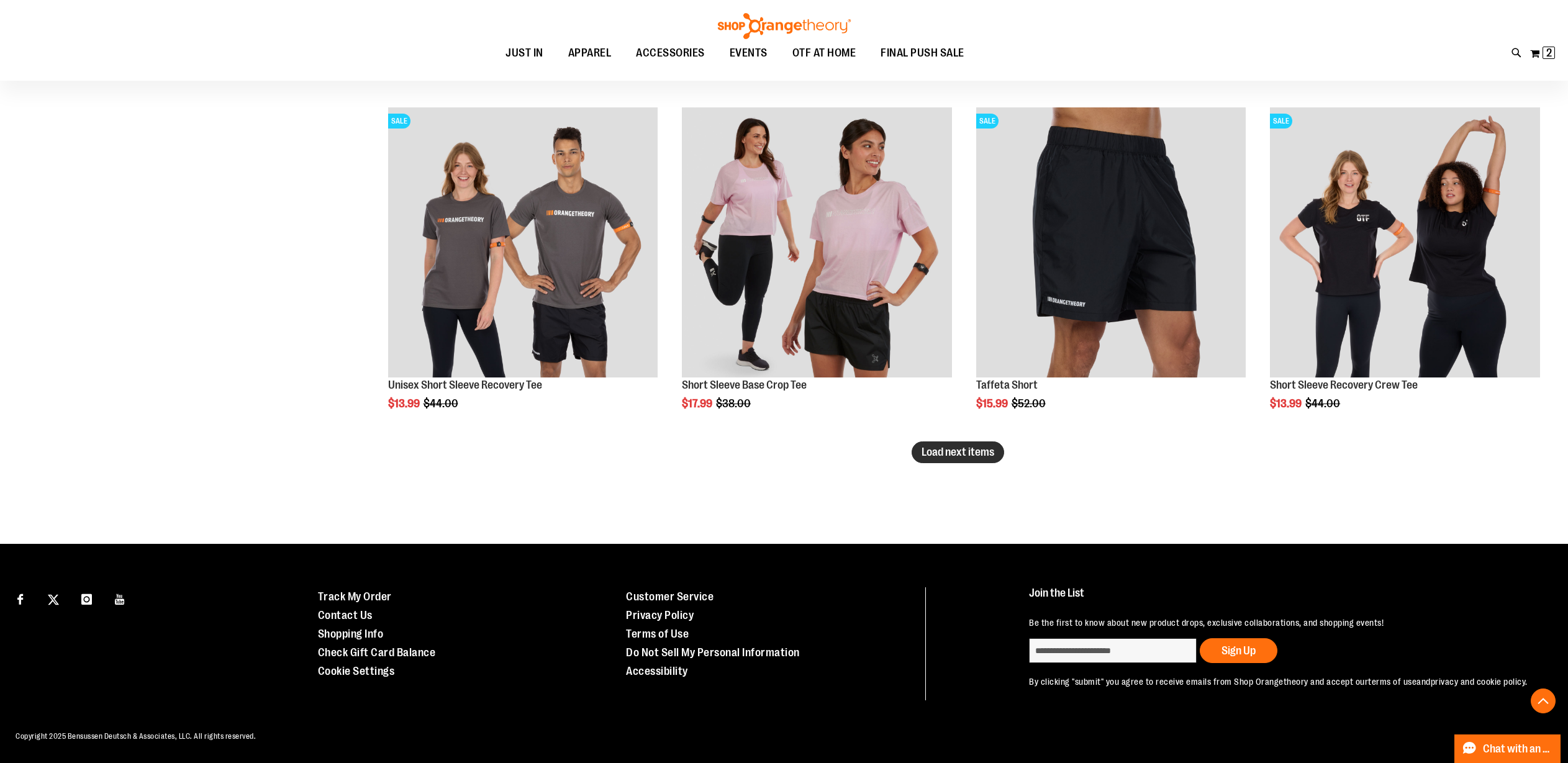
click at [933, 446] on span "Load next items" at bounding box center [958, 452] width 73 height 13
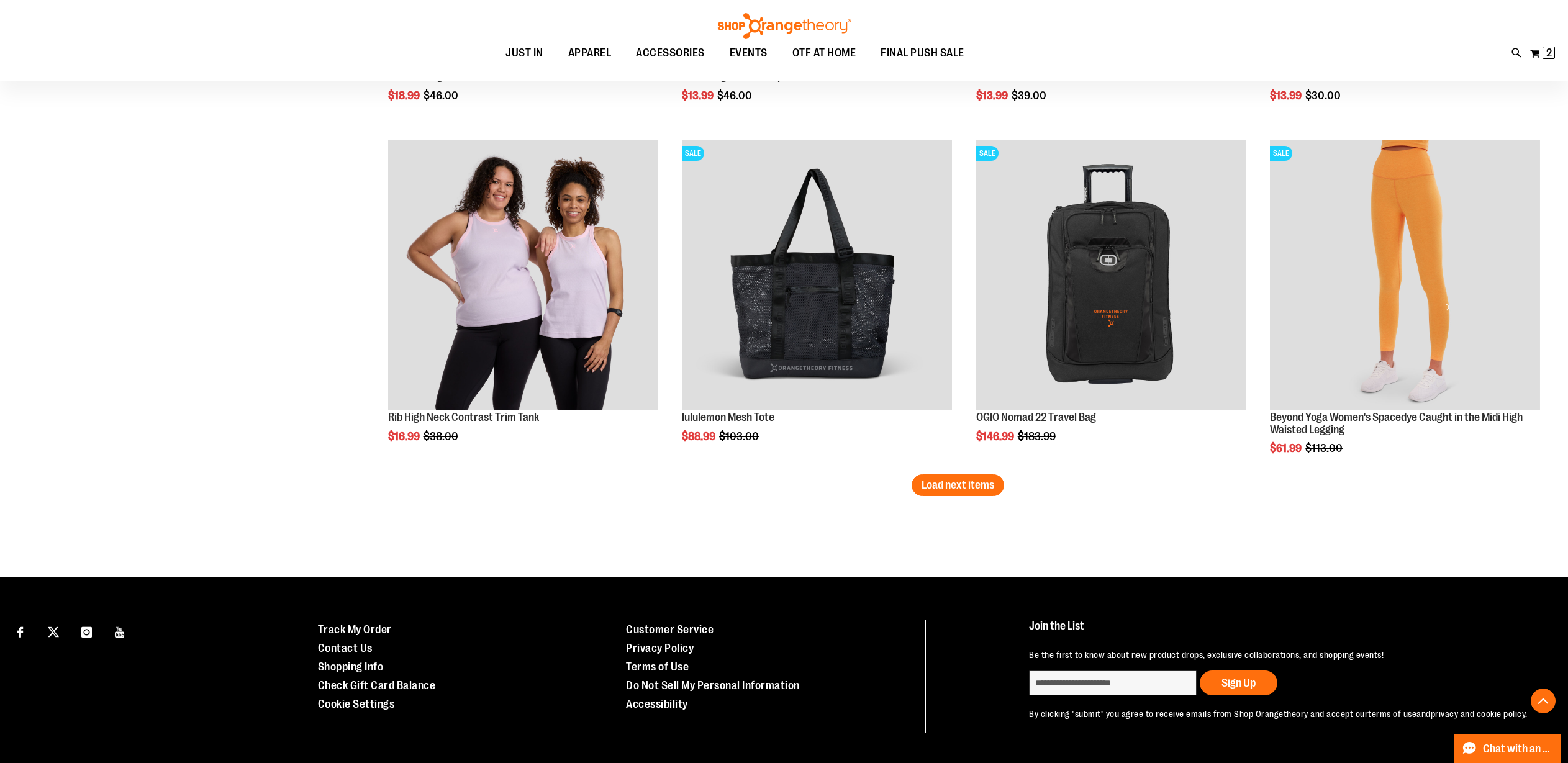
scroll to position [6969, 0]
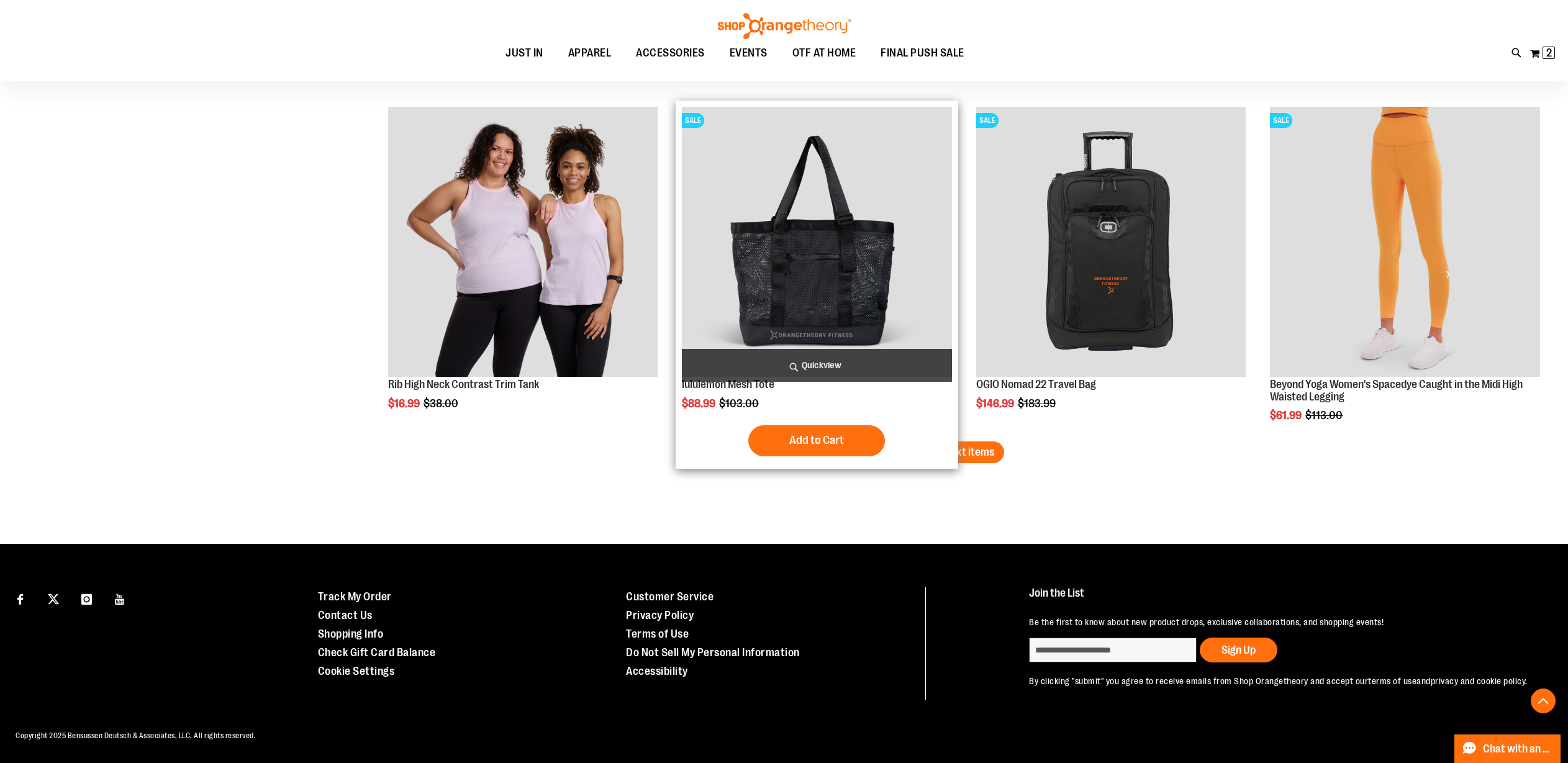
click at [954, 446] on button "Load next items" at bounding box center [958, 452] width 93 height 22
click span "Load next items"
click at [1546, 58] on span "2 2 items" at bounding box center [1549, 52] width 13 height 13
click at [0, 0] on span "Remove item" at bounding box center [0, 0] width 0 height 0
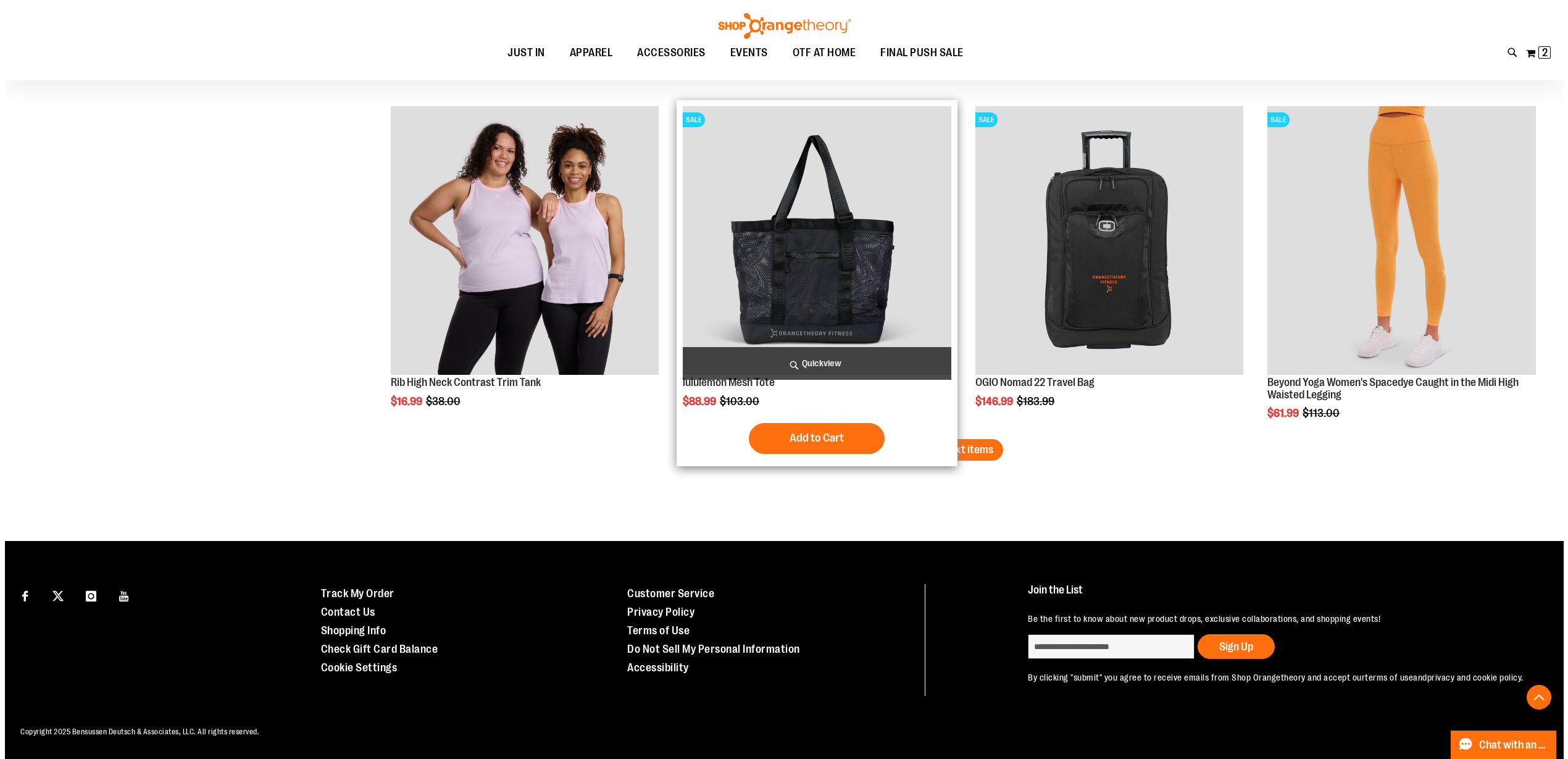
click button "OK"
